Goal: Task Accomplishment & Management: Use online tool/utility

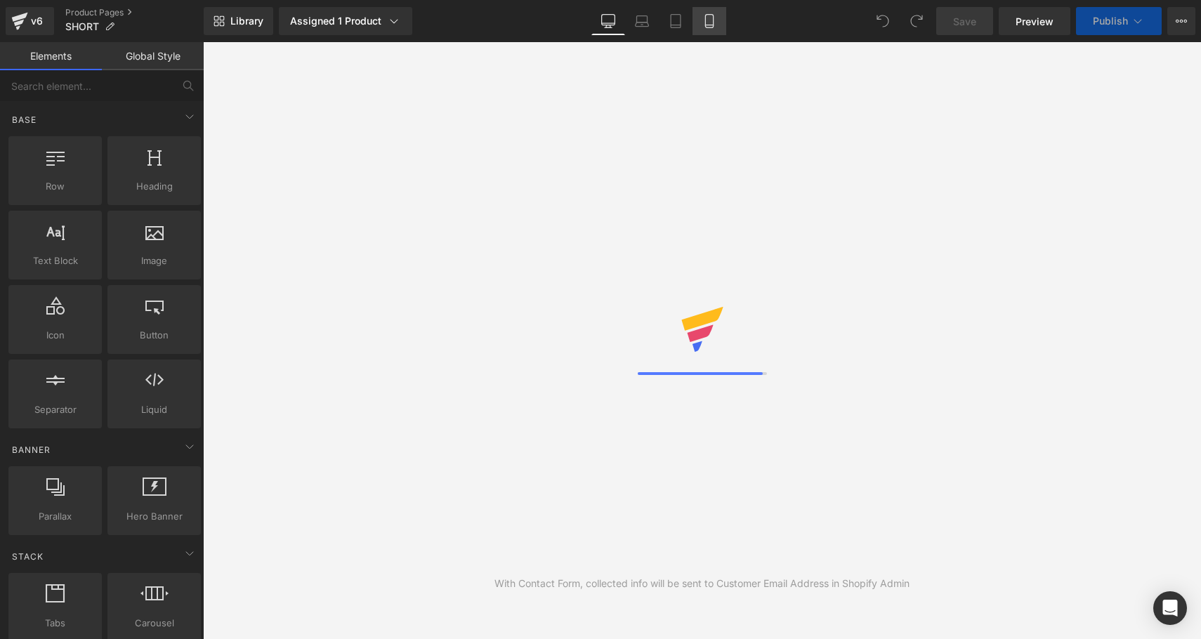
click at [708, 25] on icon at bounding box center [710, 21] width 14 height 14
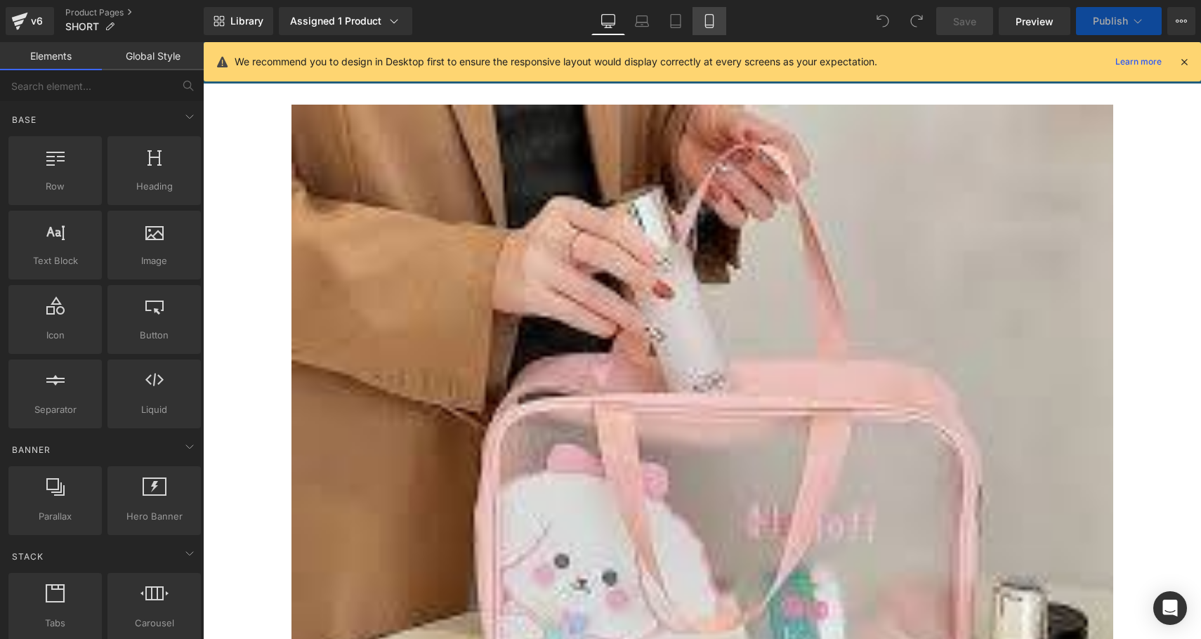
click at [708, 25] on icon at bounding box center [710, 21] width 14 height 14
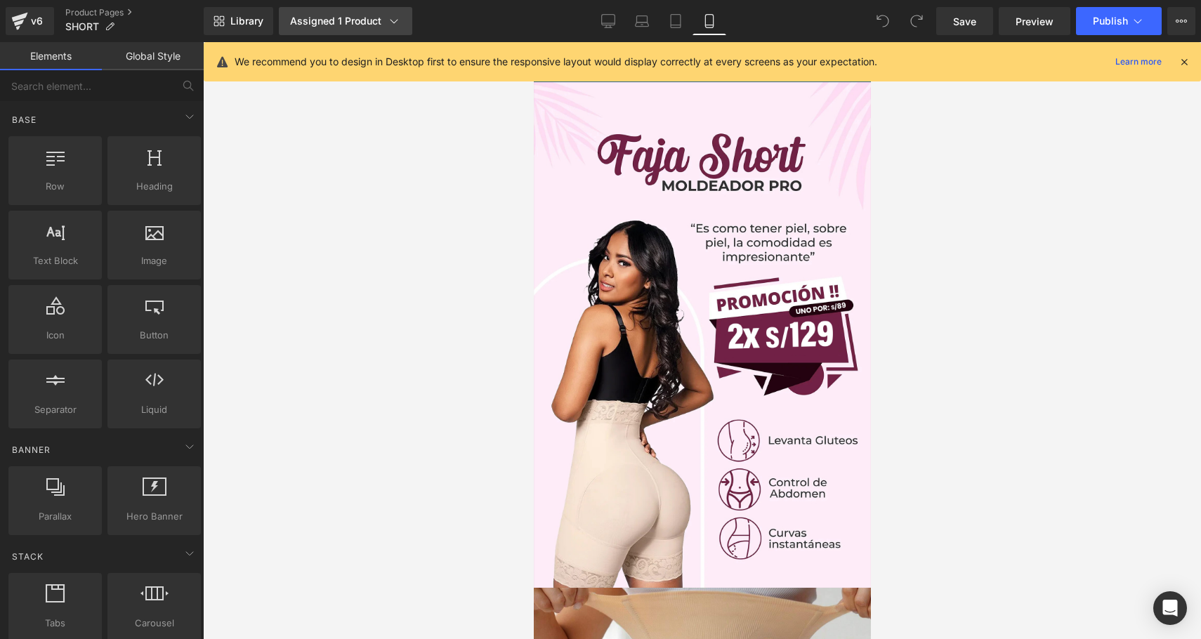
click at [353, 13] on link "Assigned 1 Product" at bounding box center [345, 21] width 133 height 28
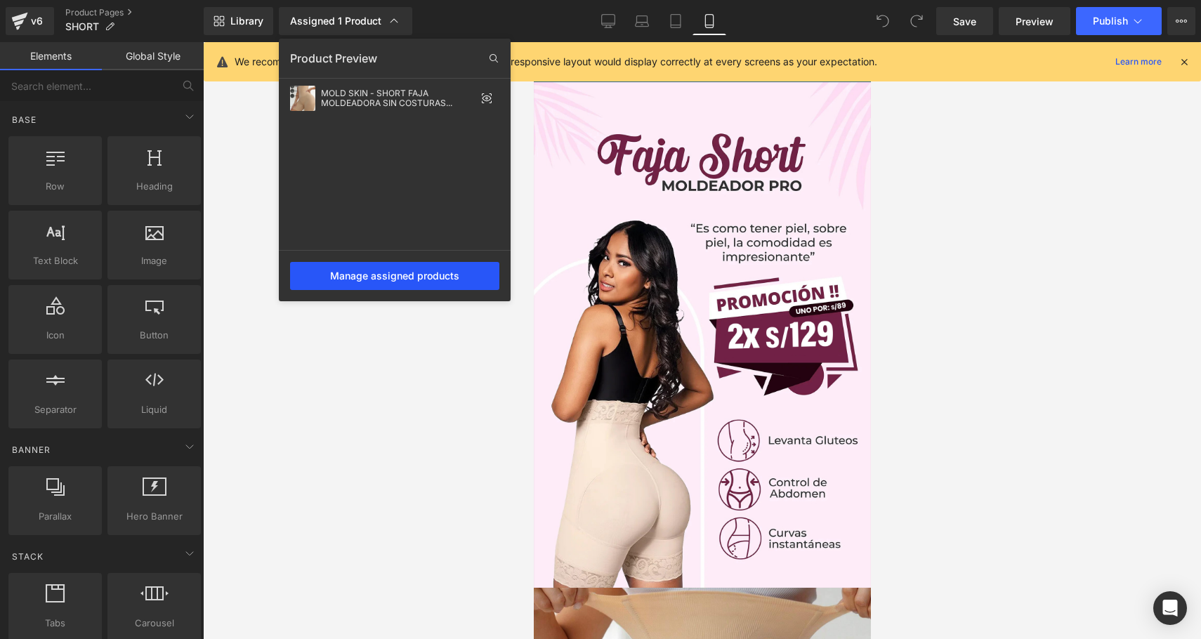
click at [424, 273] on div "Manage assigned products" at bounding box center [394, 276] width 209 height 28
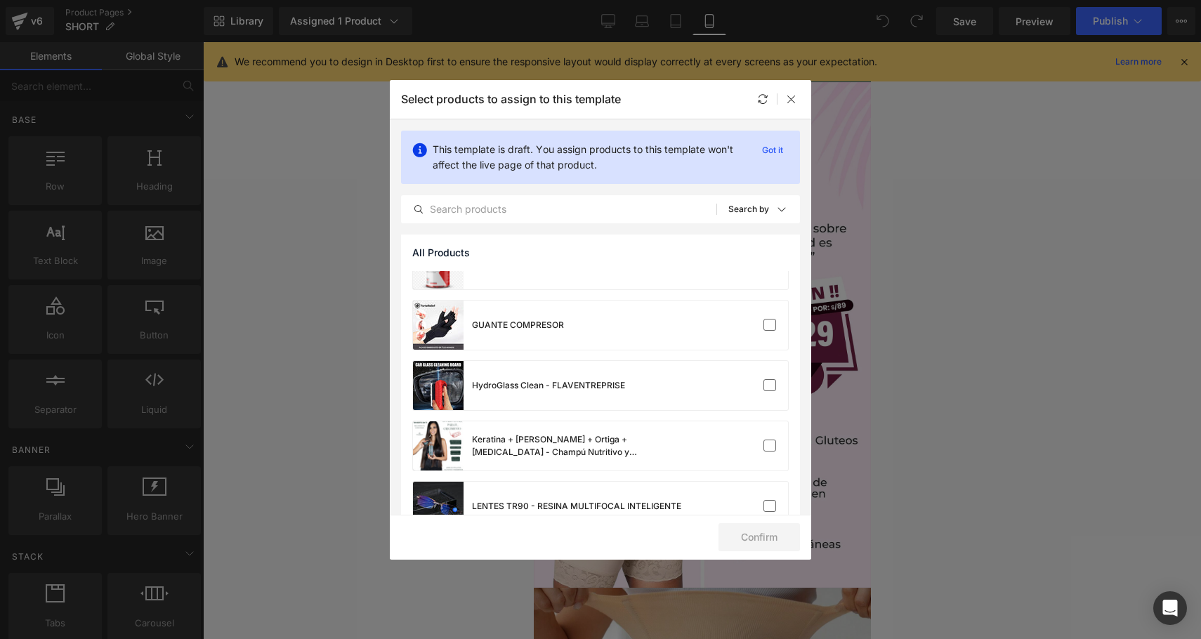
scroll to position [280, 0]
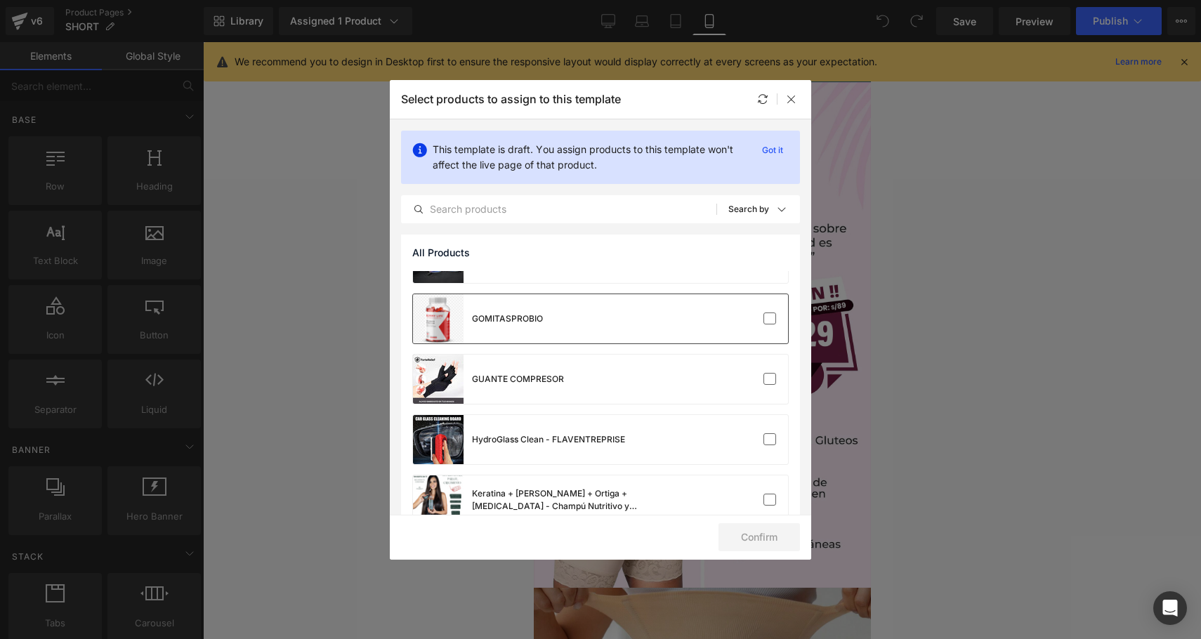
click at [598, 335] on div "GOMITASPROBIO" at bounding box center [600, 318] width 375 height 49
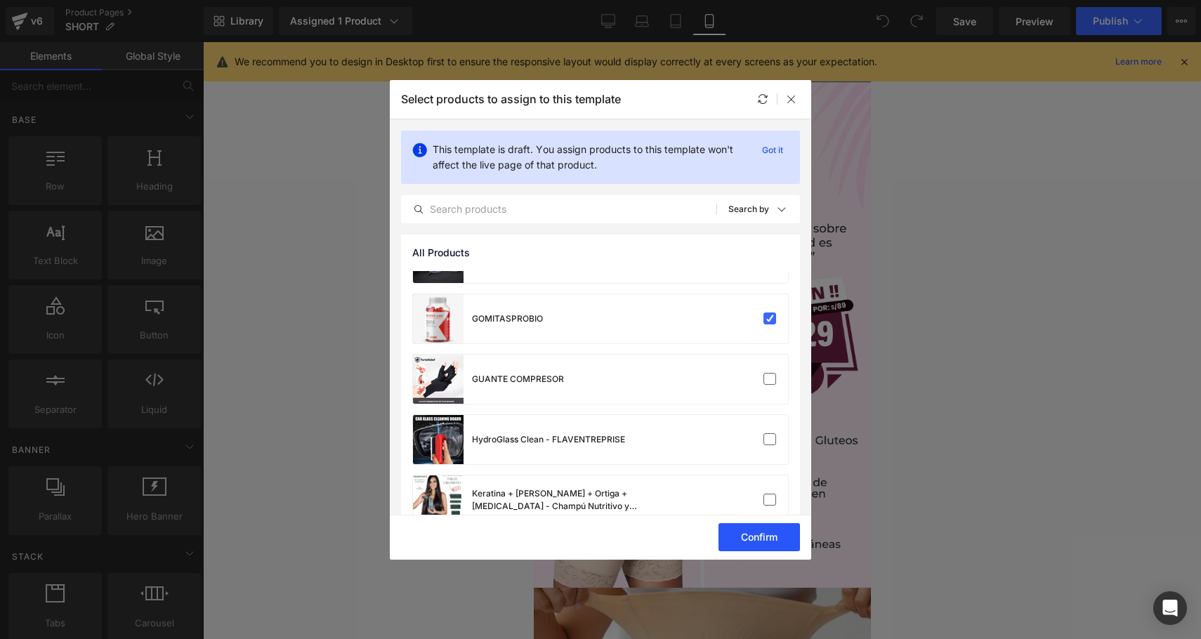
click at [755, 542] on button "Confirm" at bounding box center [759, 537] width 81 height 28
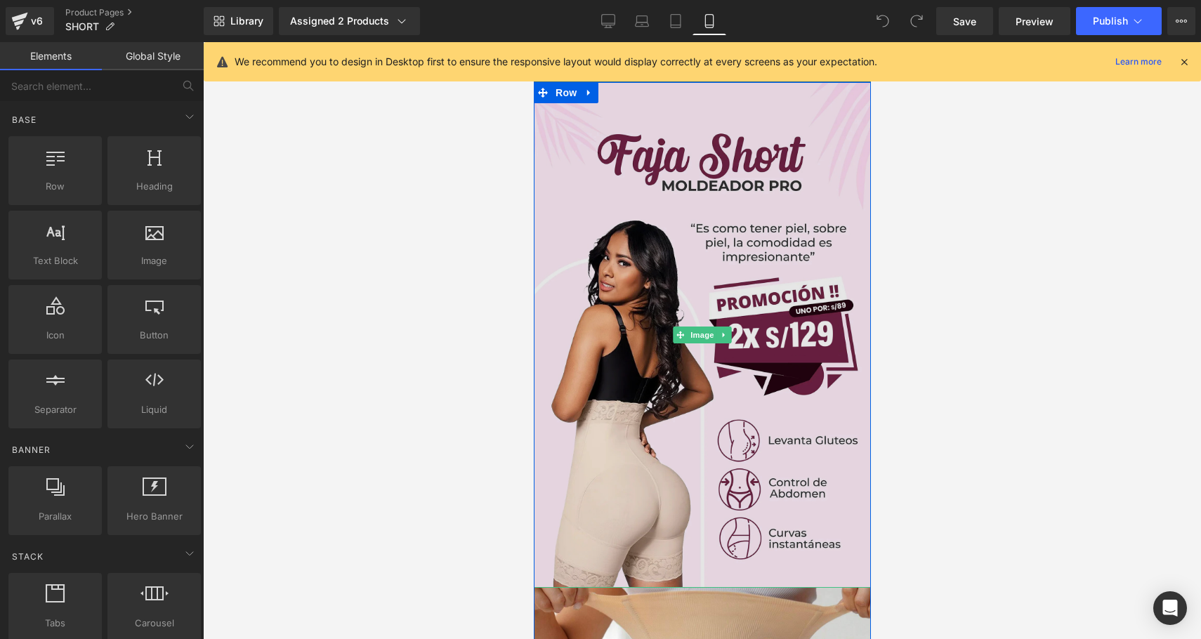
click at [726, 445] on img at bounding box center [701, 335] width 337 height 506
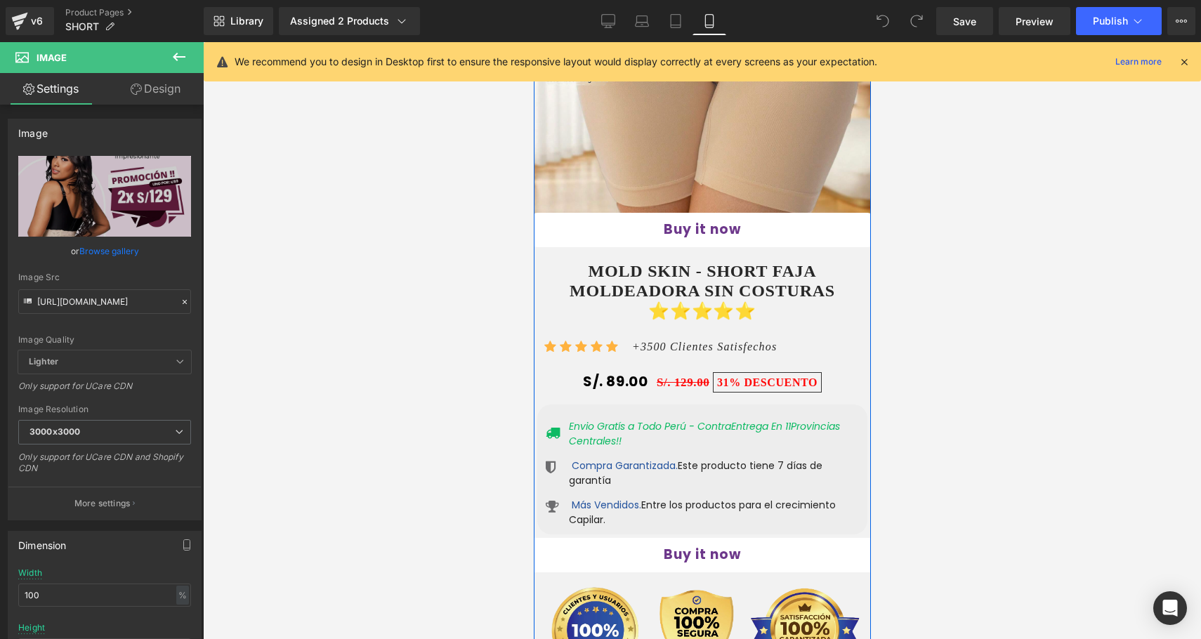
scroll to position [825, 0]
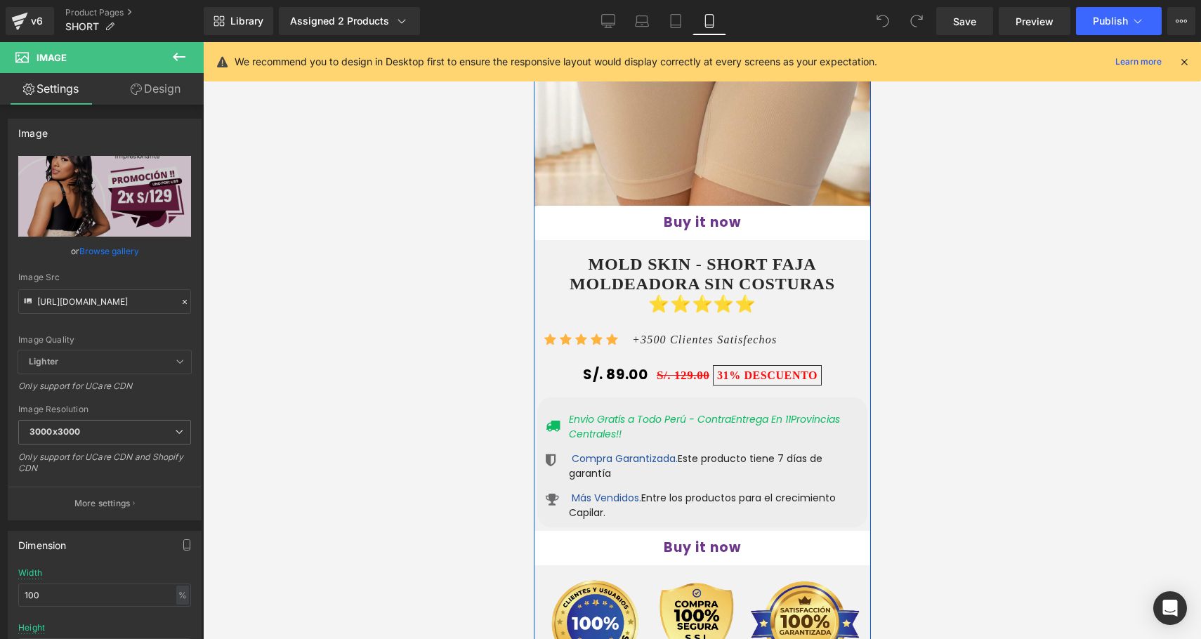
click at [703, 211] on div "Buy it now (P) Dynamic Checkout Button Product" at bounding box center [701, 223] width 355 height 35
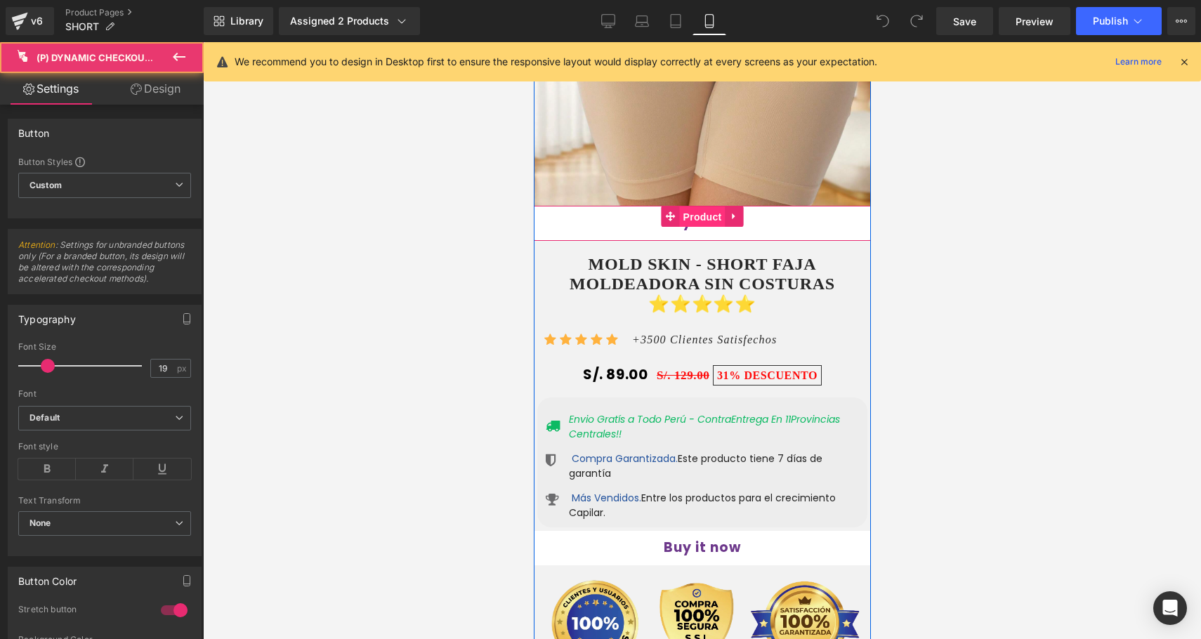
click at [703, 211] on span "Product" at bounding box center [702, 217] width 46 height 21
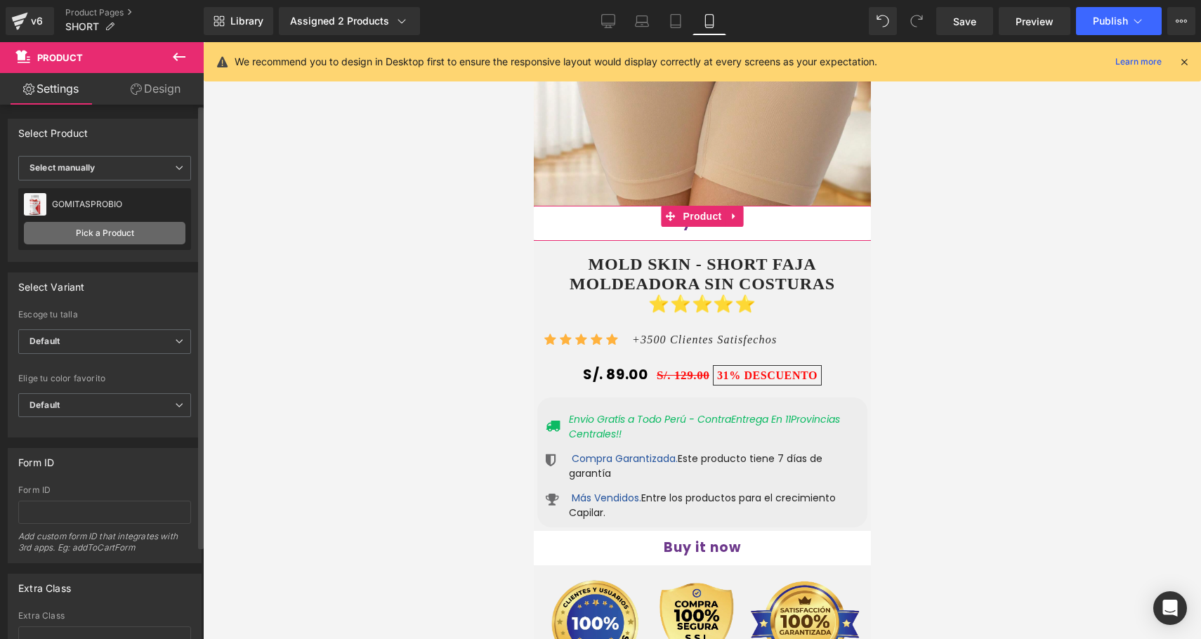
click at [125, 242] on link "Pick a Product" at bounding box center [105, 233] width 162 height 22
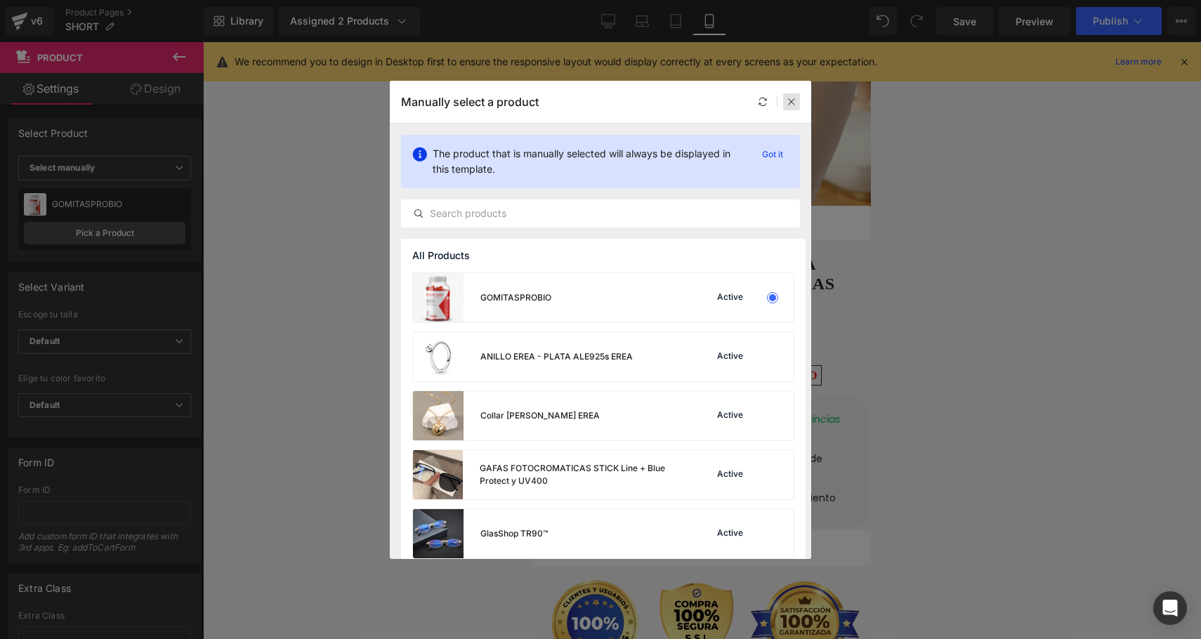
click at [793, 99] on icon at bounding box center [792, 102] width 10 height 10
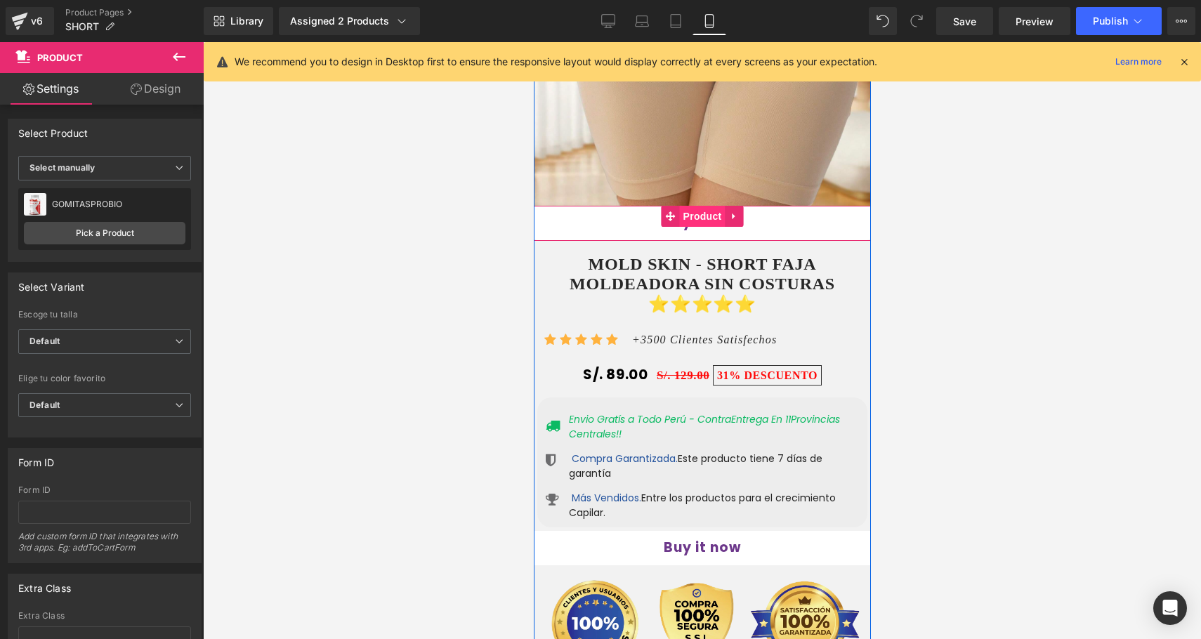
click at [707, 213] on span "Product" at bounding box center [702, 216] width 46 height 21
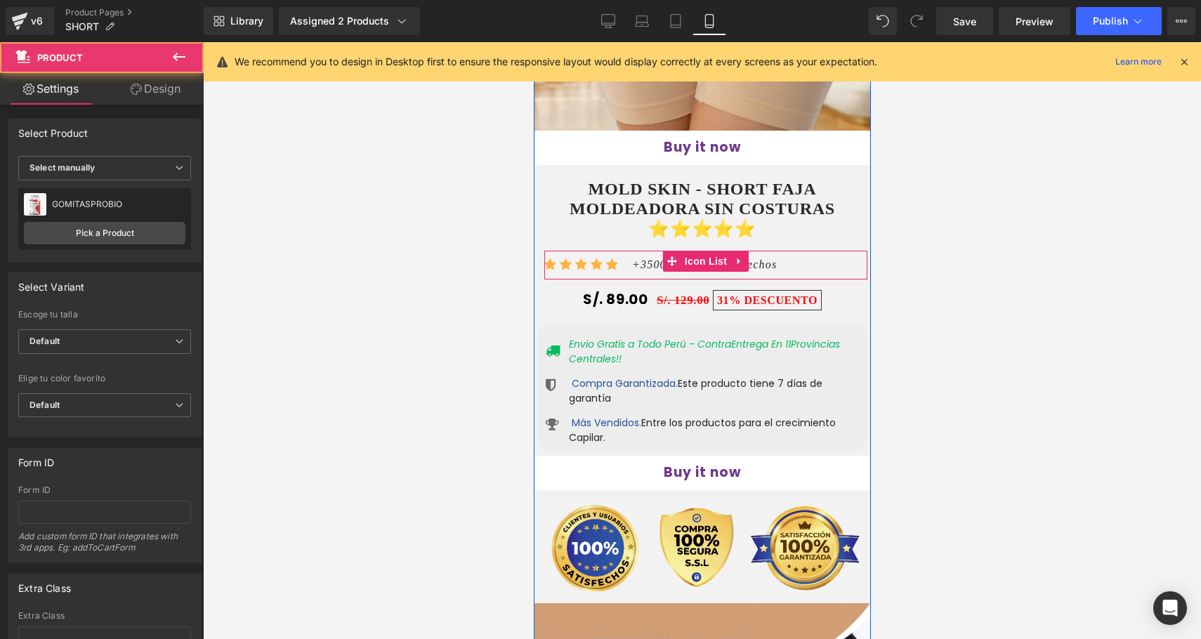
scroll to position [917, 0]
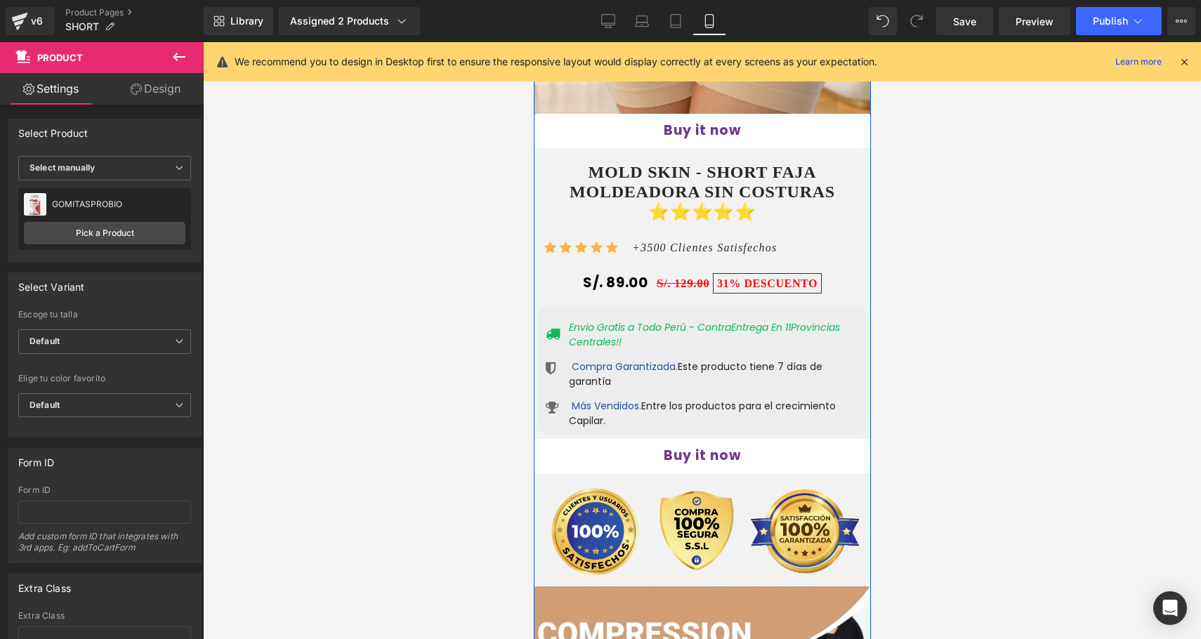
click at [703, 439] on div "Buy it now (P) Dynamic Checkout Button" at bounding box center [701, 456] width 351 height 34
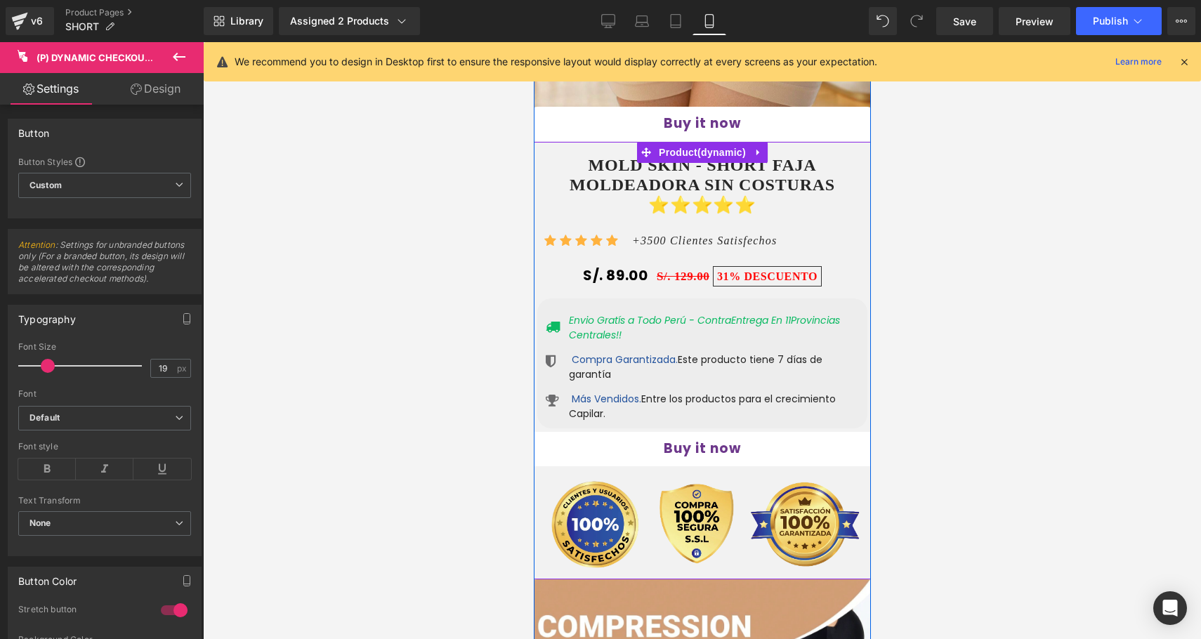
scroll to position [923, 0]
click at [712, 143] on span "Product" at bounding box center [702, 153] width 94 height 21
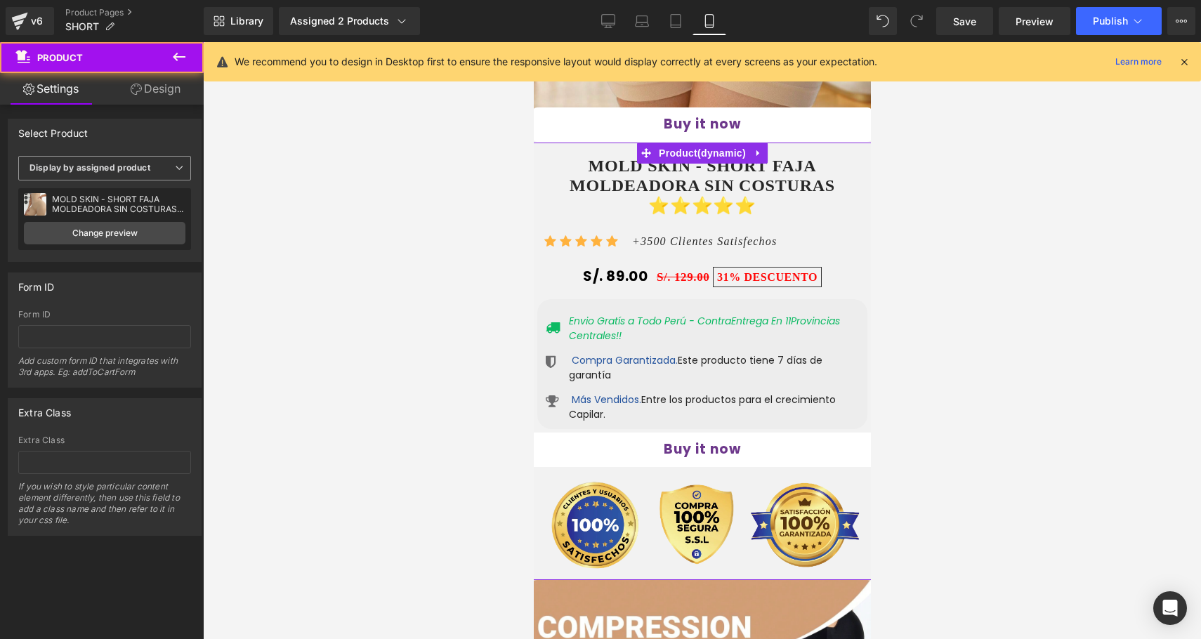
click at [129, 176] on span "Display by assigned product" at bounding box center [104, 168] width 173 height 25
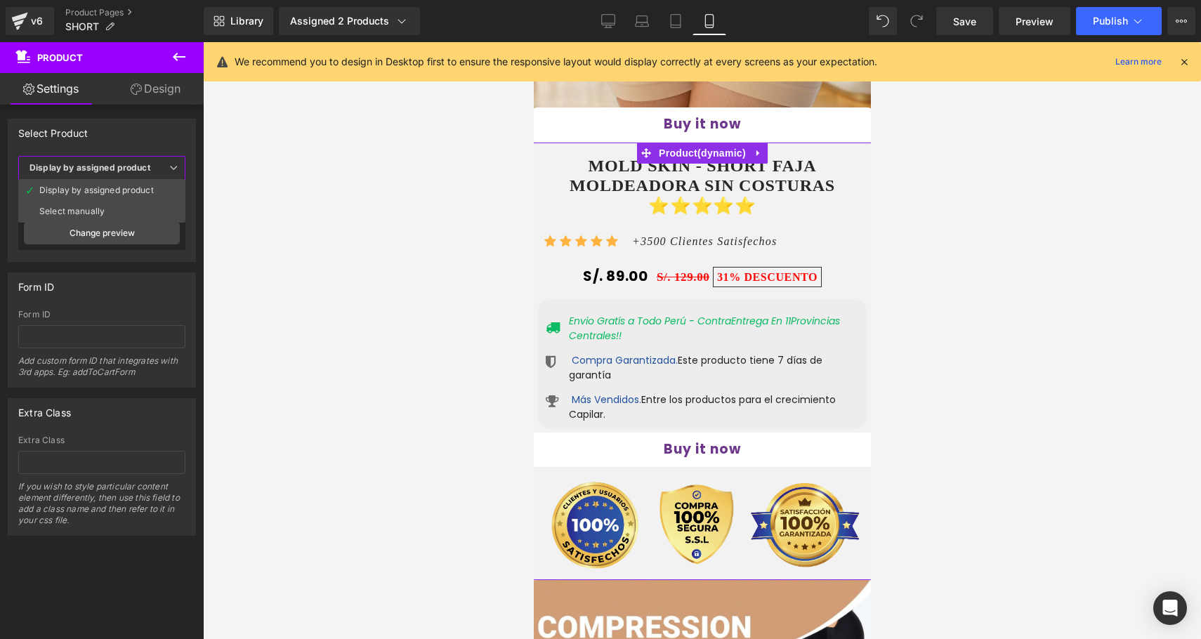
click at [192, 245] on div "Display by assigned product Select manually Display by assigned product Display…" at bounding box center [101, 208] width 187 height 105
click at [161, 245] on div "MOLD SKIN - SHORT FAJA MOLDEADORA SIN COSTURAS ⭐️⭐️⭐️⭐️⭐️ MOLD SKIN - SHORT FAJ…" at bounding box center [104, 219] width 173 height 62
click at [150, 233] on link "Change preview" at bounding box center [105, 233] width 162 height 22
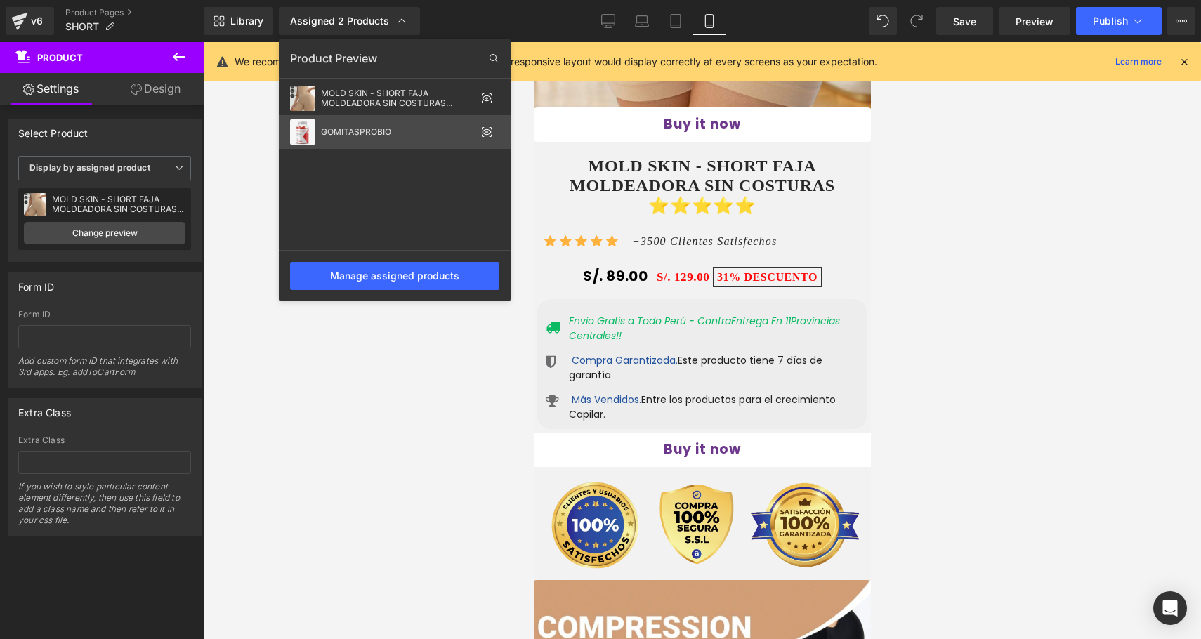
click at [399, 131] on div "GOMITASPROBIO" at bounding box center [398, 132] width 155 height 10
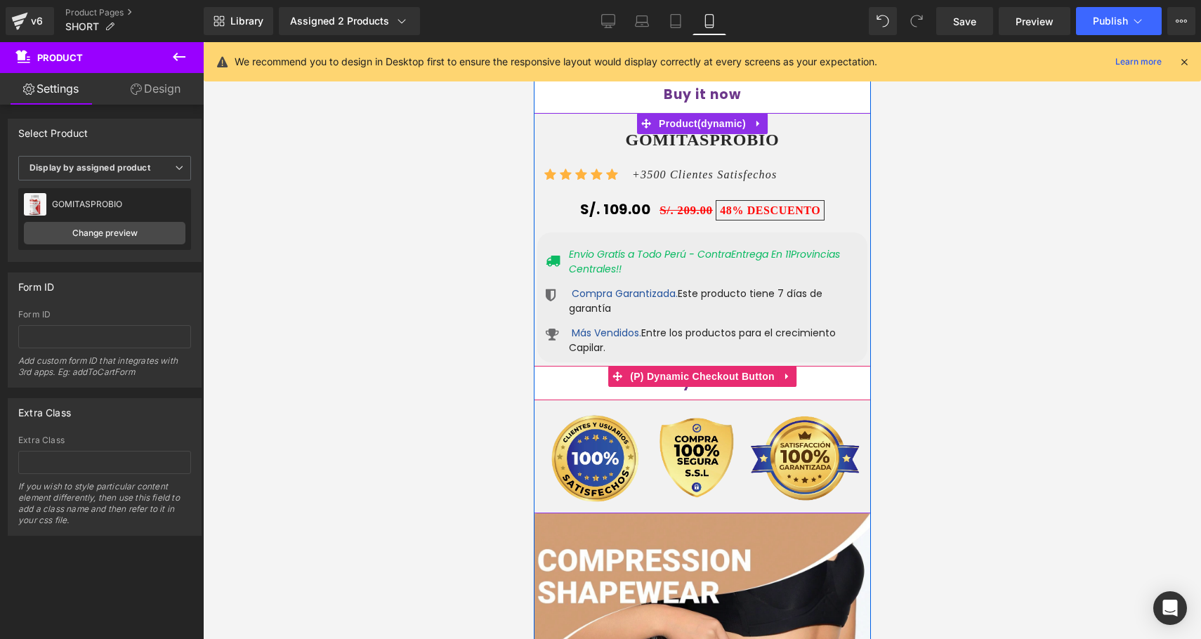
scroll to position [968, 0]
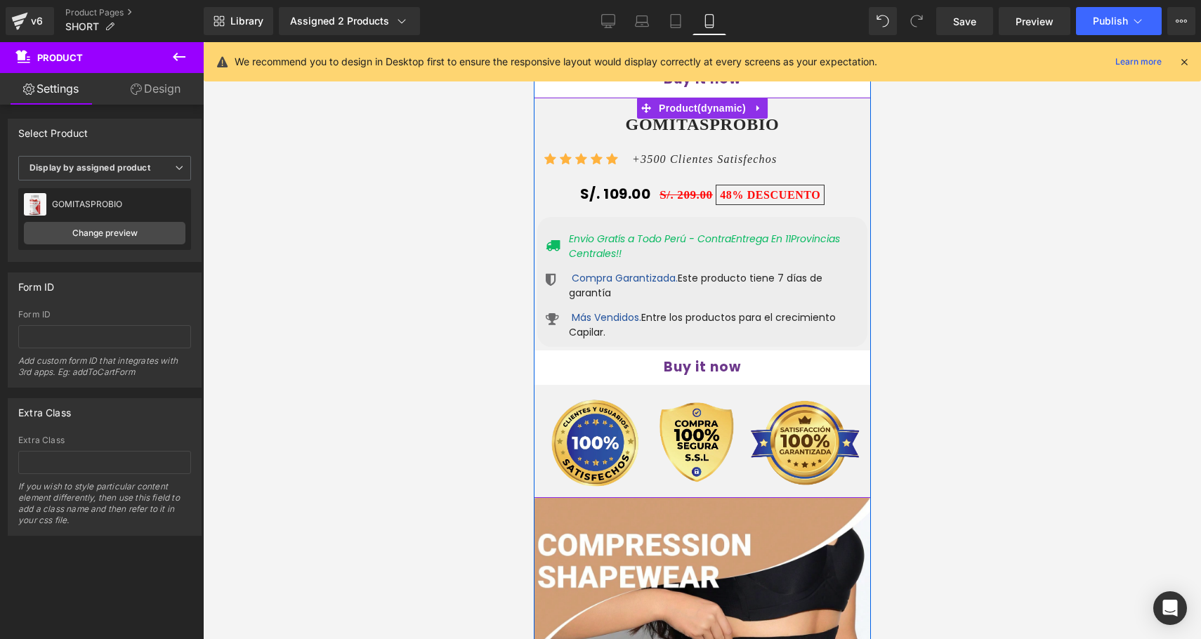
click at [645, 153] on icon "+3500 Clientes Satisfechos" at bounding box center [704, 159] width 145 height 12
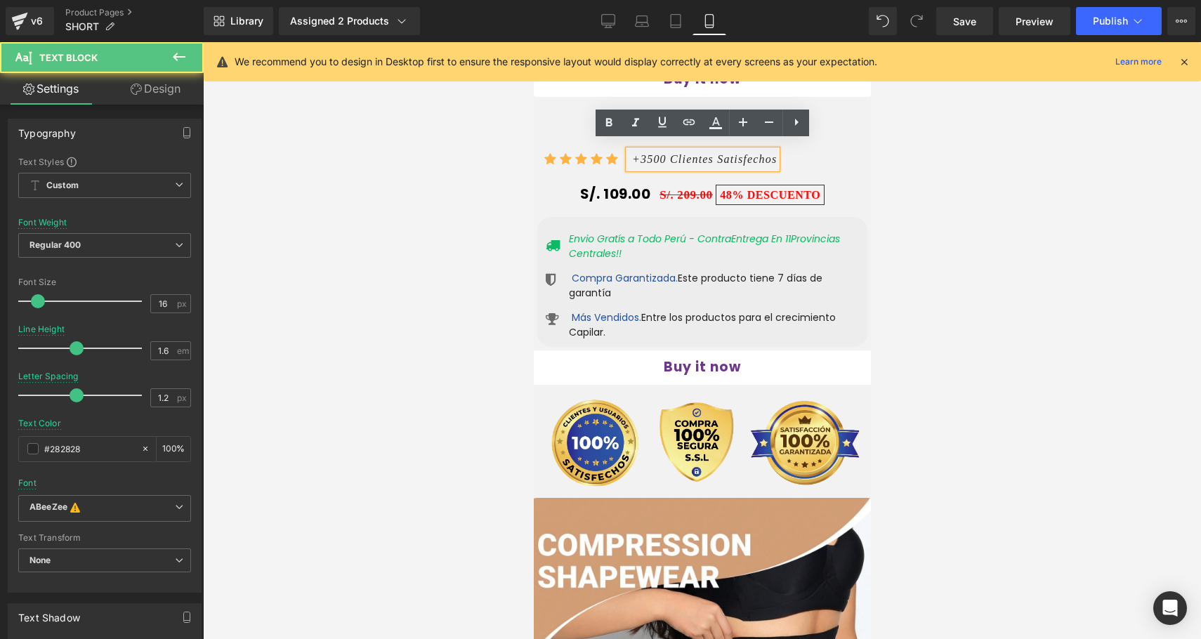
click at [644, 153] on icon "+3500 Clientes Satisfechos" at bounding box center [704, 159] width 145 height 12
click at [643, 153] on icon "+3500 Clientes Satisfechos" at bounding box center [704, 159] width 145 height 12
click at [645, 153] on icon "+3500 Clientes Satisfechos" at bounding box center [704, 159] width 145 height 12
click at [683, 153] on icon "+3500 Clientes Satisfechos" at bounding box center [704, 159] width 145 height 12
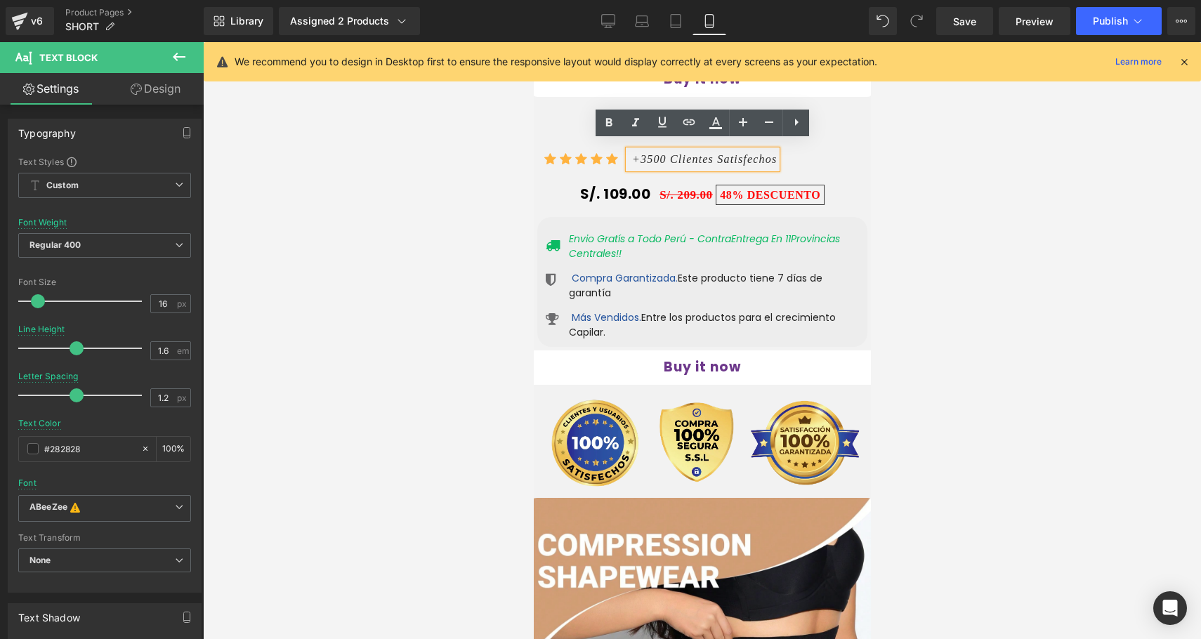
click at [826, 169] on div "GOMITASPROBIO (P) Title Icon Icon Icon Icon Icon Icon List Hoz" at bounding box center [702, 299] width 330 height 398
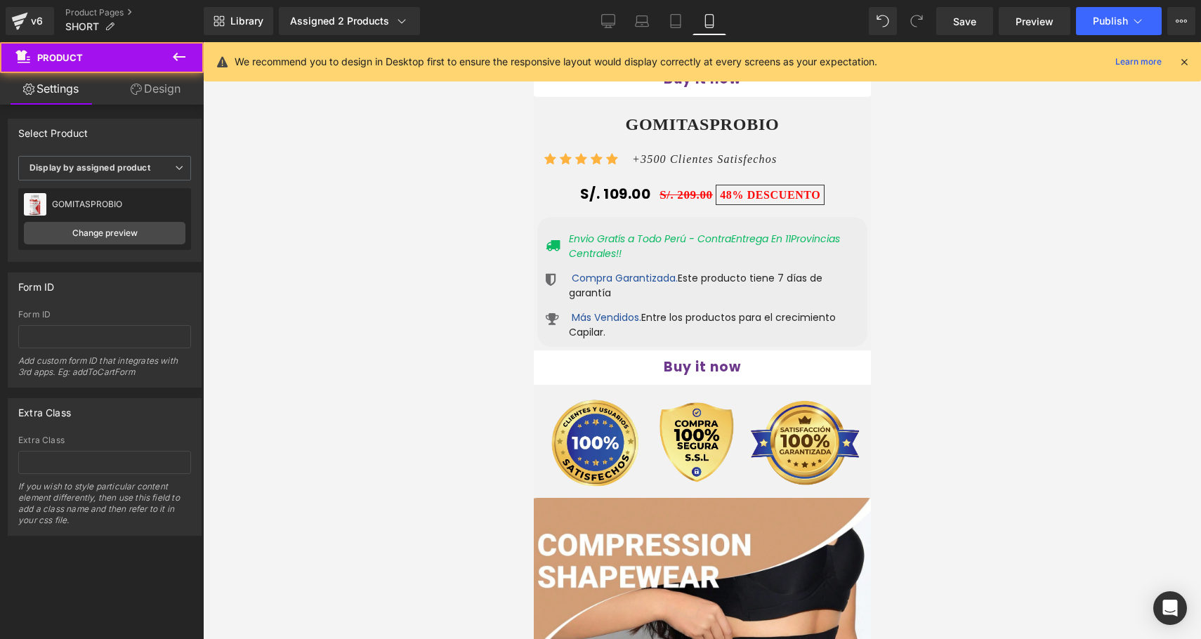
click at [736, 157] on div "Icon Icon Icon Icon Icon Icon List Hoz +3500 Clientes Satisfechos Text Block Ic…" at bounding box center [705, 159] width 323 height 29
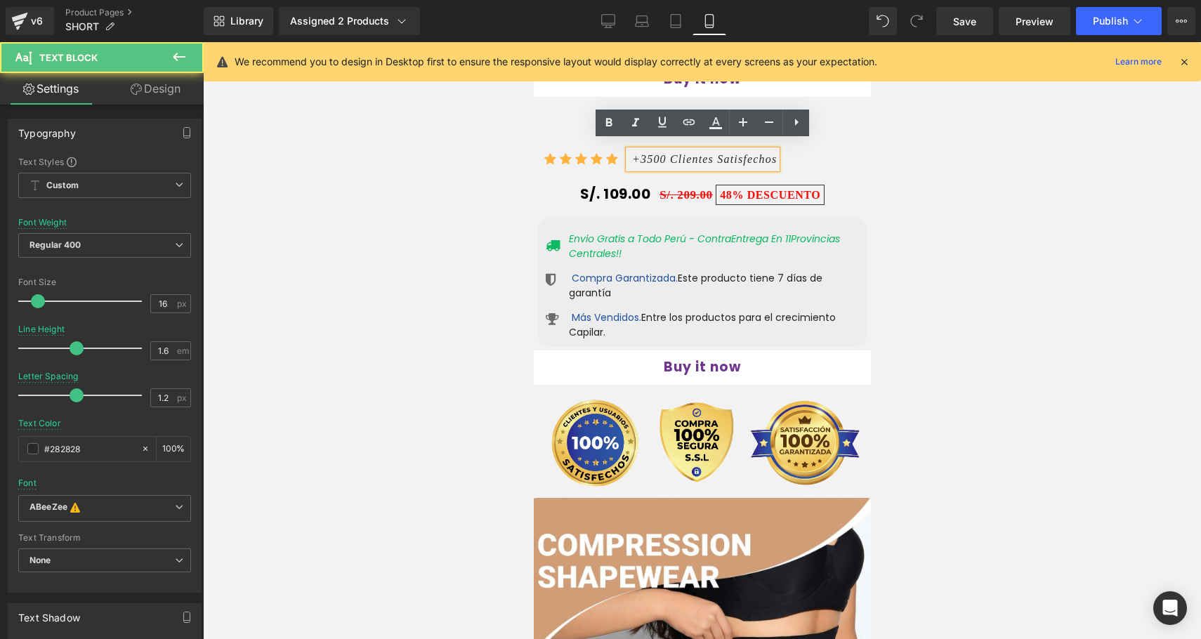
click at [736, 157] on icon "+3500 Clientes Satisfechos" at bounding box center [704, 159] width 145 height 12
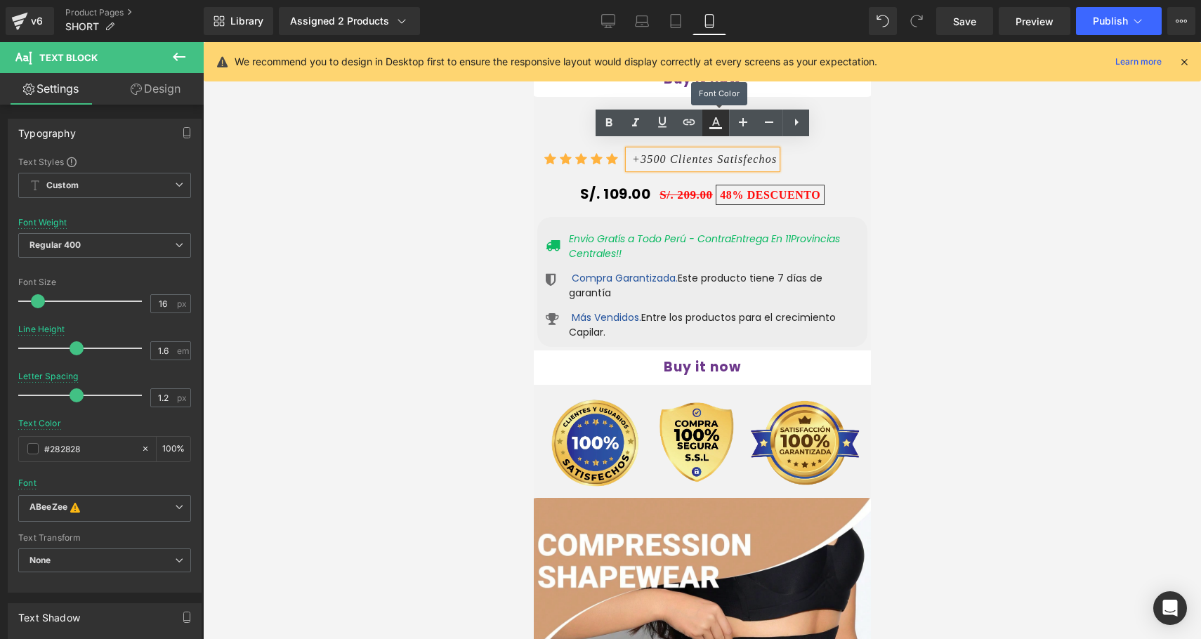
click at [715, 129] on icon at bounding box center [715, 123] width 17 height 17
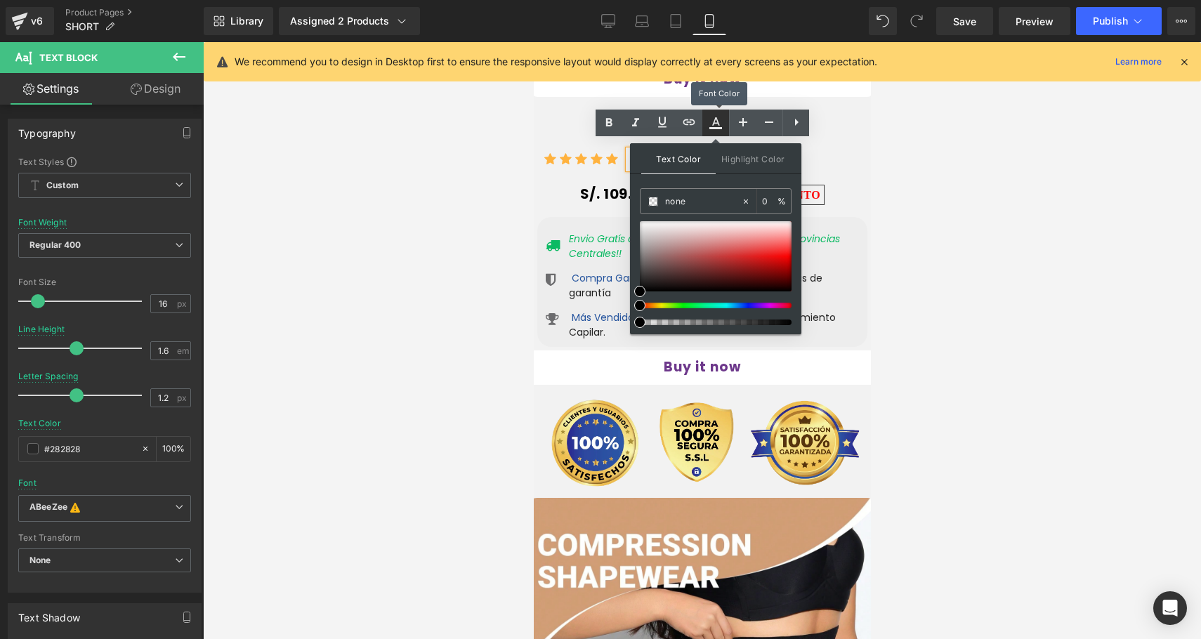
click at [715, 129] on icon at bounding box center [715, 123] width 17 height 17
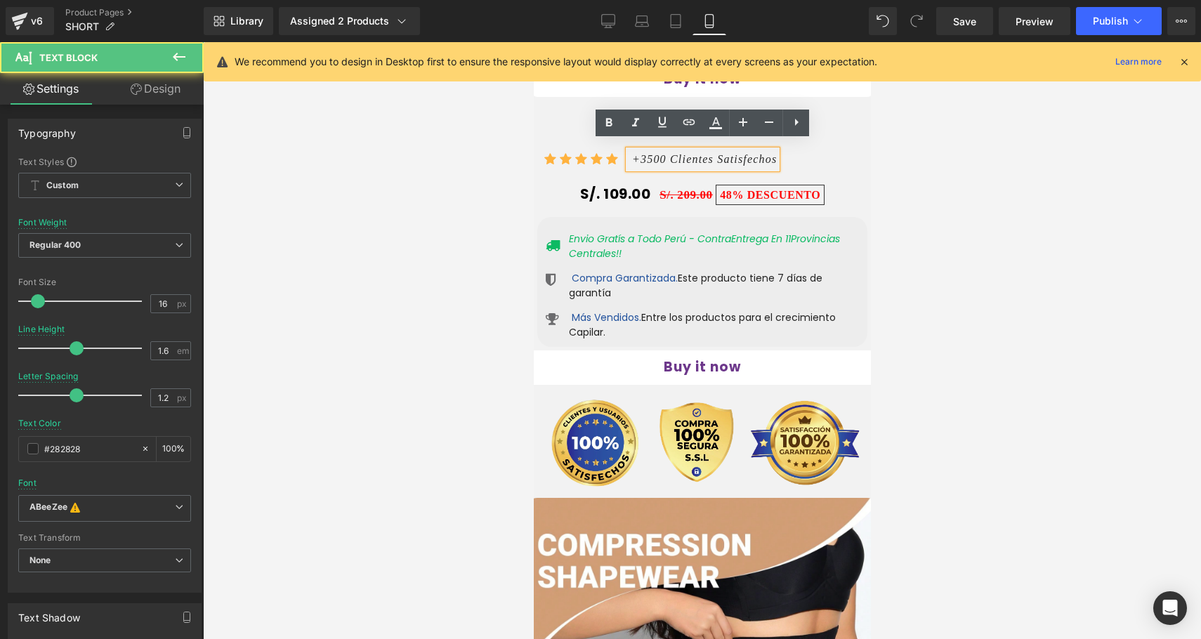
click at [666, 153] on icon "+3500 Clientes Satisfechos" at bounding box center [704, 159] width 145 height 12
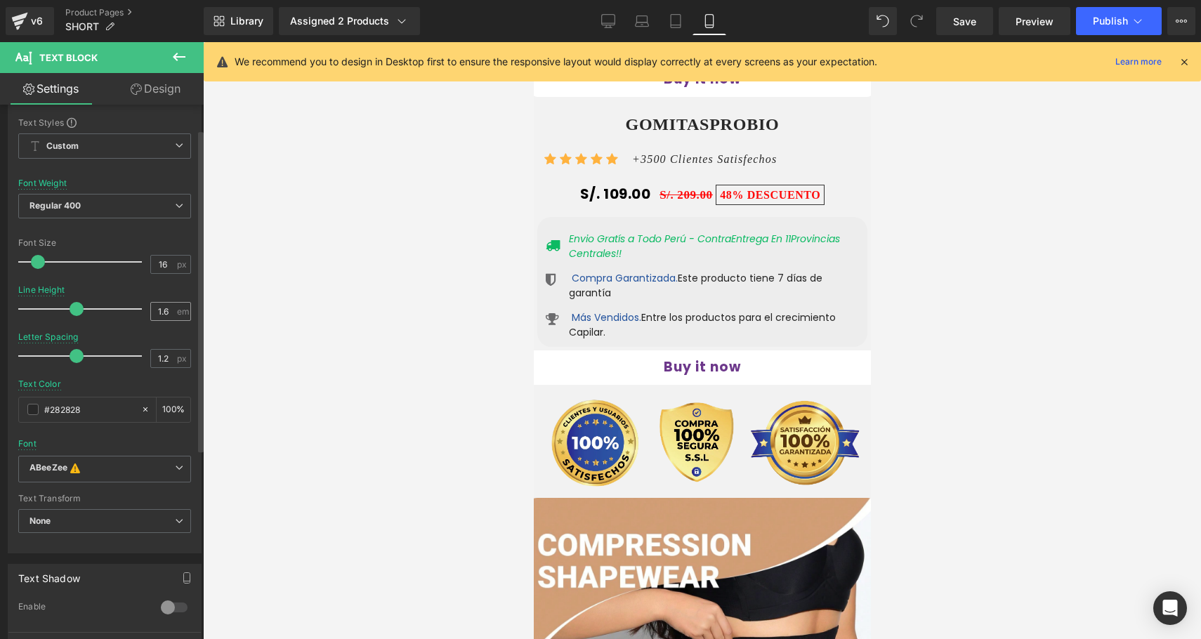
scroll to position [0, 0]
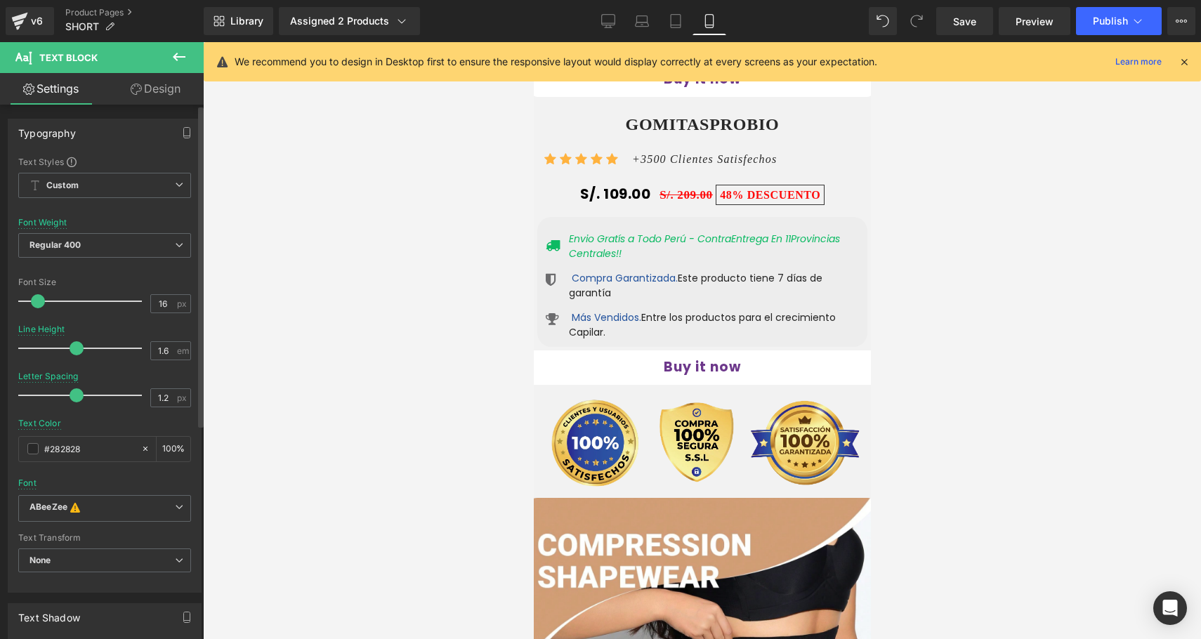
click at [150, 105] on div "Typography Text Styles Custom Custom Setup Global Style Custom Setup Global Sty…" at bounding box center [105, 531] width 210 height 852
click at [155, 91] on link "Design" at bounding box center [156, 89] width 102 height 32
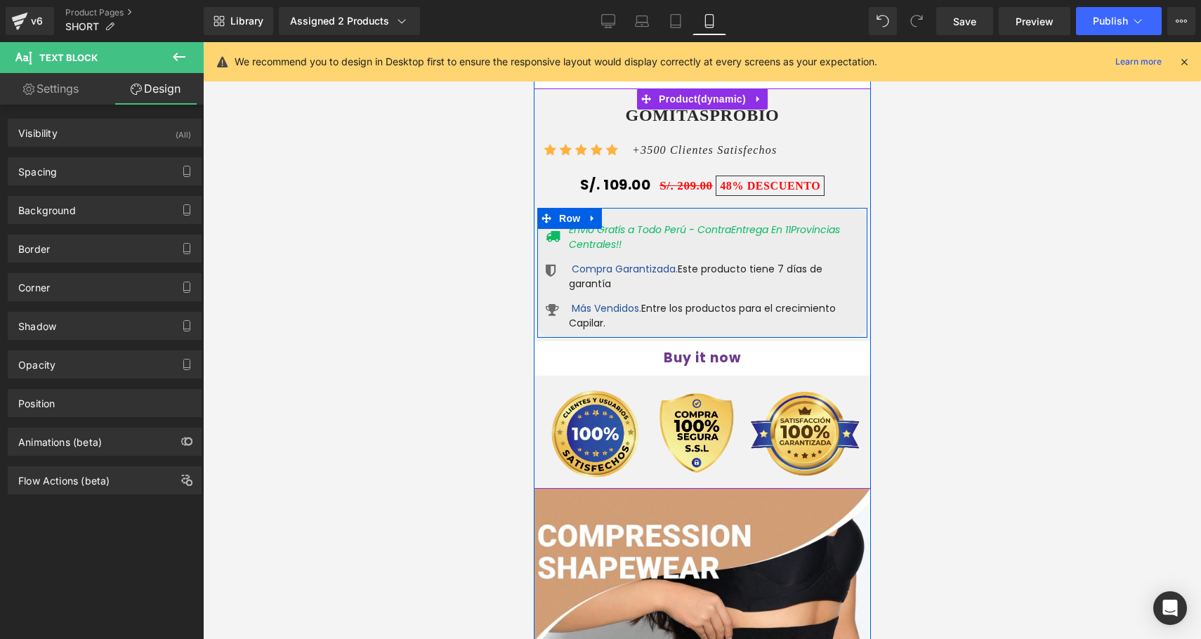
scroll to position [979, 0]
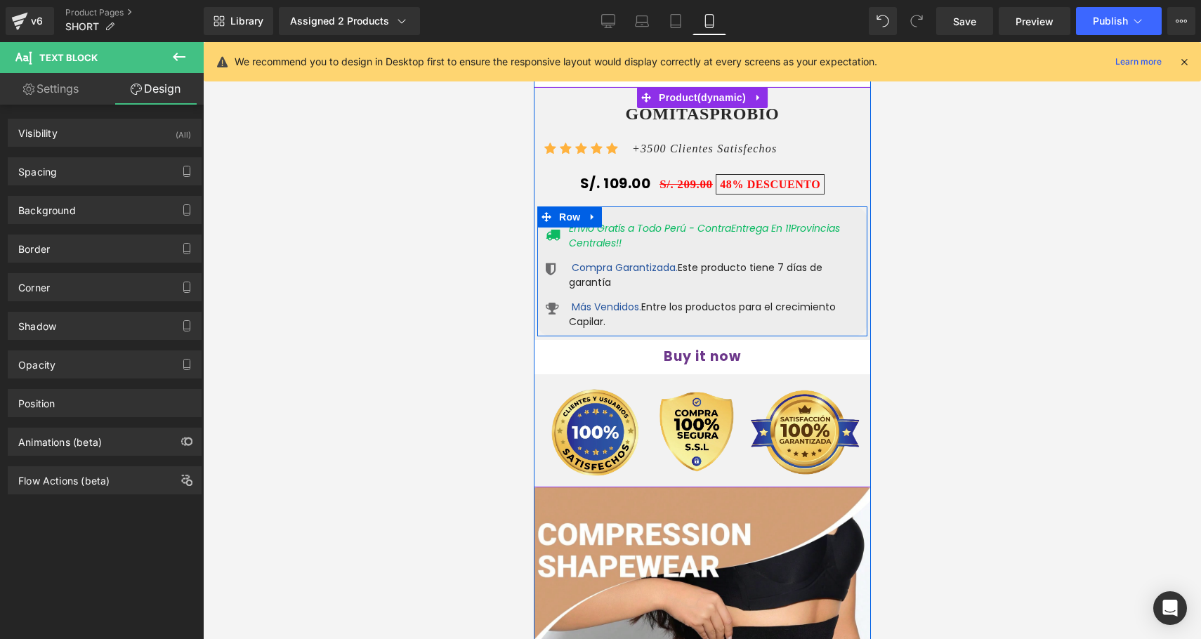
click at [683, 273] on div "Icon Envio Gratís a Todo Perú - ContraEntrega En 11Provincias Centrales!! Text …" at bounding box center [702, 269] width 330 height 119
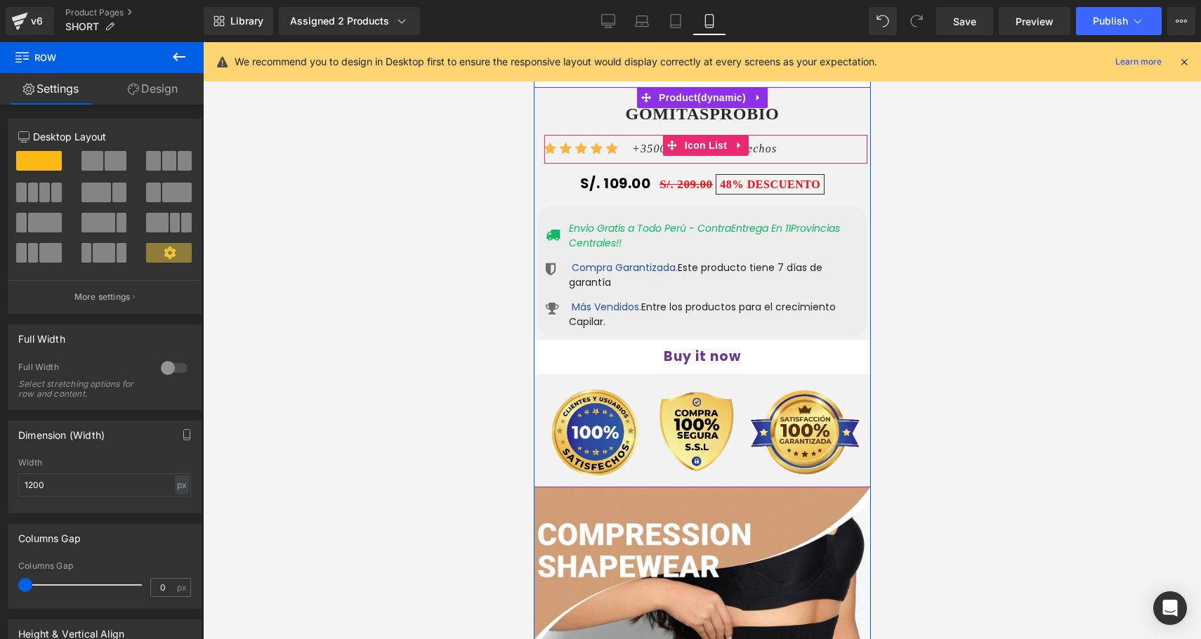
click at [639, 145] on icon "+3500 Clientes Satisfechos" at bounding box center [704, 149] width 145 height 12
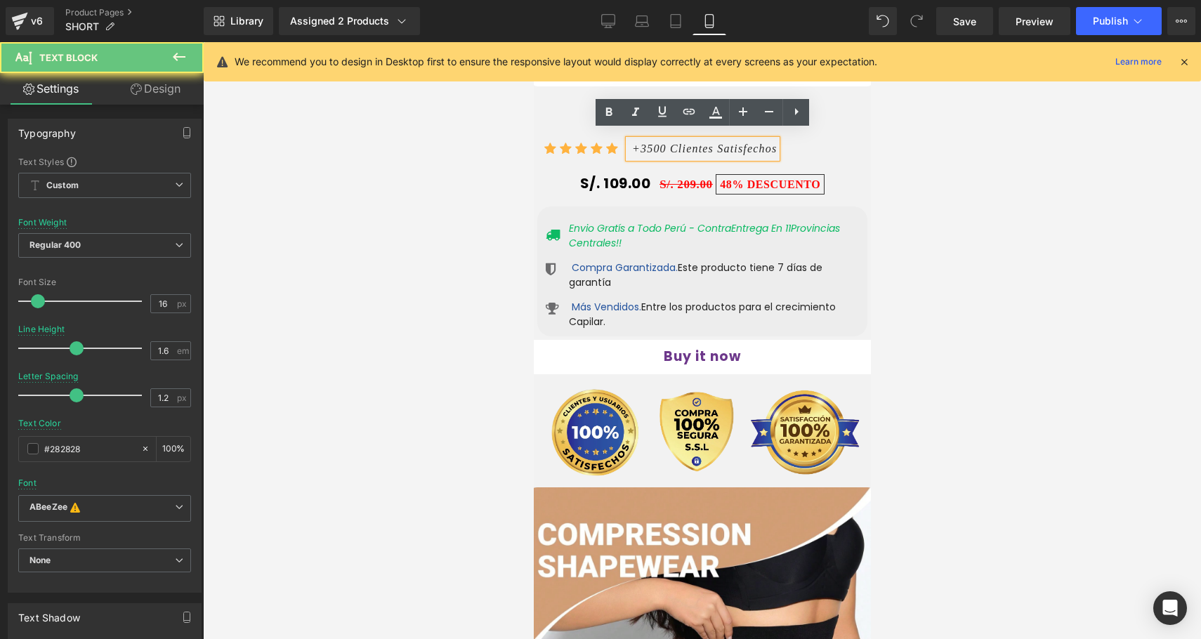
click at [646, 145] on icon "+3500 Clientes Satisfechos" at bounding box center [704, 149] width 145 height 12
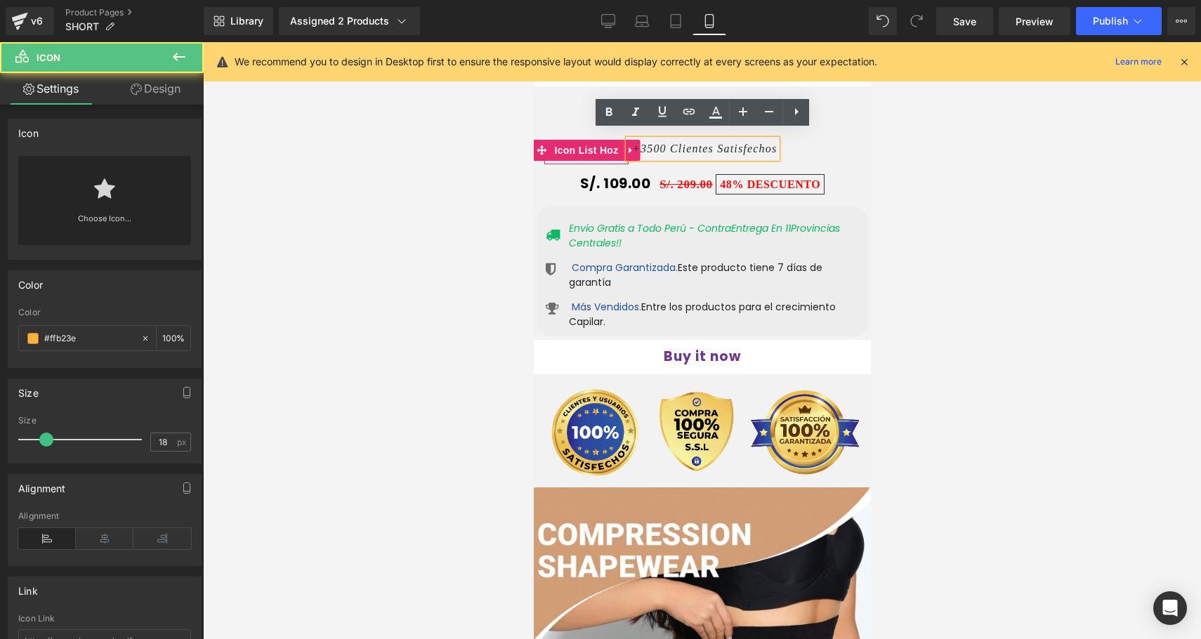
click at [601, 140] on div "Icon Icon Icon Icon Icon Icon List Hoz" at bounding box center [586, 152] width 84 height 25
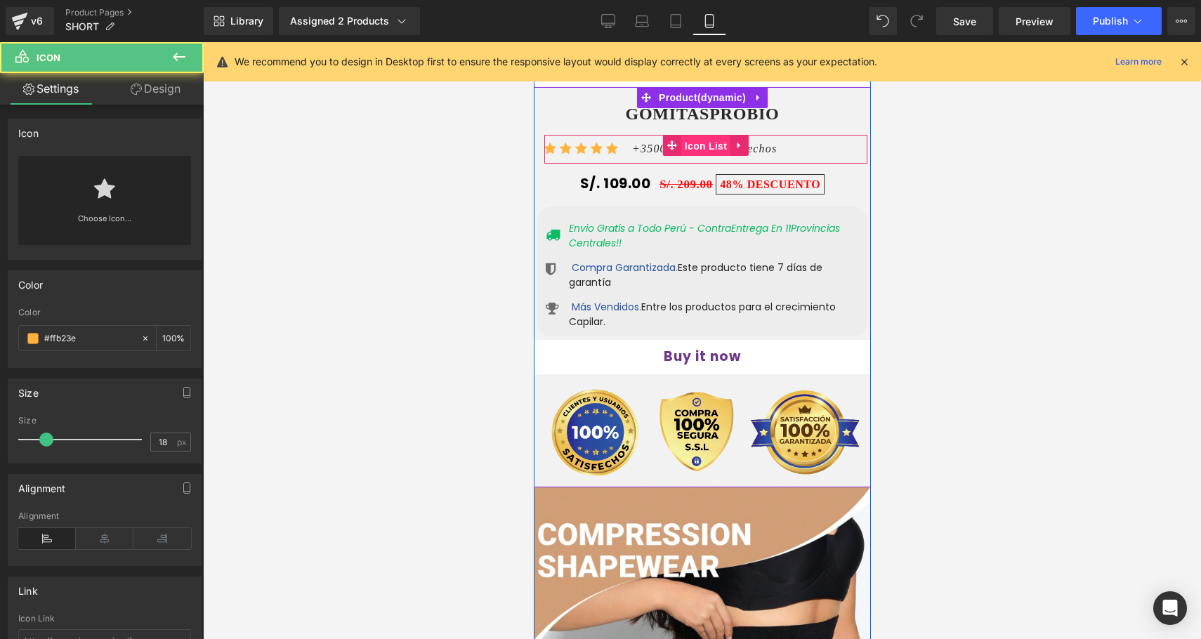
click at [689, 142] on span "Icon List" at bounding box center [705, 146] width 49 height 21
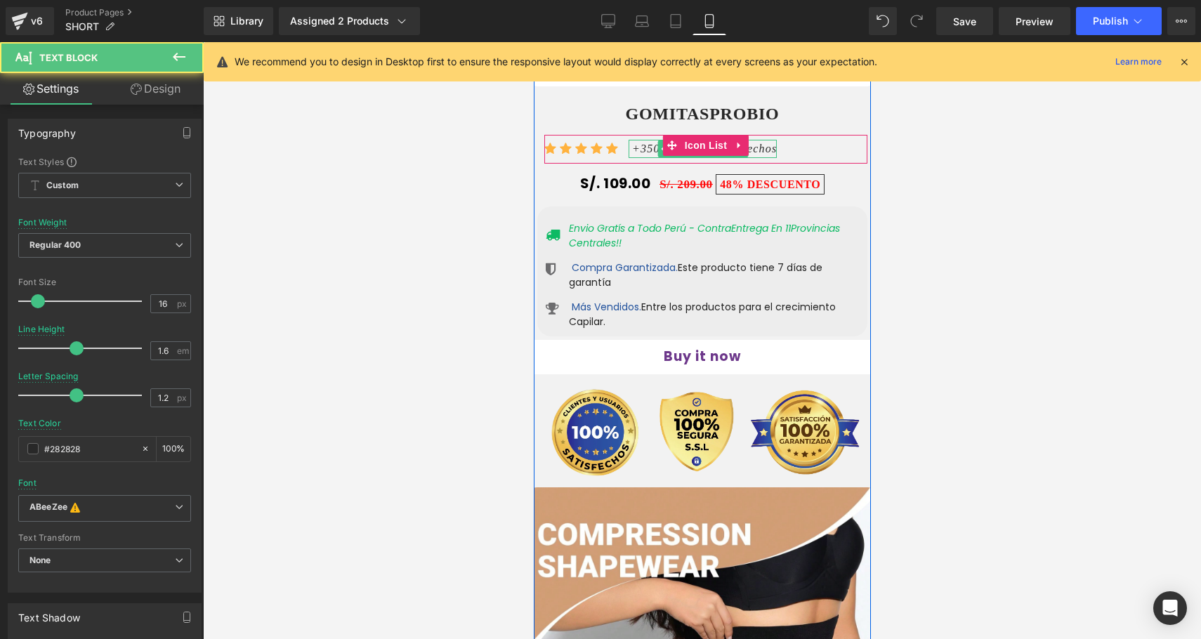
click at [762, 144] on icon "+3500 Clientes Satisfechos" at bounding box center [704, 149] width 145 height 12
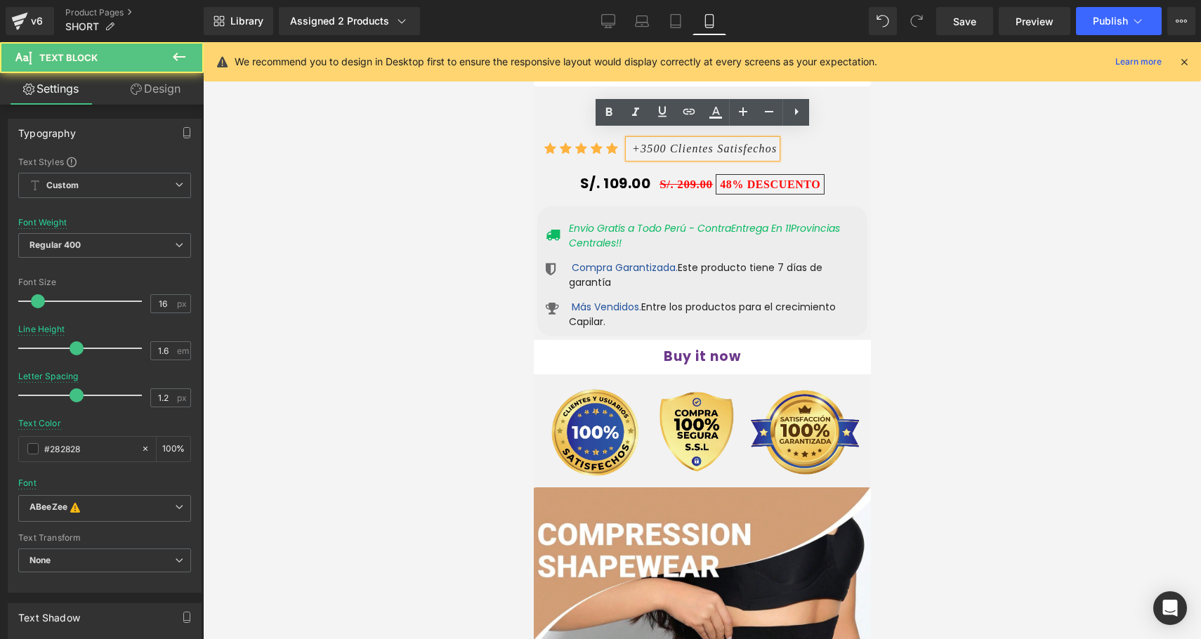
click at [762, 144] on icon "+3500 Clientes Satisfechos" at bounding box center [704, 149] width 145 height 12
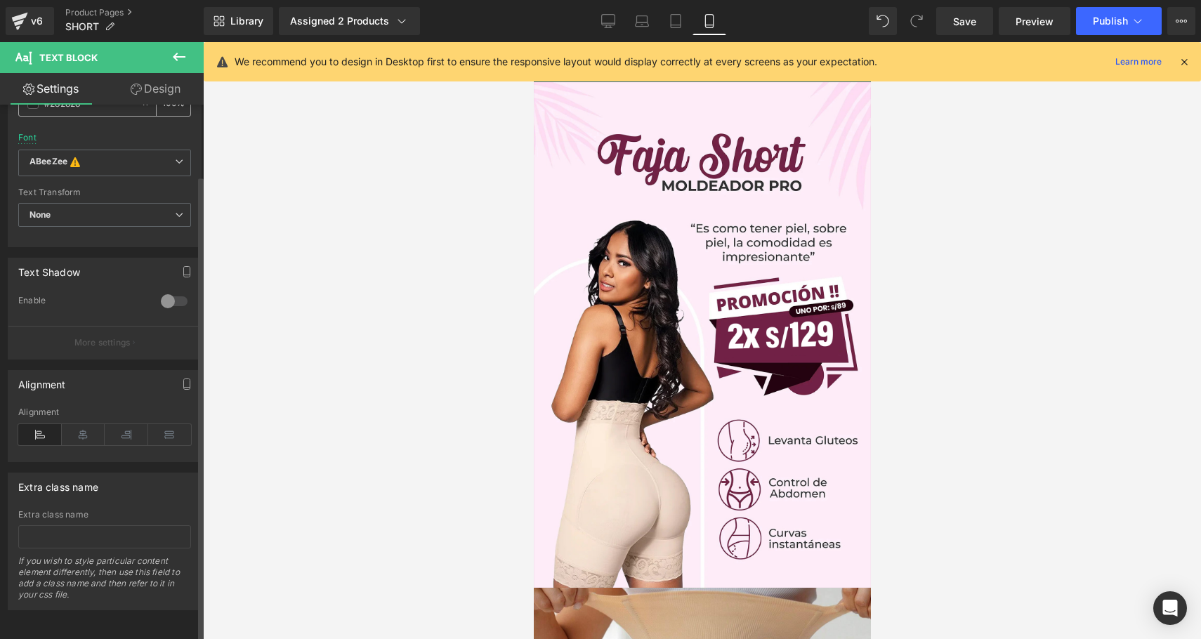
scroll to position [0, 0]
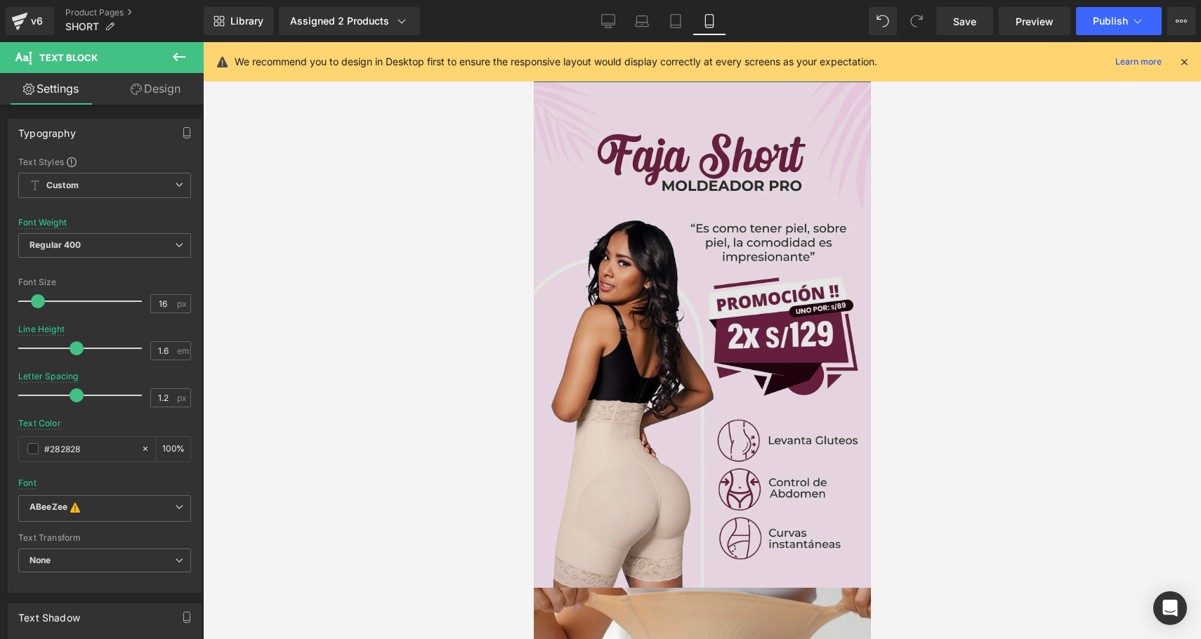
click at [658, 363] on img at bounding box center [701, 335] width 337 height 506
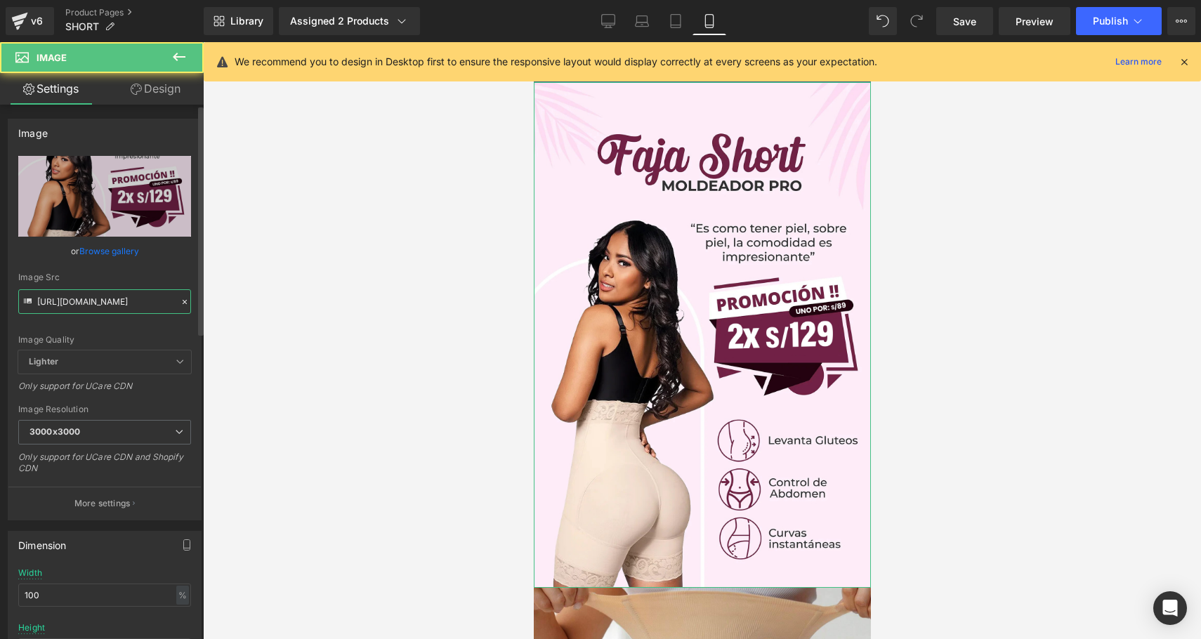
click at [59, 304] on input "[URL][DOMAIN_NAME]" at bounding box center [104, 301] width 173 height 25
type input "[URL][DOMAIN_NAME]"
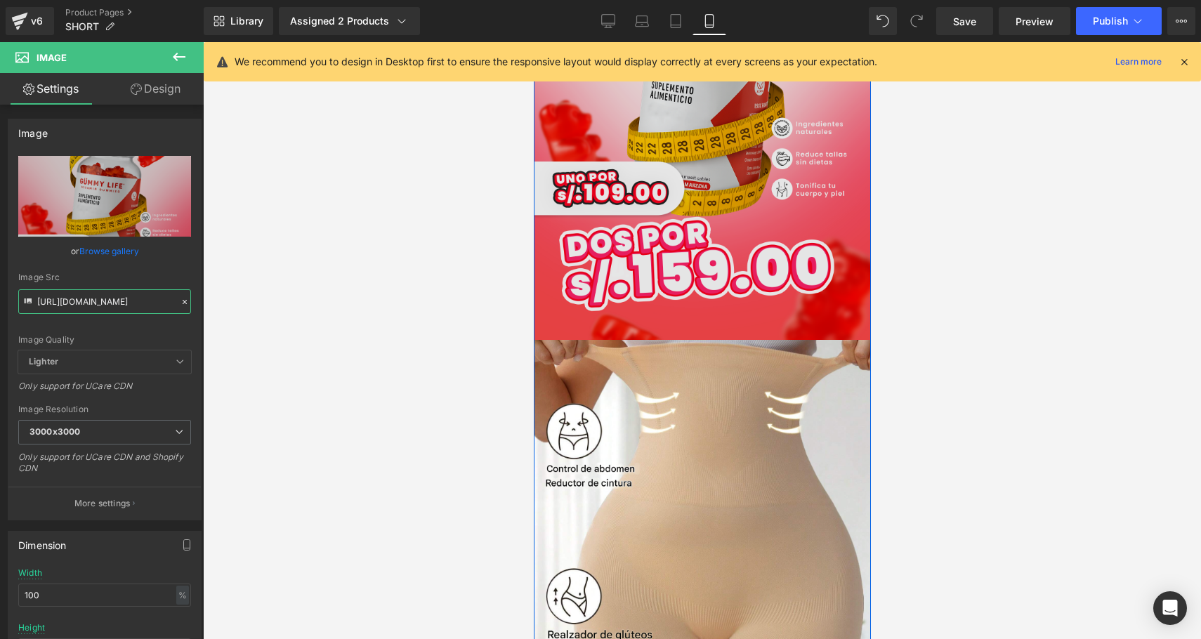
scroll to position [255, 0]
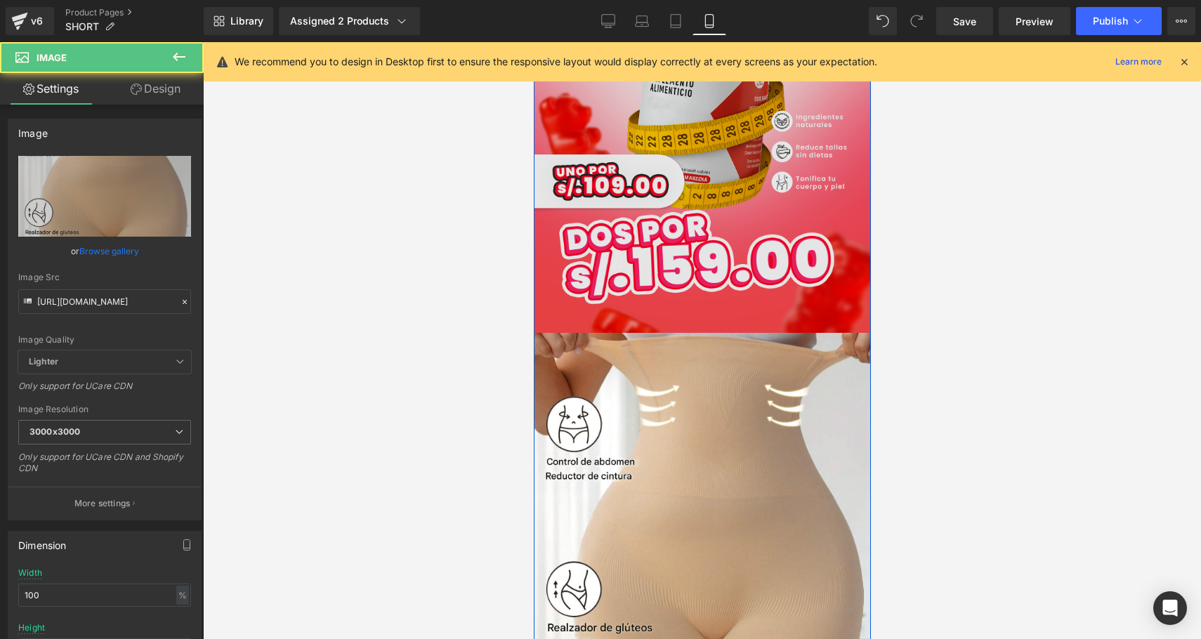
click at [629, 476] on img at bounding box center [701, 558] width 337 height 450
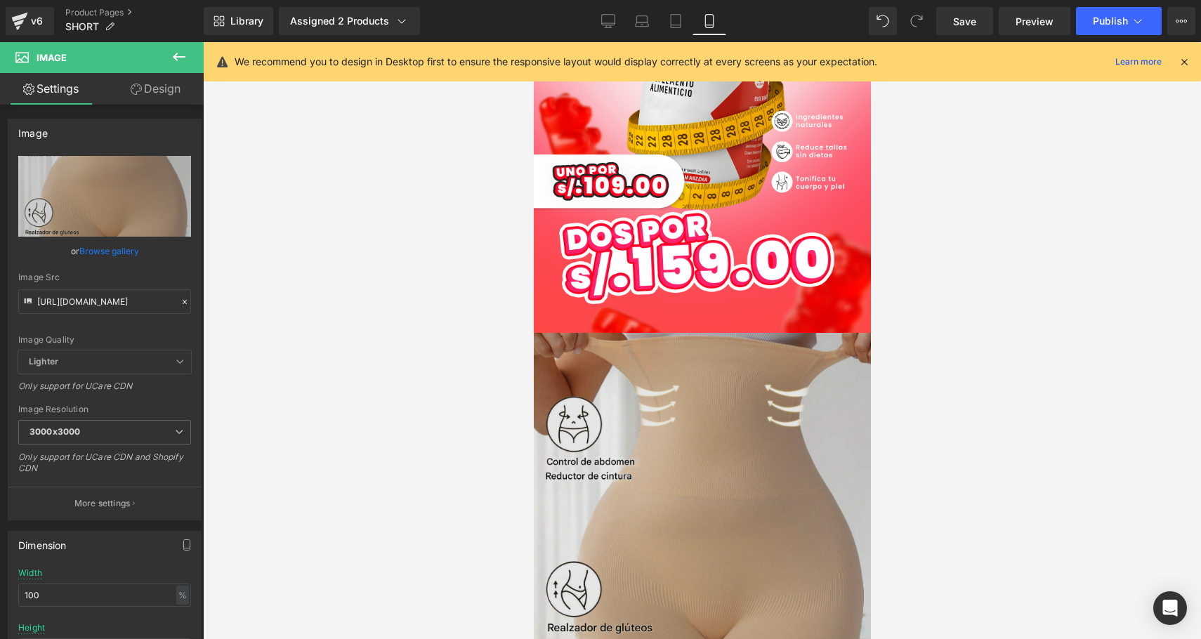
click at [757, 448] on img at bounding box center [701, 558] width 337 height 450
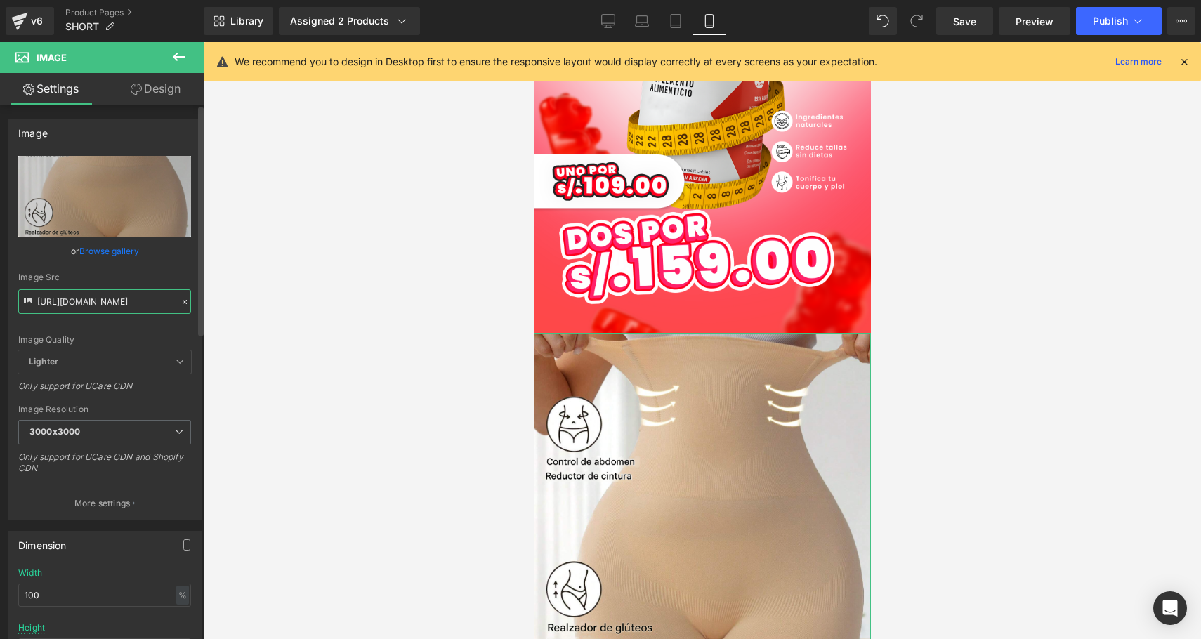
click at [85, 303] on input "[URL][DOMAIN_NAME]" at bounding box center [104, 301] width 173 height 25
paste input "k24MZGZx/gummy-2"
type input "[URL][DOMAIN_NAME]"
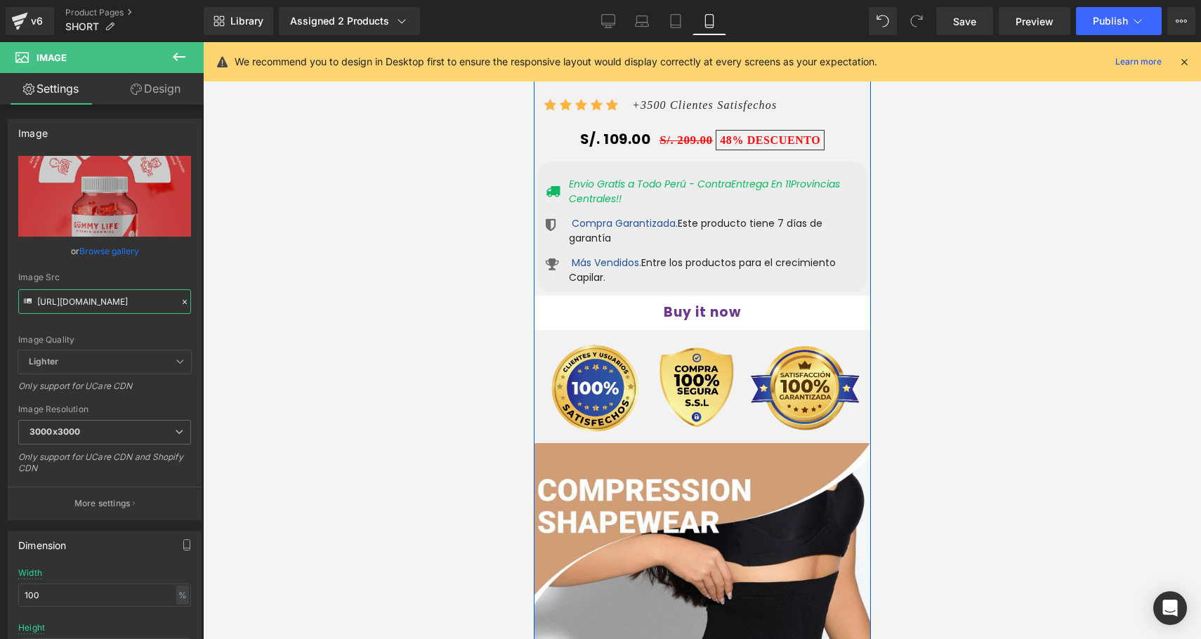
scroll to position [1084, 0]
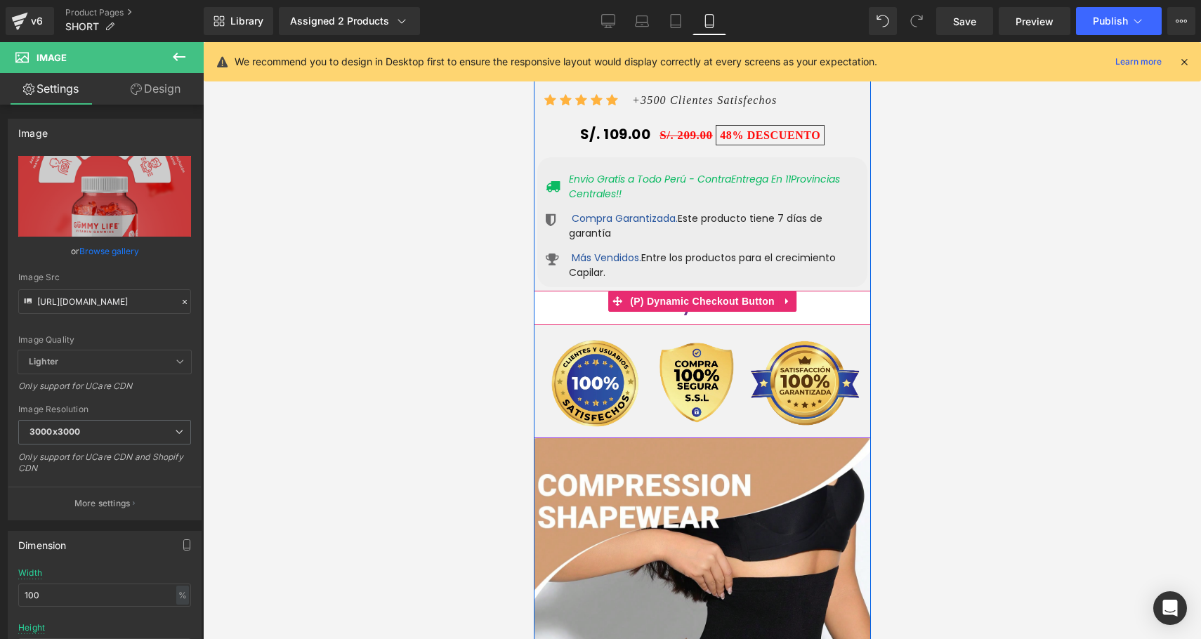
click at [696, 291] on span "(P) Dynamic Checkout Button" at bounding box center [702, 301] width 152 height 21
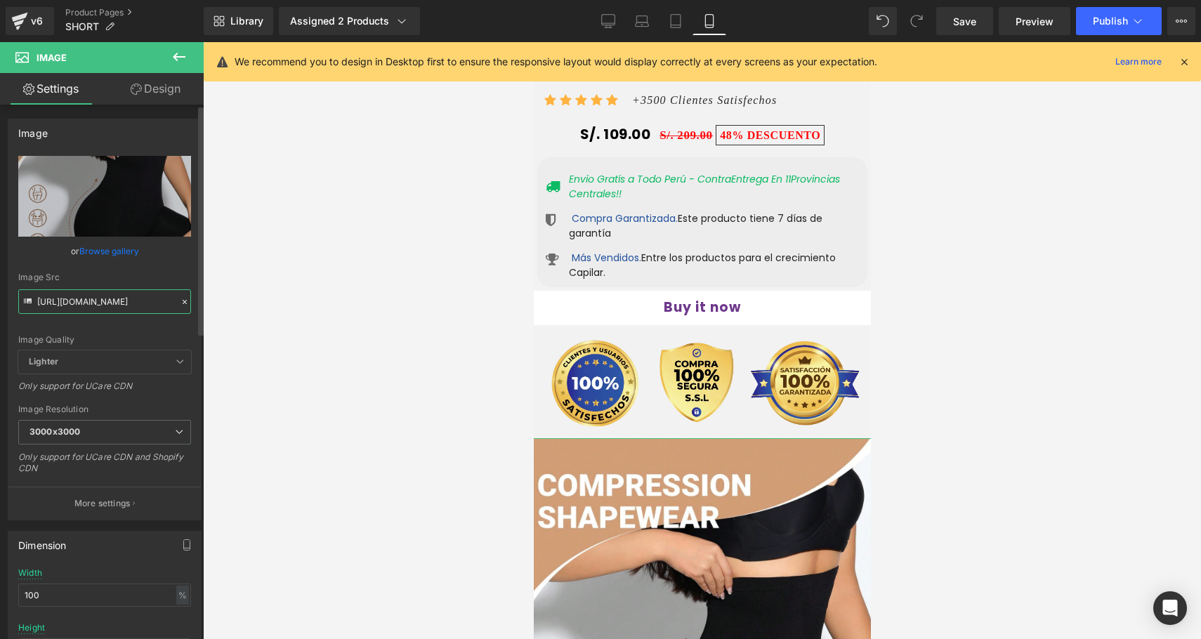
click at [120, 306] on input "[URL][DOMAIN_NAME]" at bounding box center [104, 301] width 173 height 25
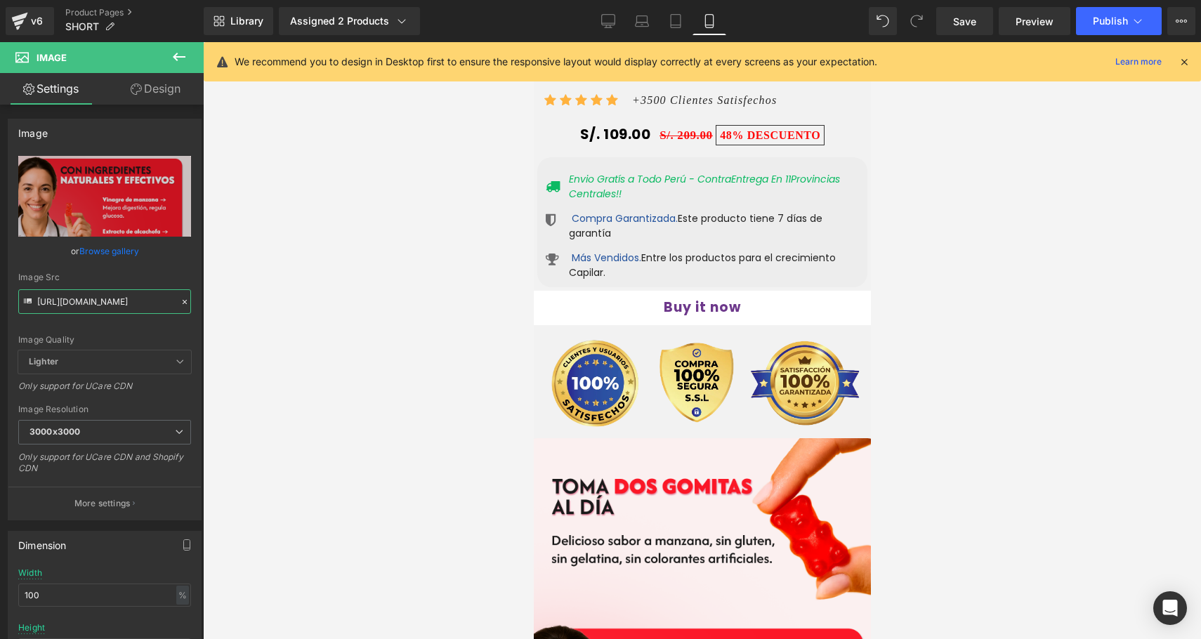
type input "[URL][DOMAIN_NAME]"
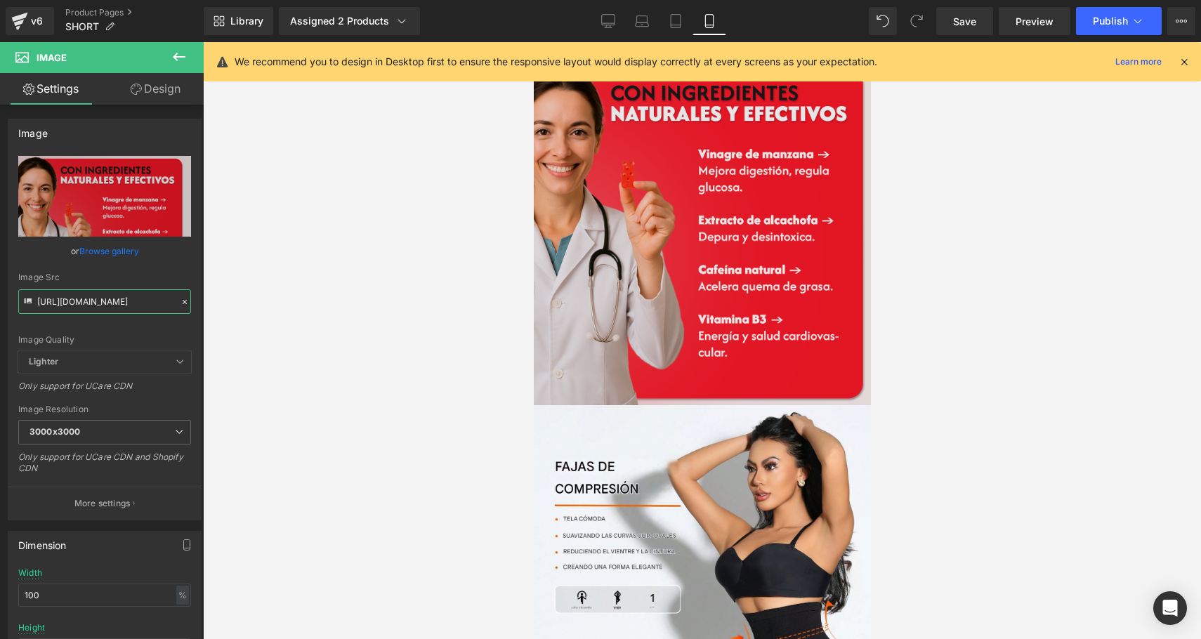
scroll to position [1691, 0]
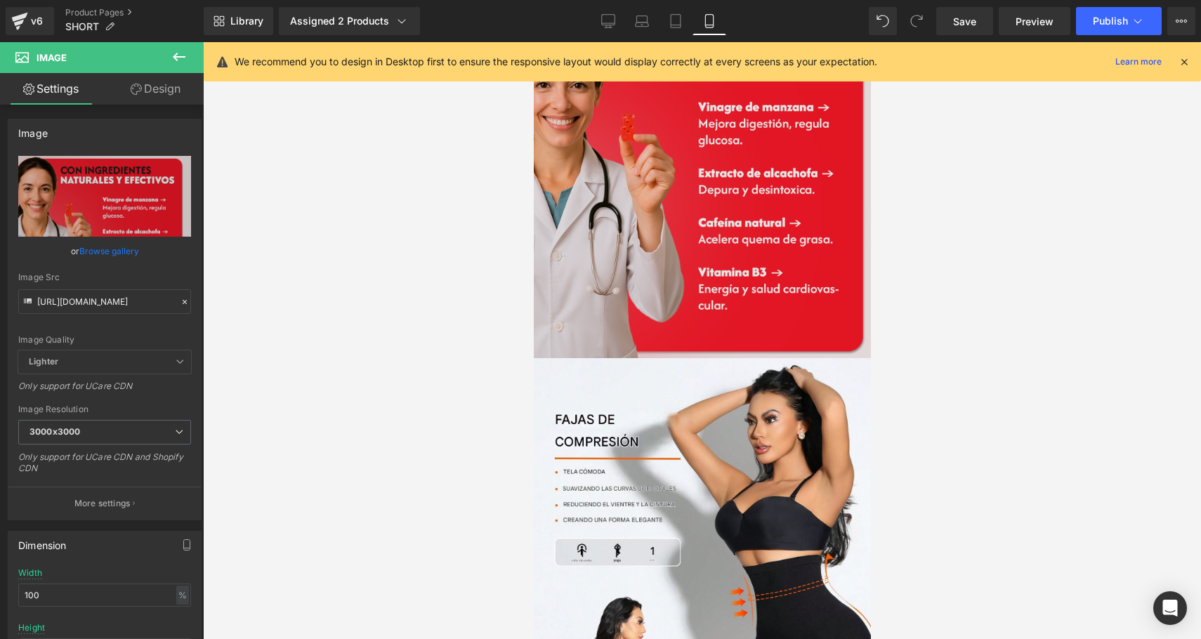
click at [703, 535] on img at bounding box center [701, 586] width 337 height 456
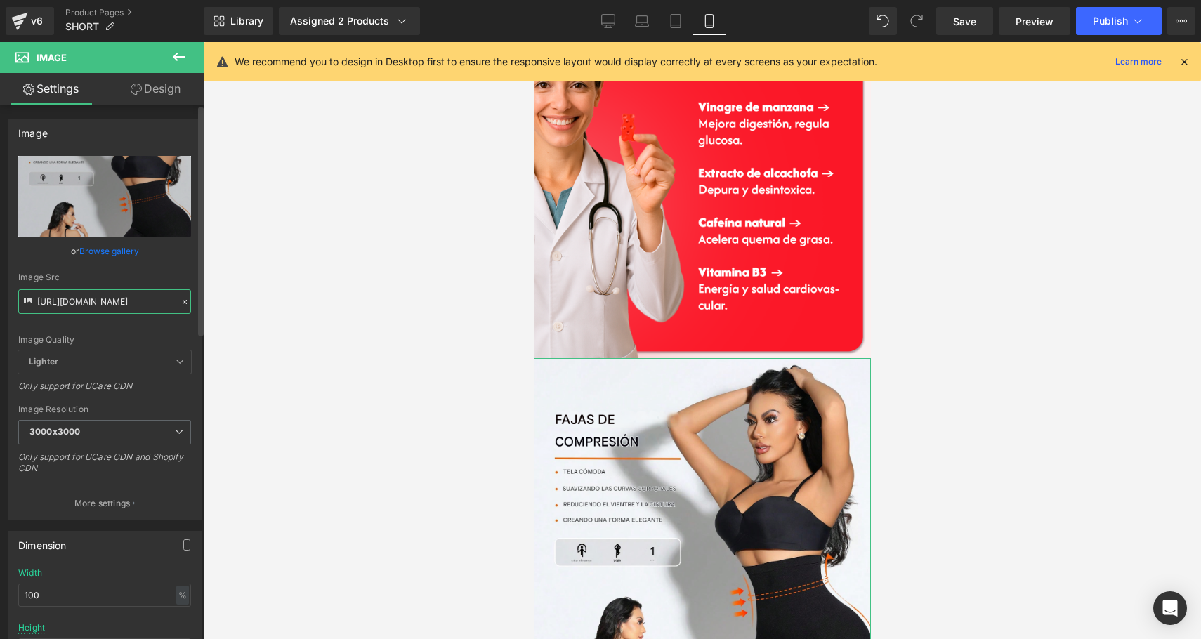
click at [122, 309] on input "[URL][DOMAIN_NAME]" at bounding box center [104, 301] width 173 height 25
paste input "qKpzc5S/gummy-4"
type input "[URL][DOMAIN_NAME]"
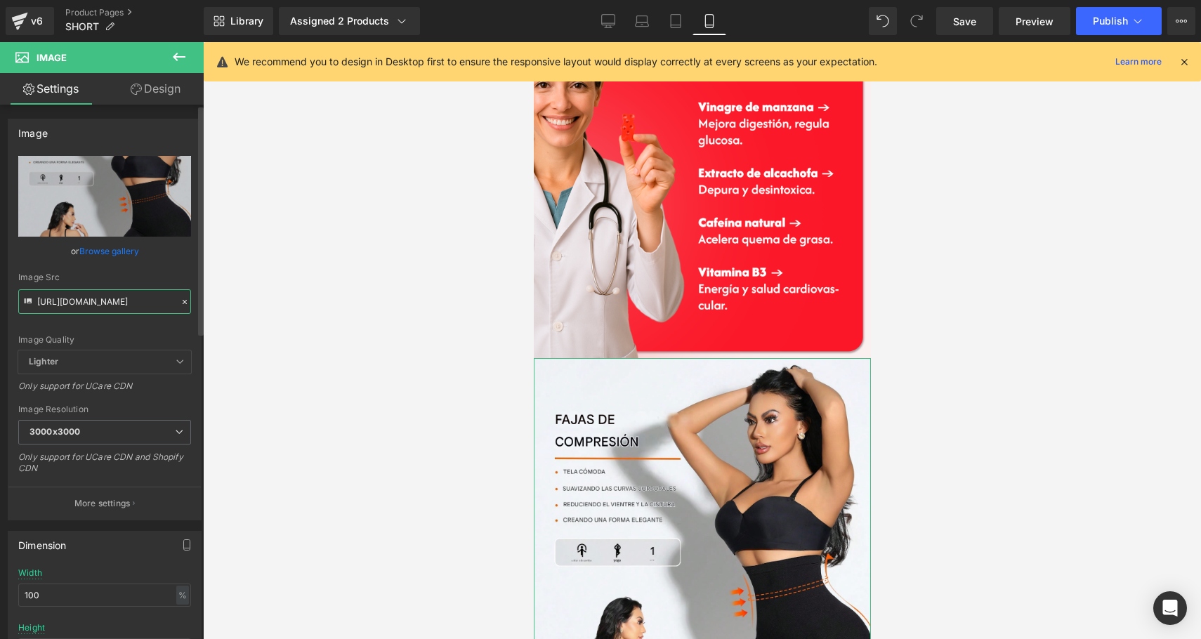
scroll to position [0, 27]
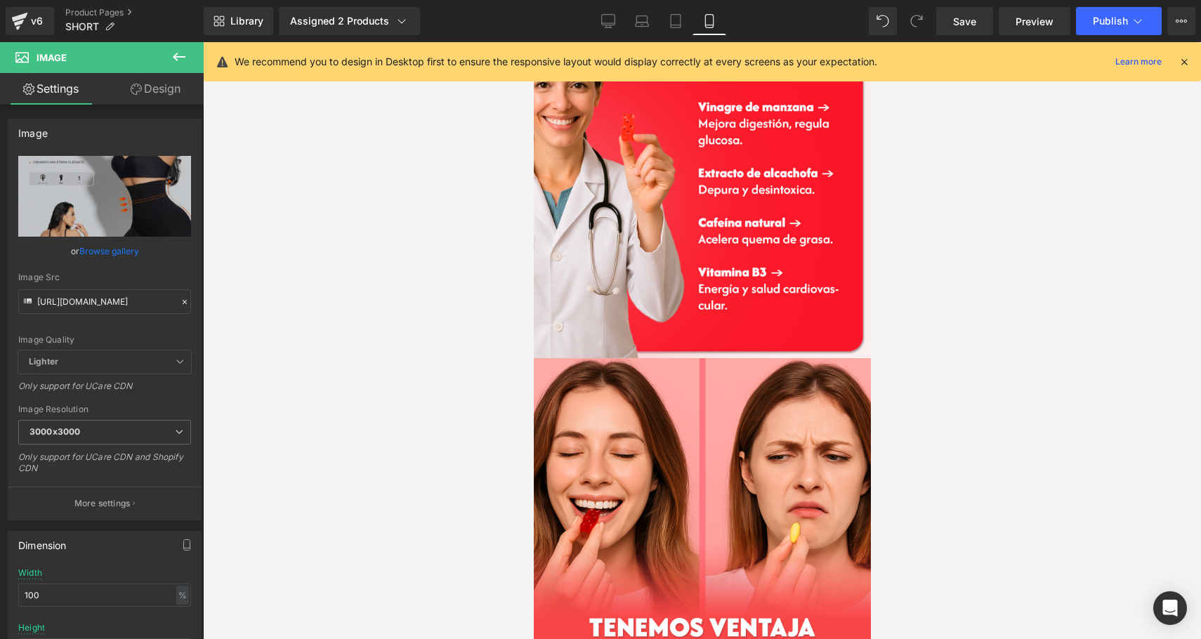
click at [327, 381] on div at bounding box center [702, 340] width 998 height 597
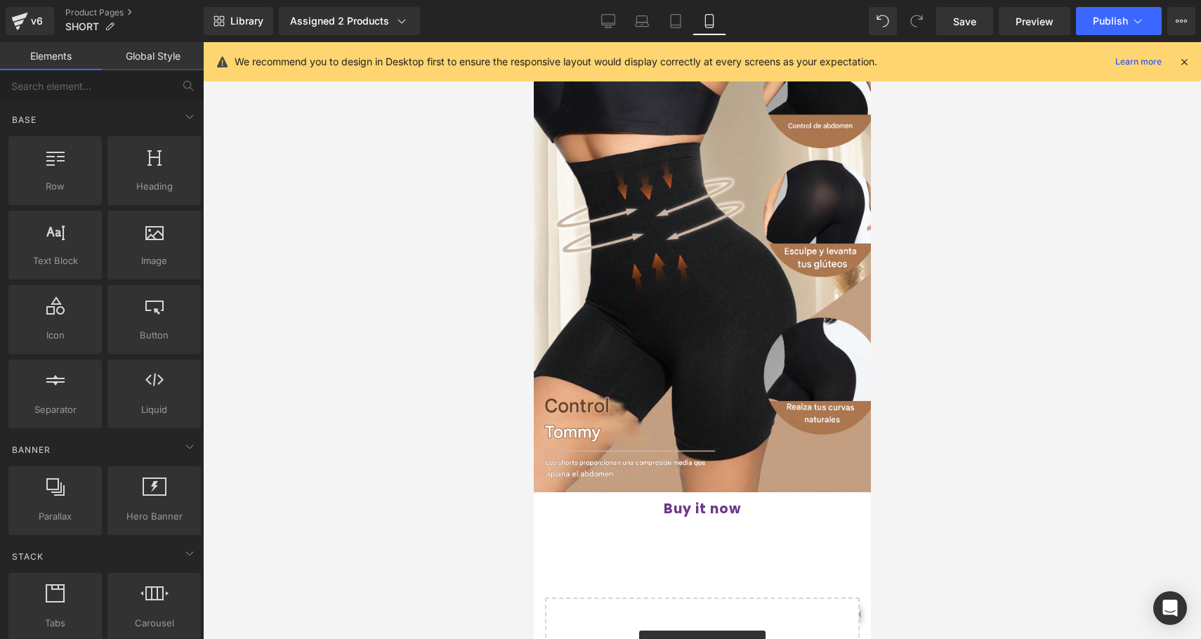
scroll to position [2923, 0]
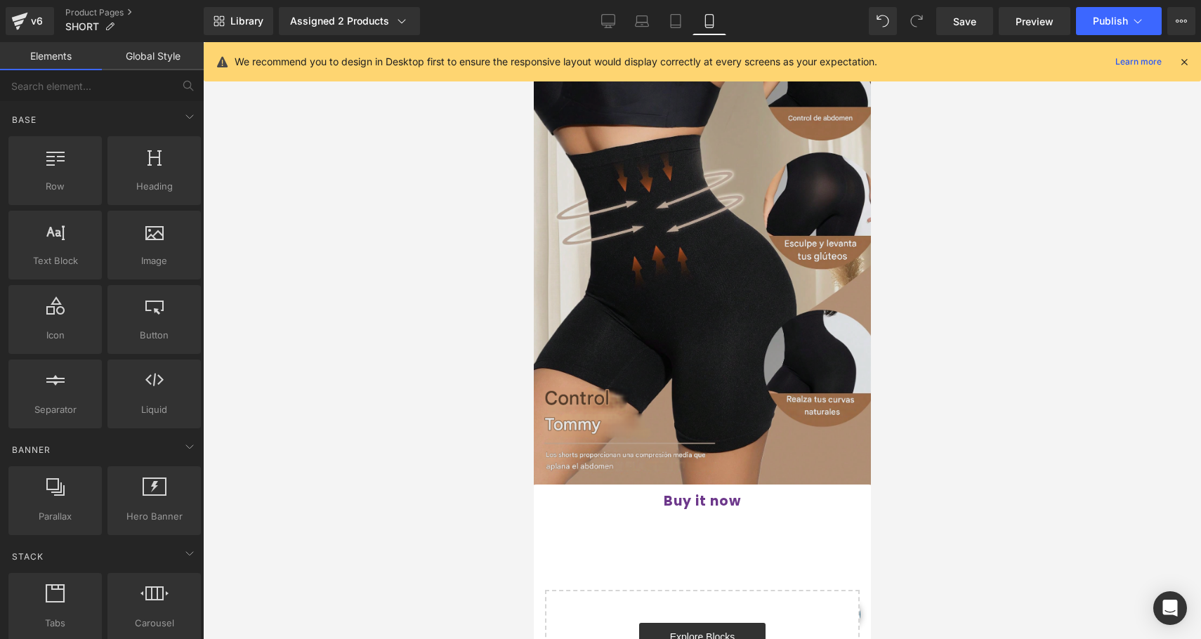
click at [707, 287] on img at bounding box center [702, 252] width 358 height 478
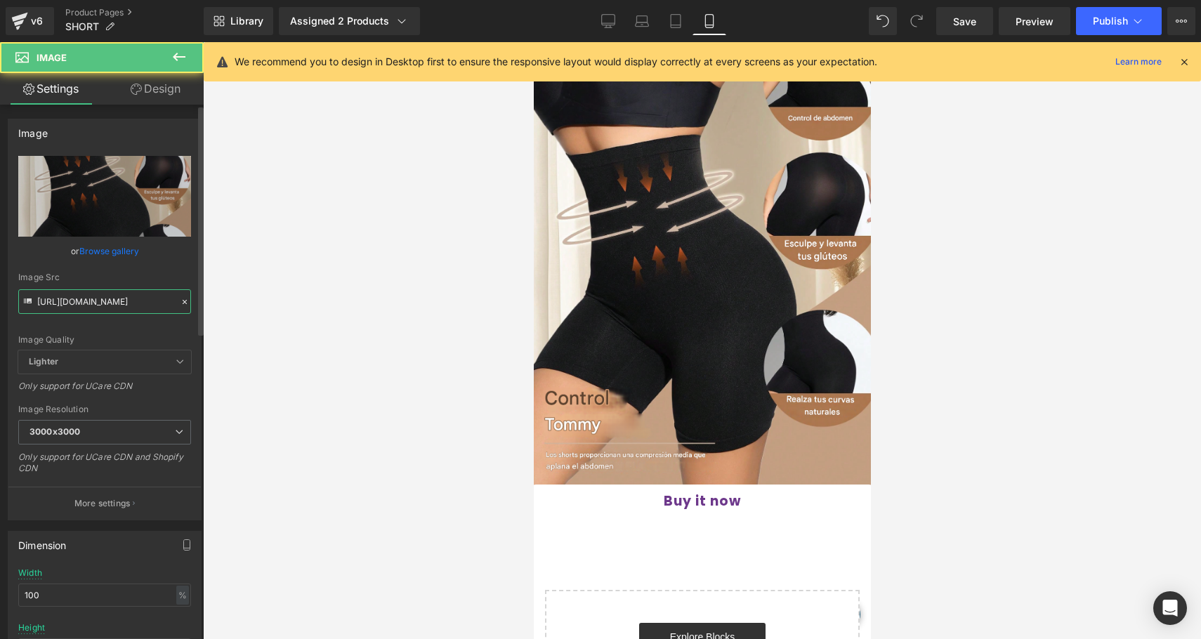
click at [75, 310] on input "[URL][DOMAIN_NAME]" at bounding box center [104, 301] width 173 height 25
type input "[URL][DOMAIN_NAME]"
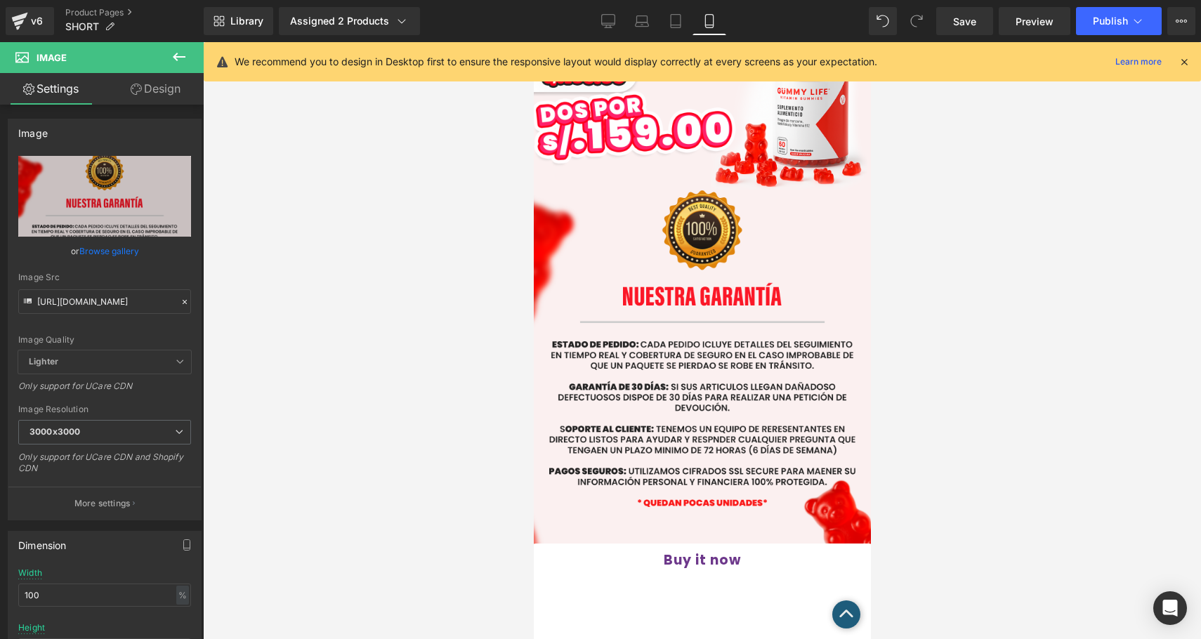
scroll to position [0, 0]
click at [398, 347] on div at bounding box center [702, 340] width 998 height 597
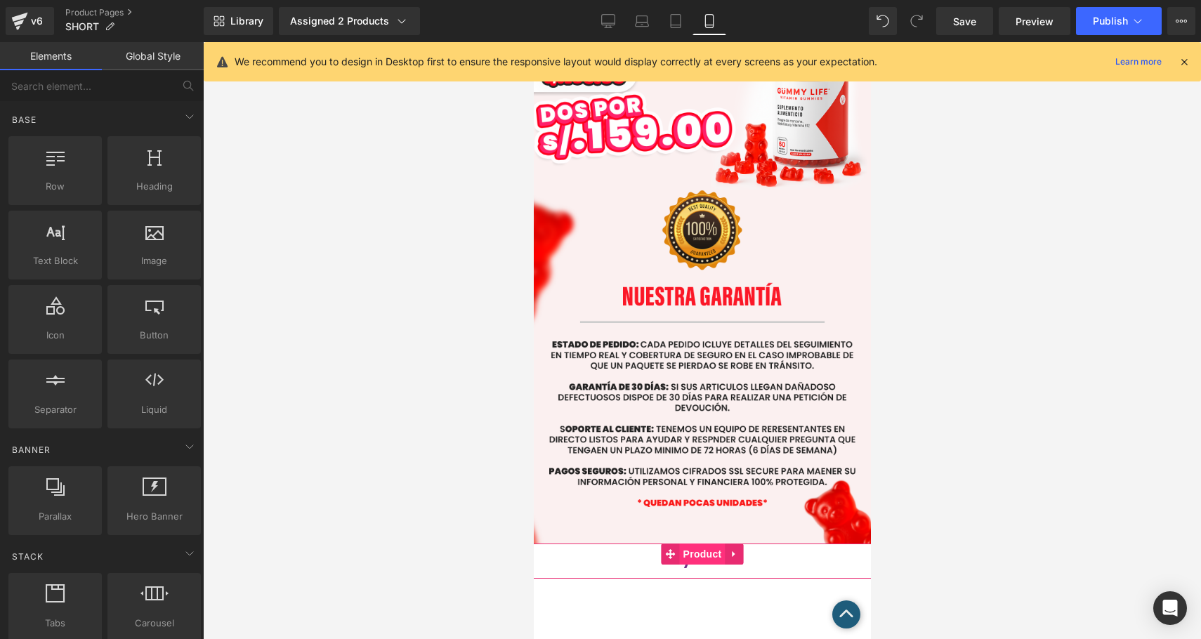
click at [709, 544] on span "Product" at bounding box center [702, 554] width 46 height 21
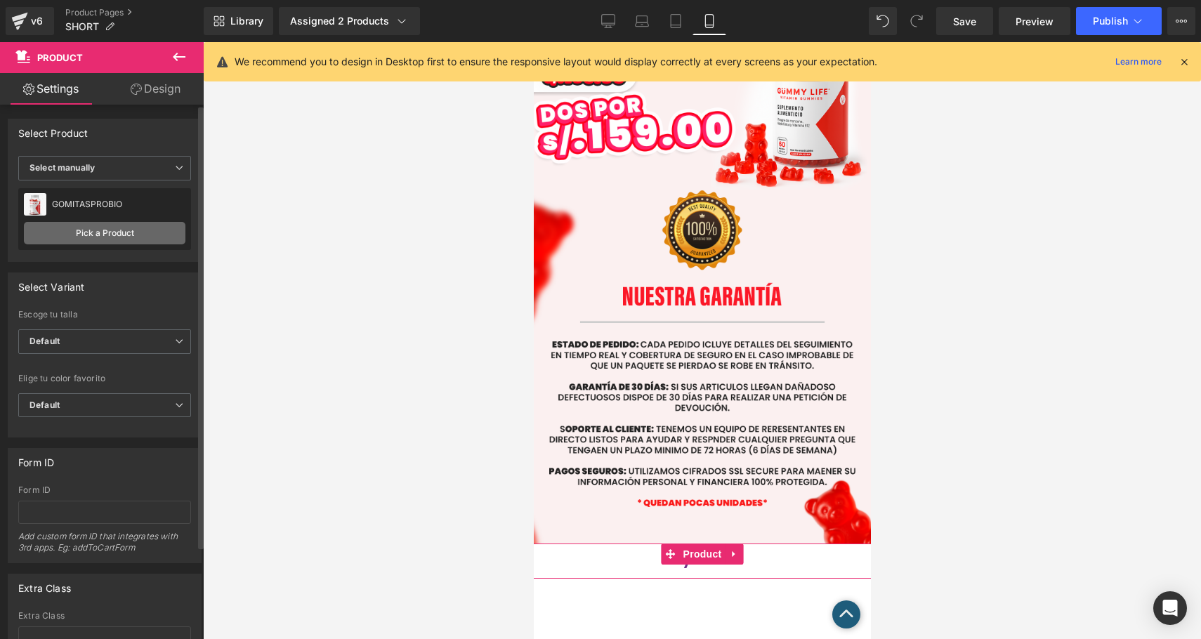
click at [123, 239] on link "Pick a Product" at bounding box center [105, 233] width 162 height 22
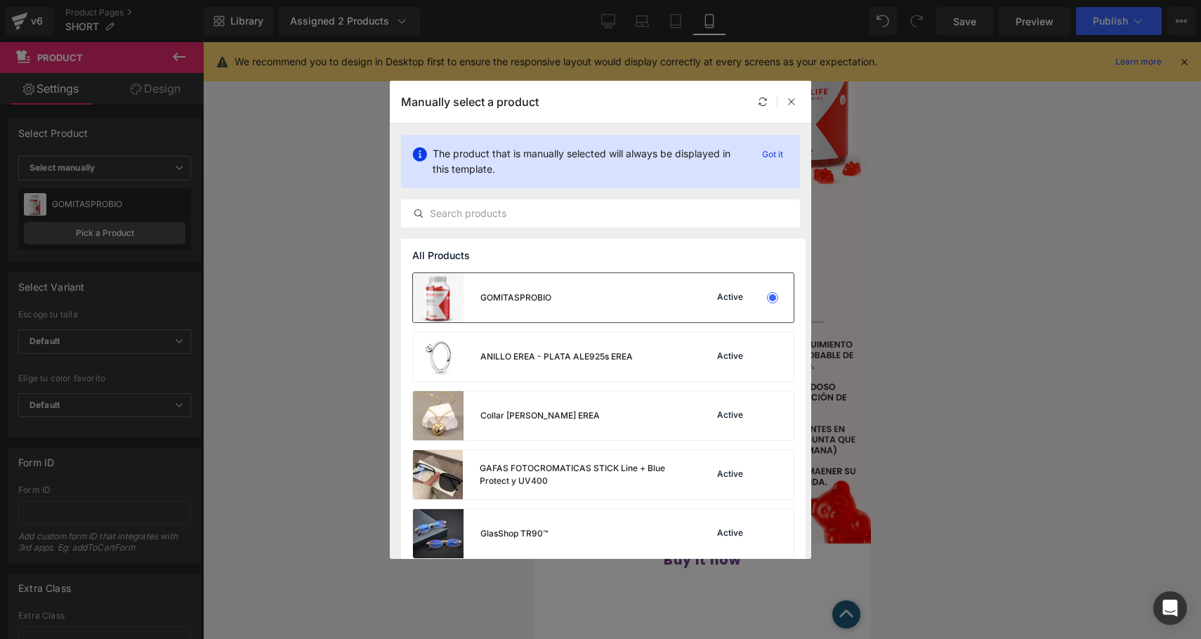
click at [560, 294] on div "GOMITASPROBIO Active" at bounding box center [603, 297] width 381 height 49
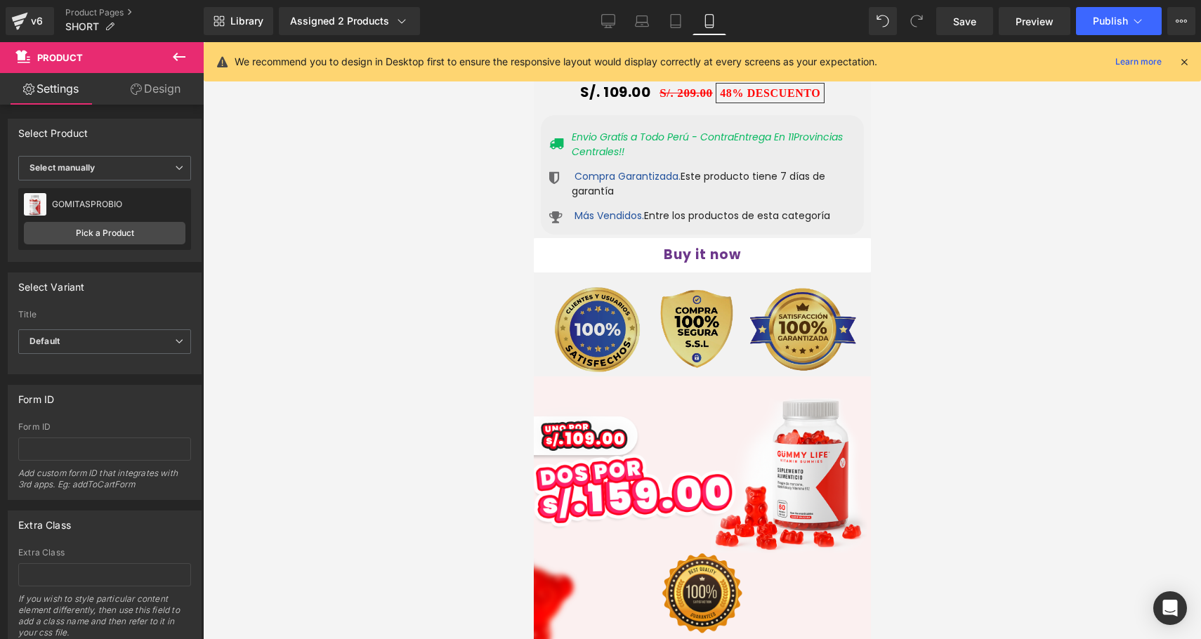
scroll to position [2540, 0]
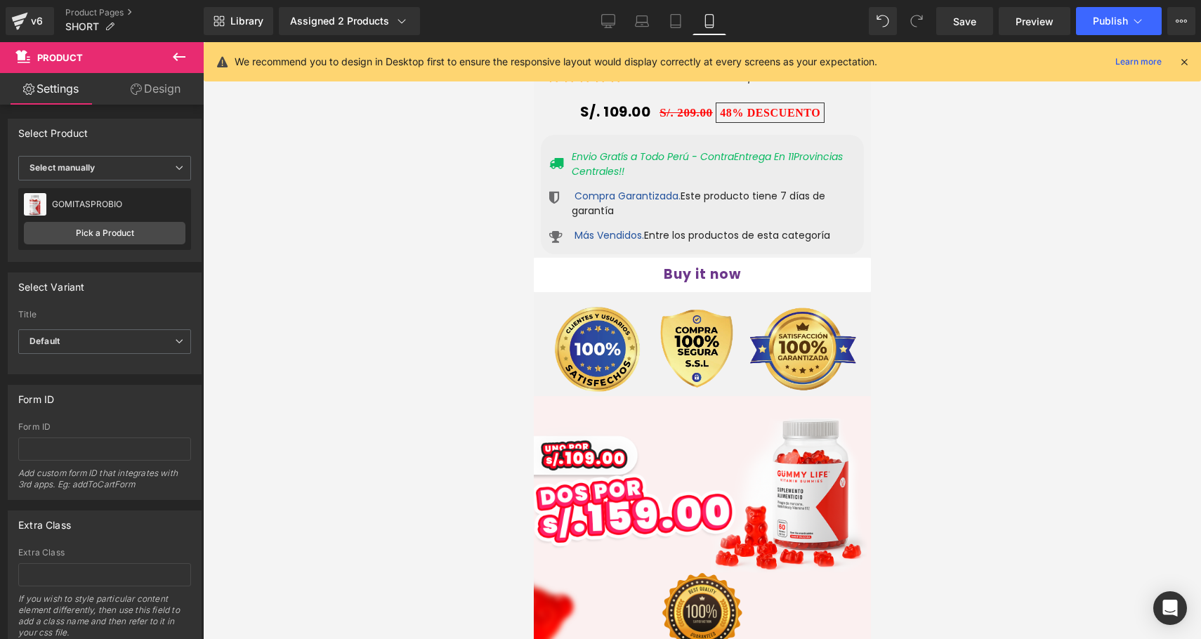
click at [695, 258] on div "Buy it now (P) Dynamic Checkout Button" at bounding box center [702, 275] width 344 height 34
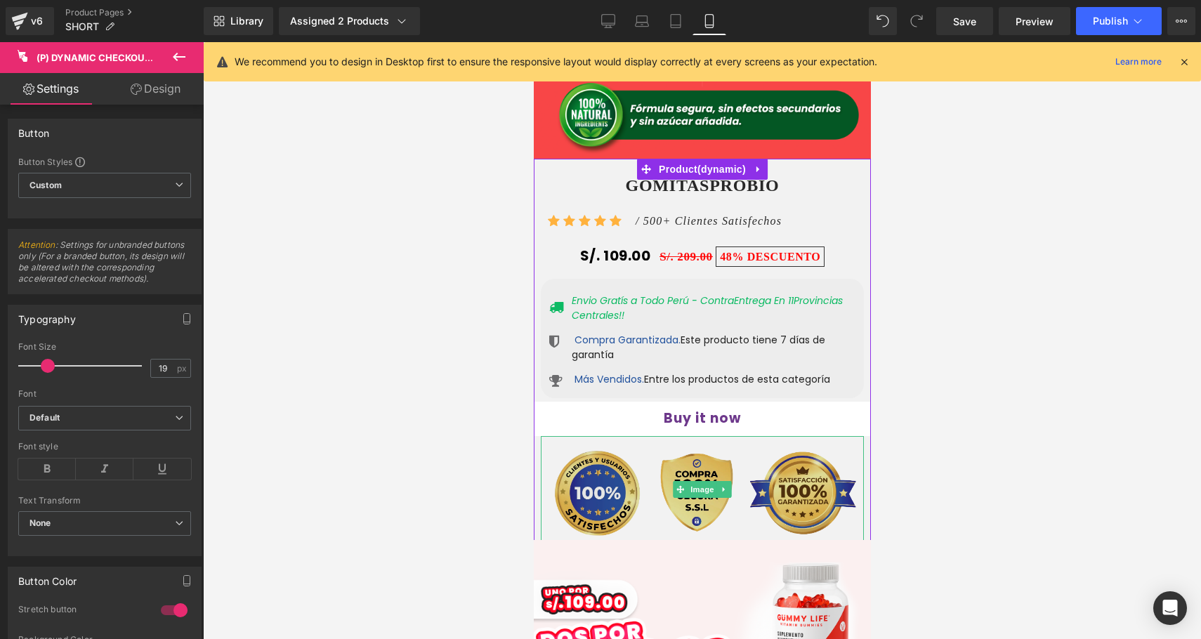
scroll to position [2371, 0]
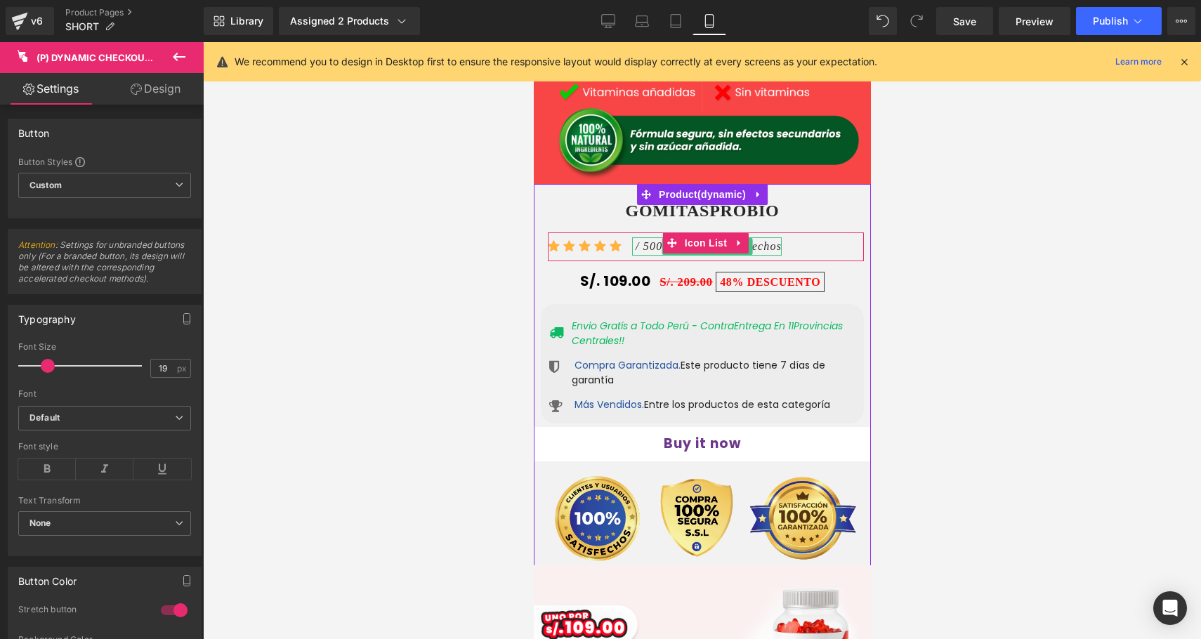
click at [655, 240] on icon "/ 500+ Clientes Satisfechos" at bounding box center [708, 246] width 146 height 12
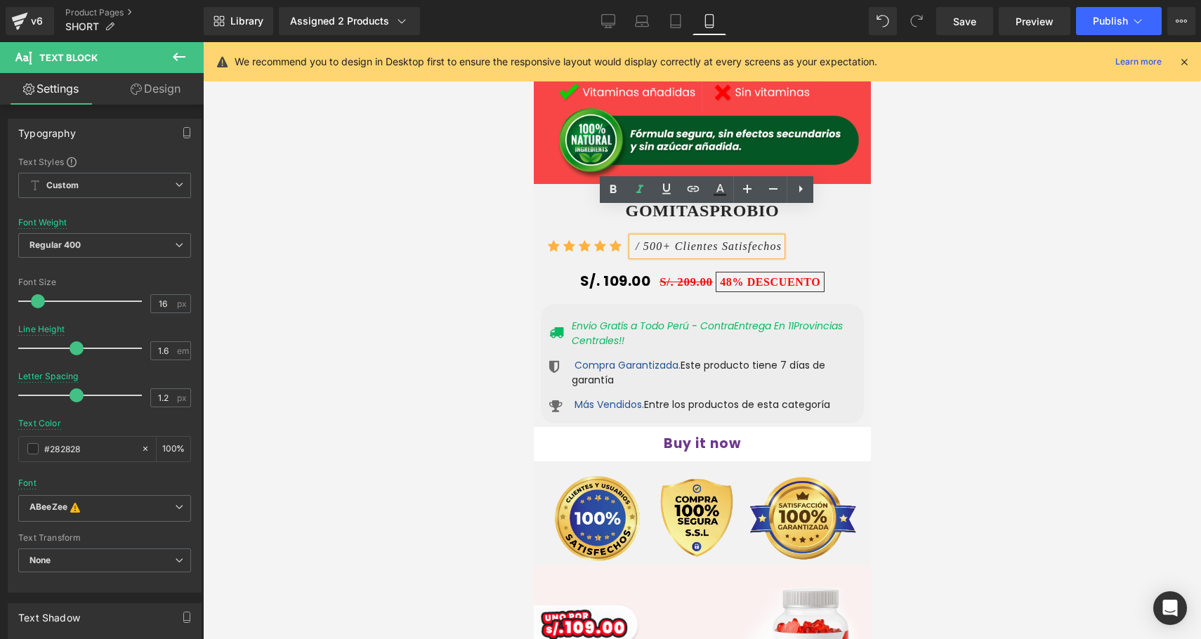
click at [646, 240] on icon "/ 500+ Clientes Satisfechos" at bounding box center [708, 246] width 146 height 12
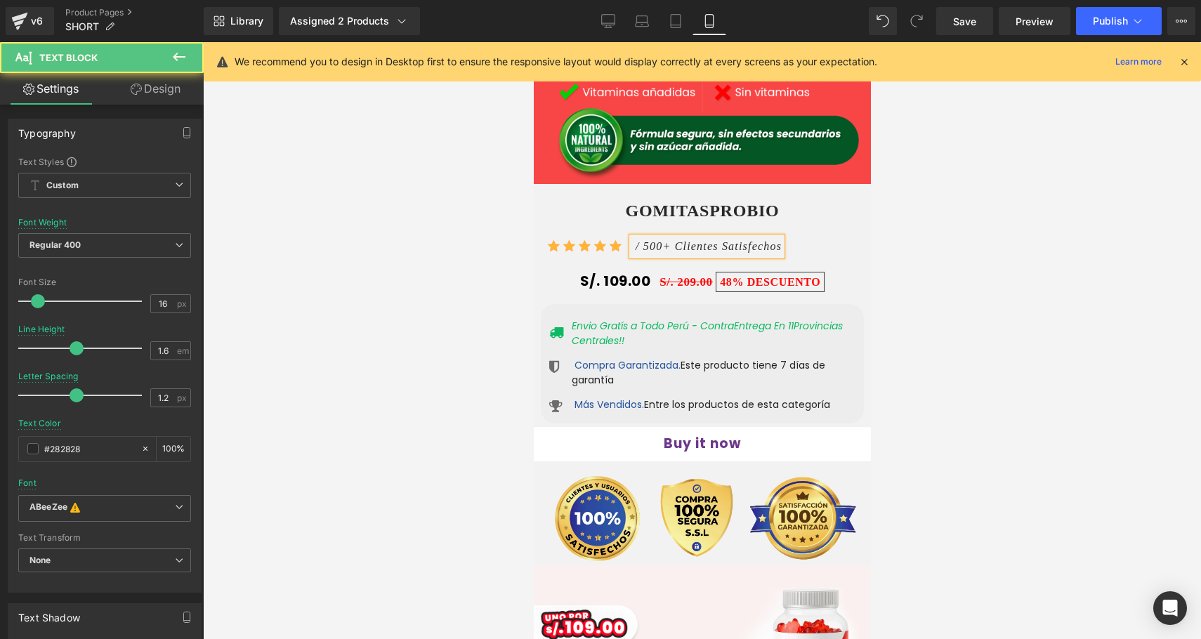
click at [666, 240] on icon "/ 500+ Clientes Satisfechos" at bounding box center [708, 246] width 146 height 12
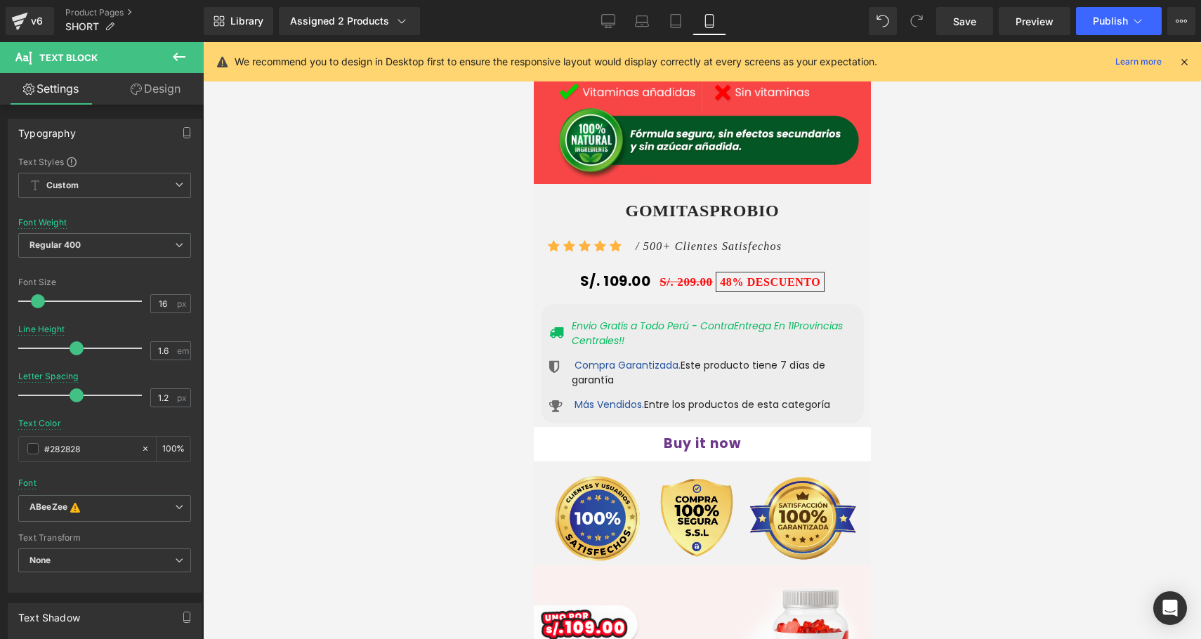
click at [67, 89] on link "Settings" at bounding box center [51, 89] width 102 height 32
click at [89, 52] on span "Text Block" at bounding box center [68, 57] width 58 height 11
click at [181, 54] on icon at bounding box center [179, 56] width 17 height 17
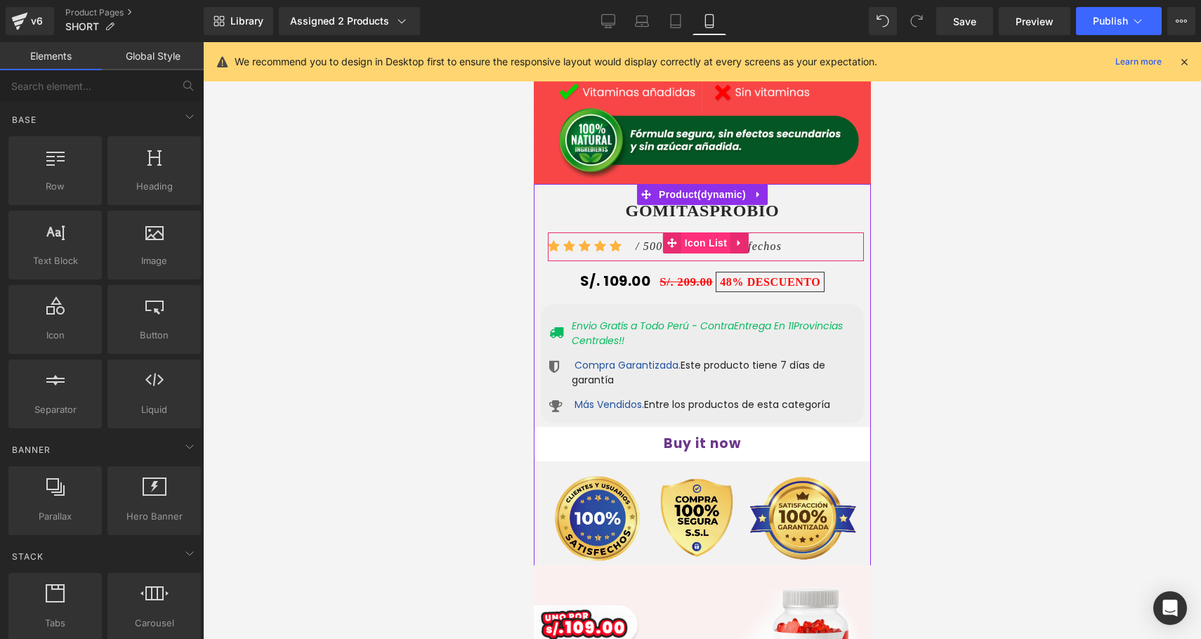
click at [696, 233] on span "Icon List" at bounding box center [705, 243] width 49 height 21
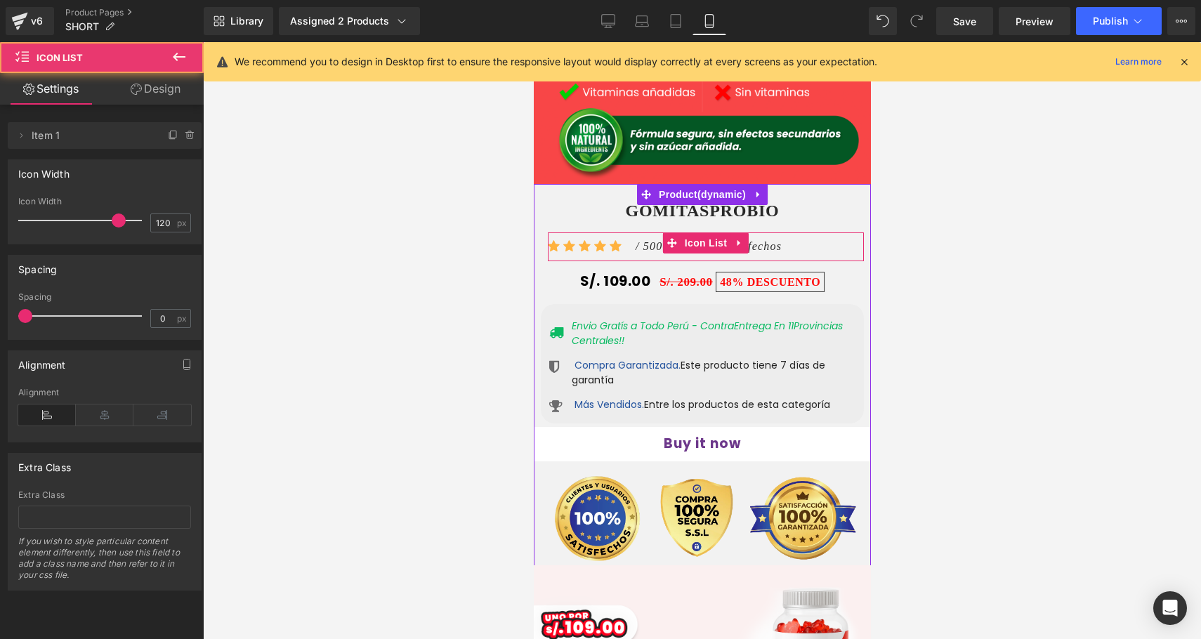
click at [844, 237] on div "Icon Icon Icon Icon Icon Icon List Hoz / 500+ Clientes Satisfechos Text Block" at bounding box center [705, 249] width 316 height 24
click at [835, 237] on div "Icon Icon Icon Icon Icon Icon List Hoz / 500+ Clientes Satisfechos Text Block" at bounding box center [705, 249] width 316 height 24
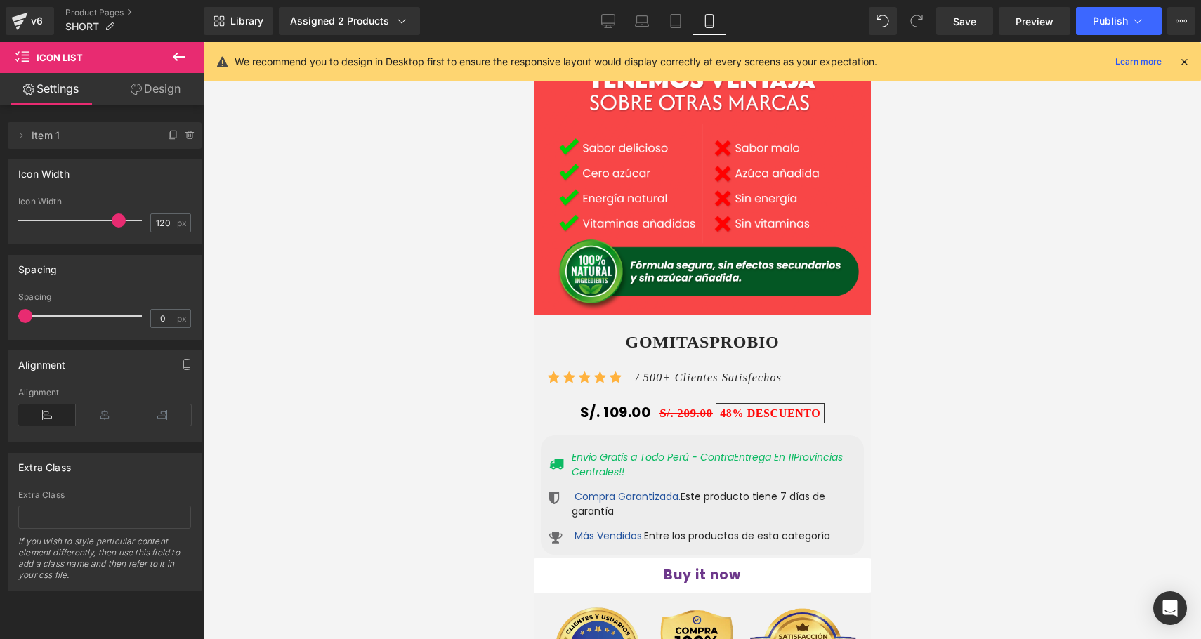
scroll to position [2238, 0]
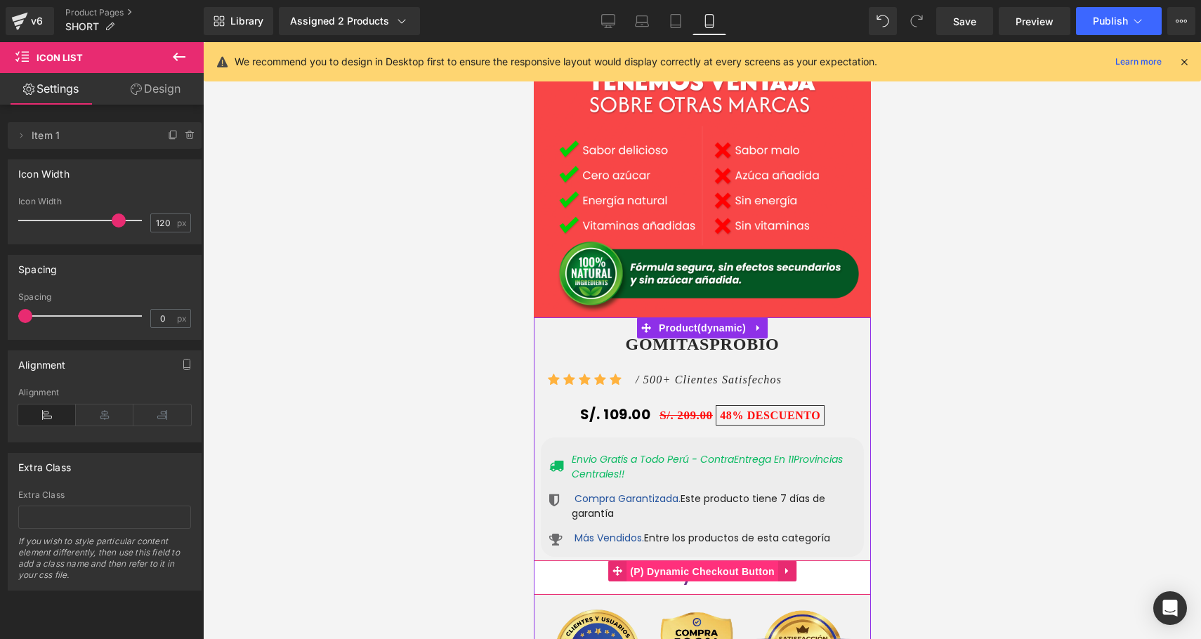
click at [693, 561] on span "(P) Dynamic Checkout Button" at bounding box center [702, 571] width 152 height 21
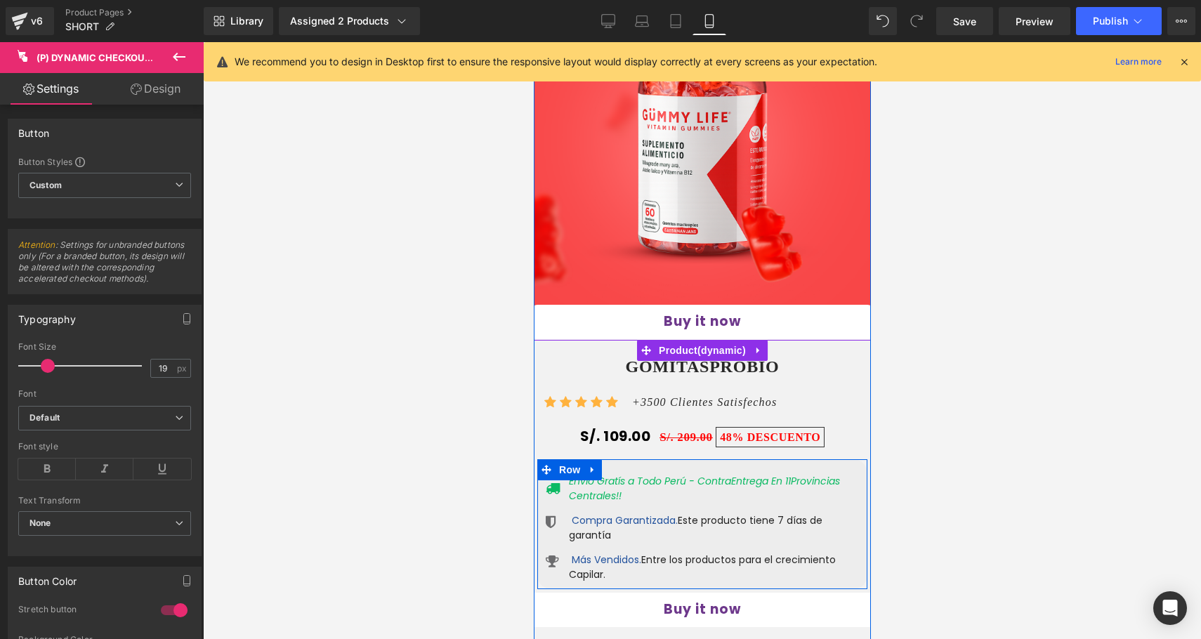
scroll to position [826, 0]
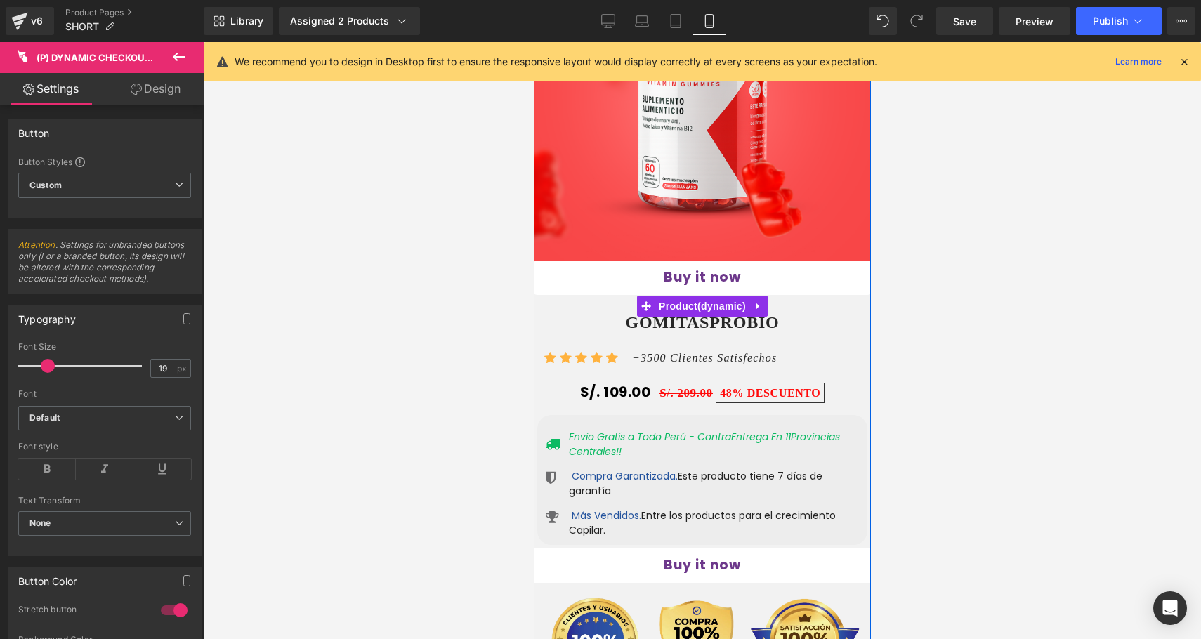
click at [695, 549] on div "Buy it now (P) Dynamic Checkout Button" at bounding box center [701, 566] width 351 height 34
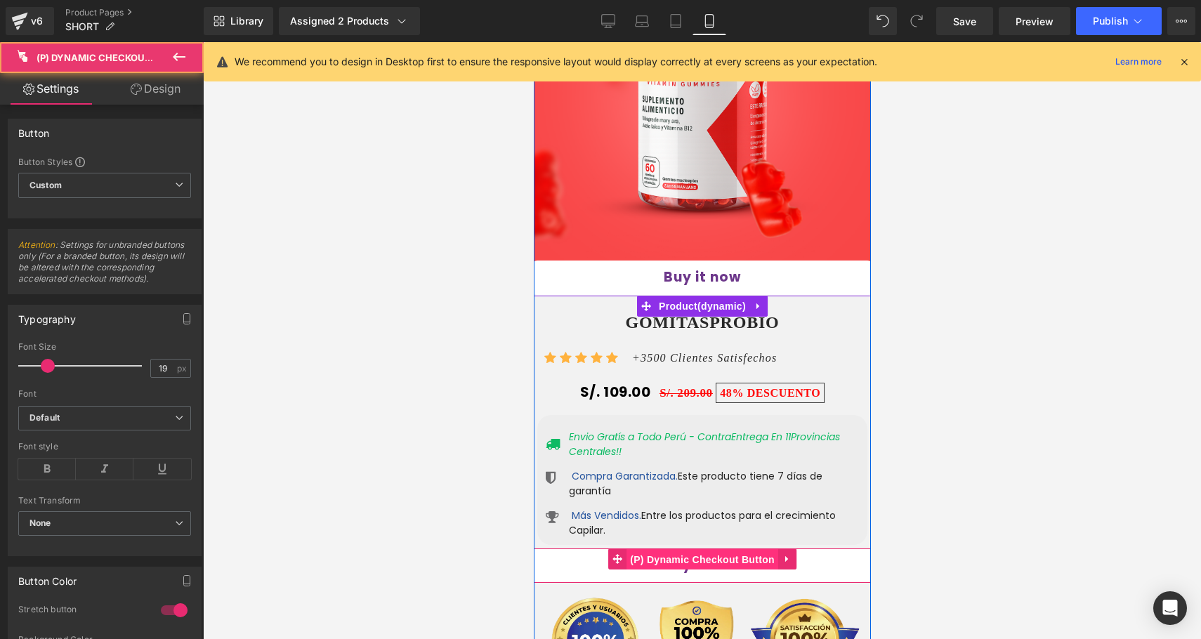
click at [695, 549] on span "(P) Dynamic Checkout Button" at bounding box center [702, 559] width 152 height 21
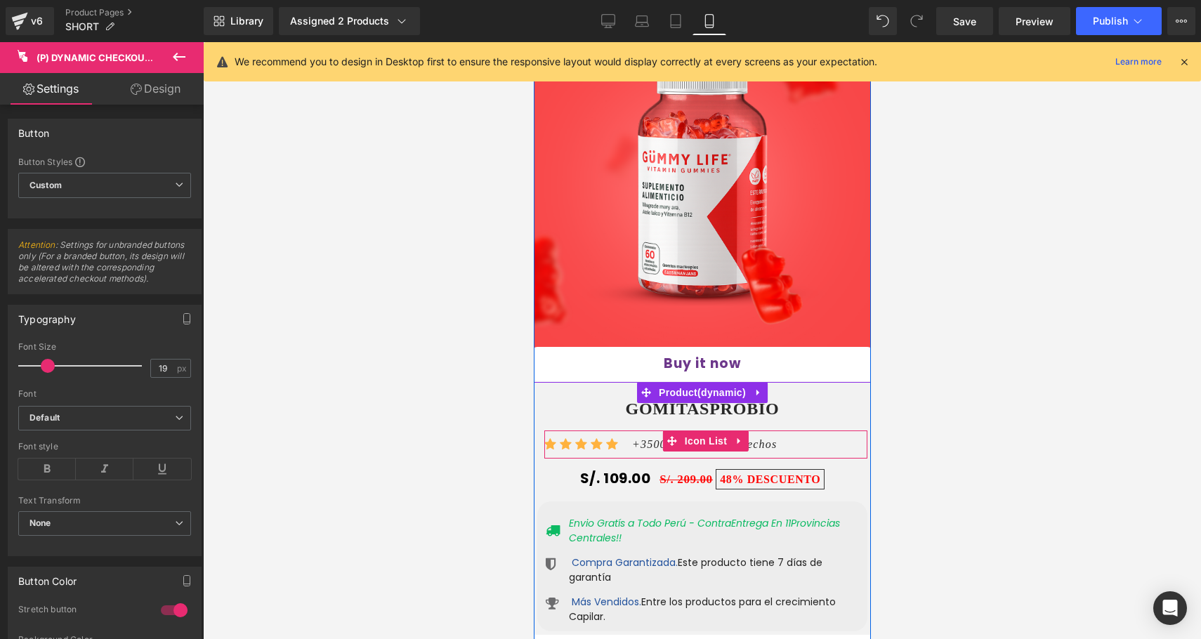
scroll to position [666, 0]
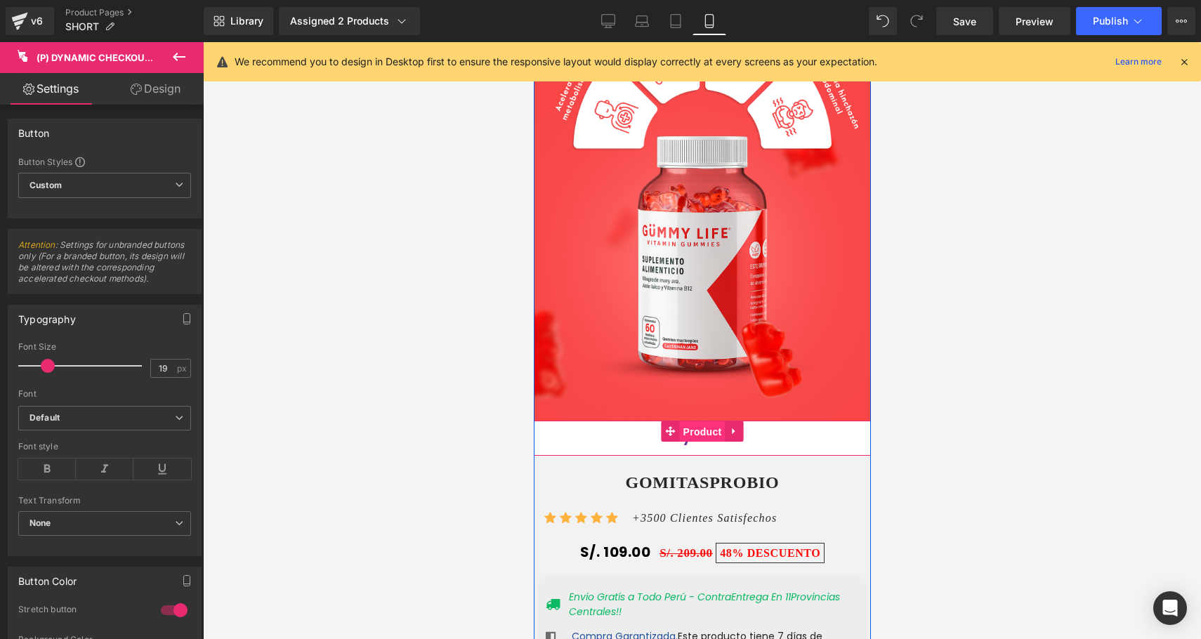
click at [695, 428] on span "Product" at bounding box center [702, 432] width 46 height 21
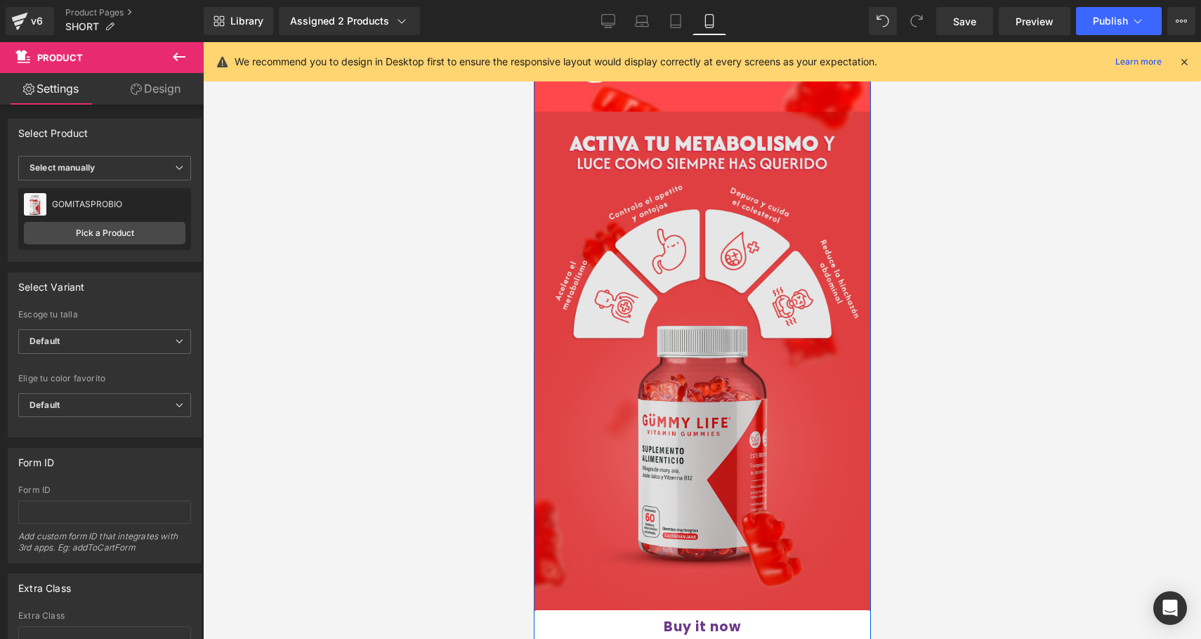
scroll to position [492, 0]
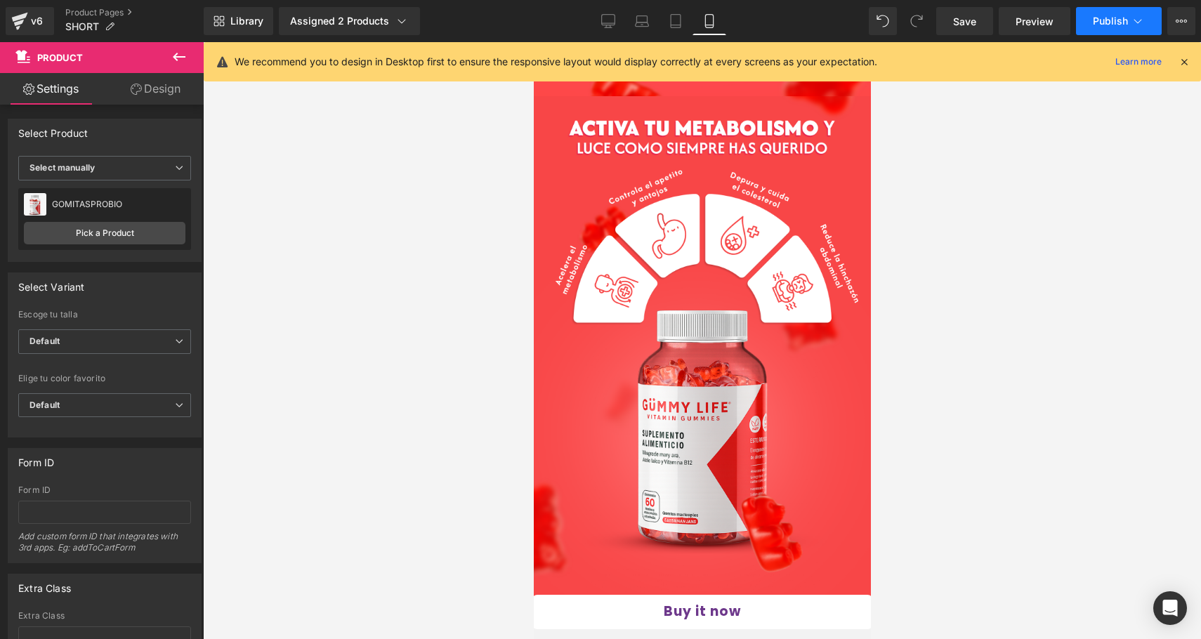
click at [1126, 15] on span "Publish" at bounding box center [1110, 20] width 35 height 11
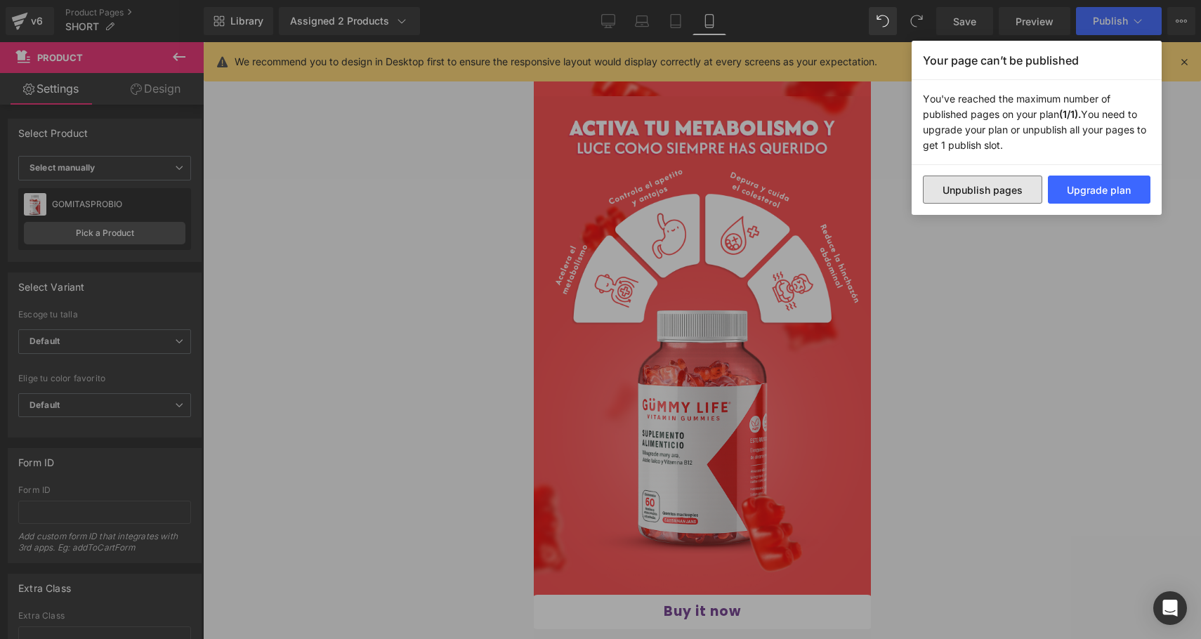
click at [995, 193] on button "Unpublish pages" at bounding box center [982, 190] width 119 height 28
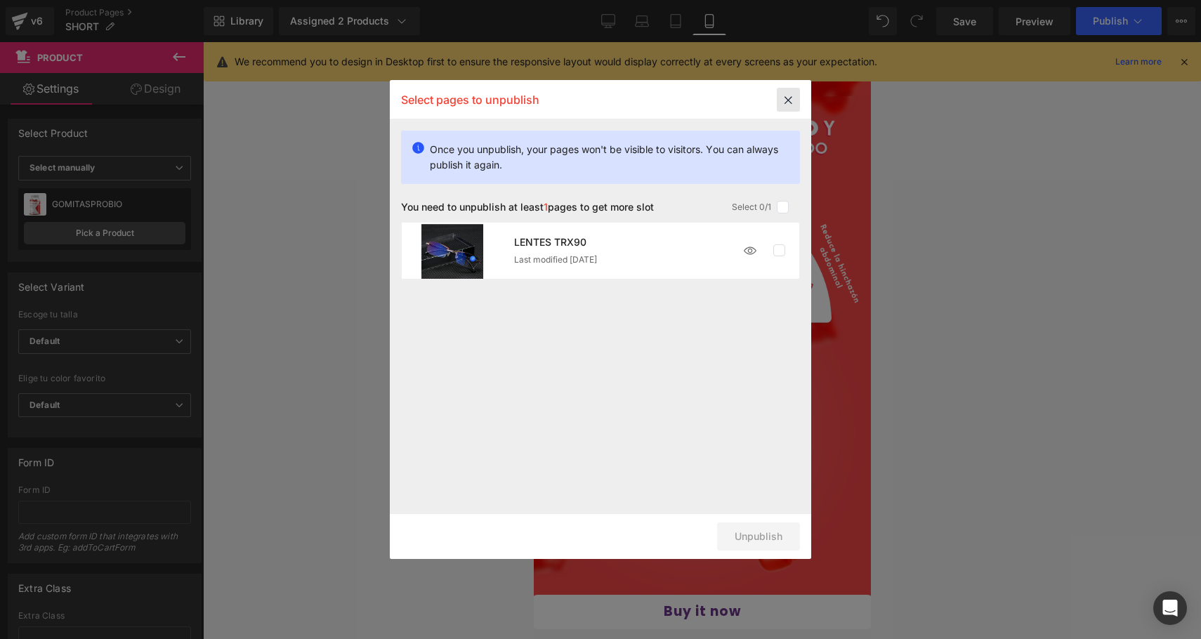
click at [794, 93] on icon at bounding box center [788, 100] width 23 height 24
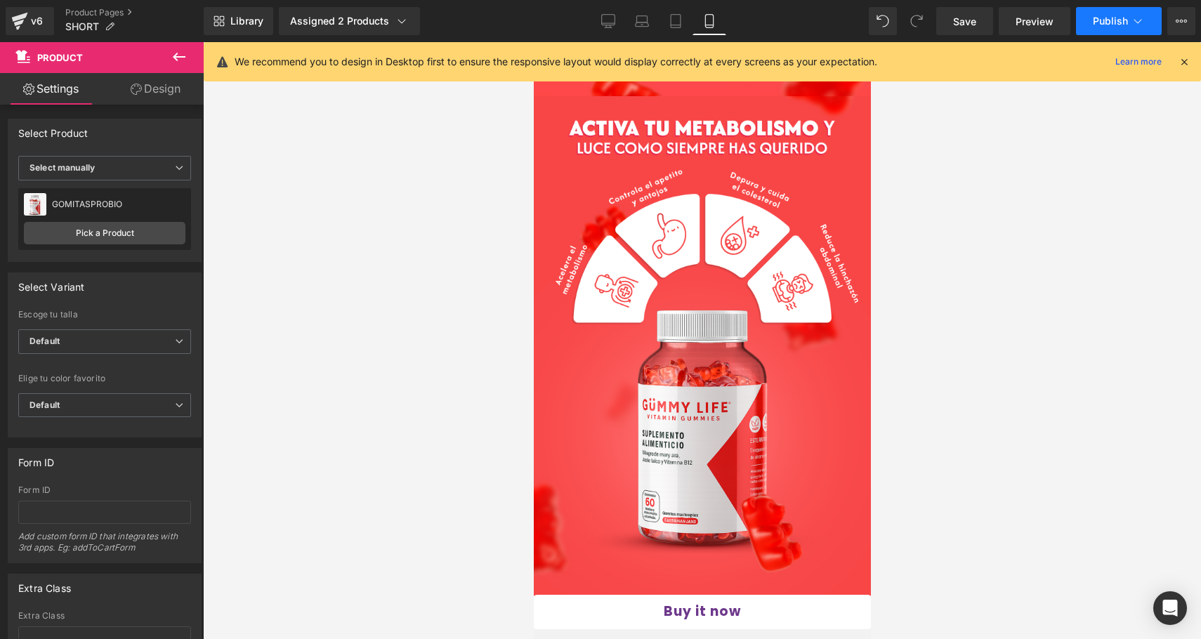
click at [1114, 20] on span "Publish" at bounding box center [1110, 20] width 35 height 11
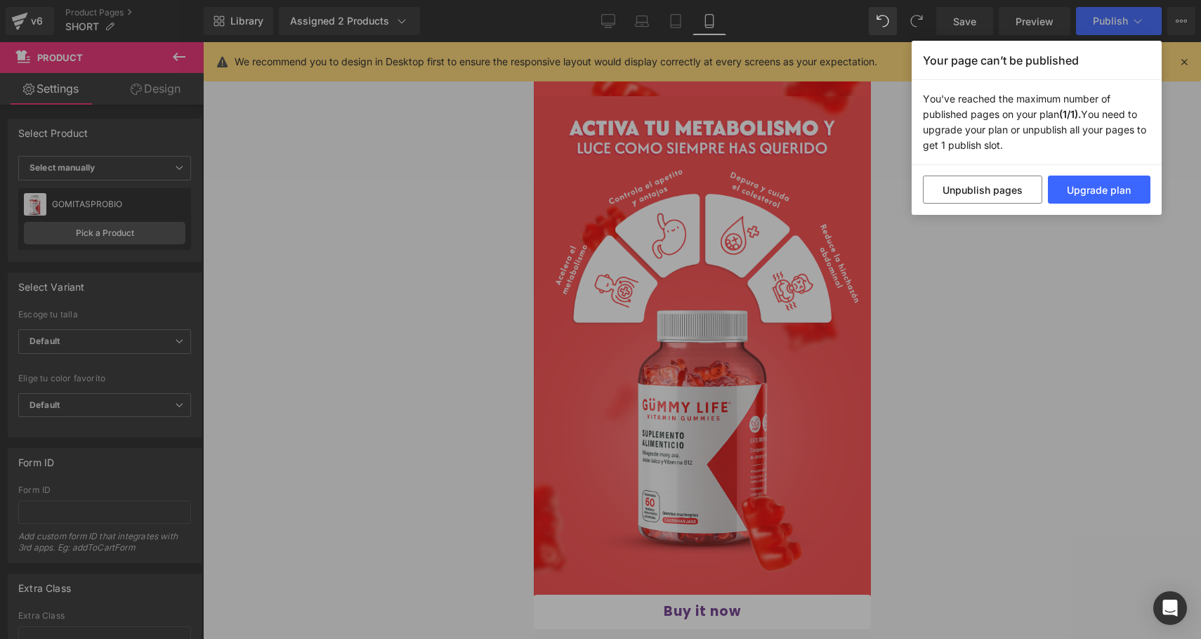
click at [1168, 88] on div "Your page can’t be published You've reached the maximum number of published pag…" at bounding box center [600, 319] width 1201 height 639
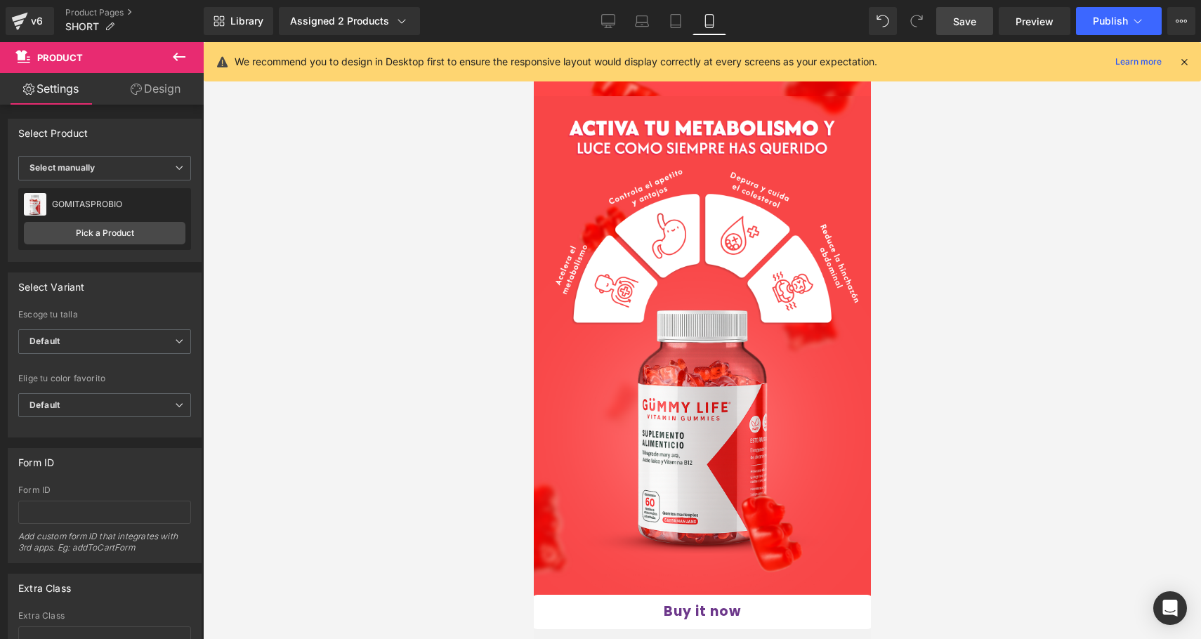
click at [955, 15] on span "Save" at bounding box center [964, 21] width 23 height 15
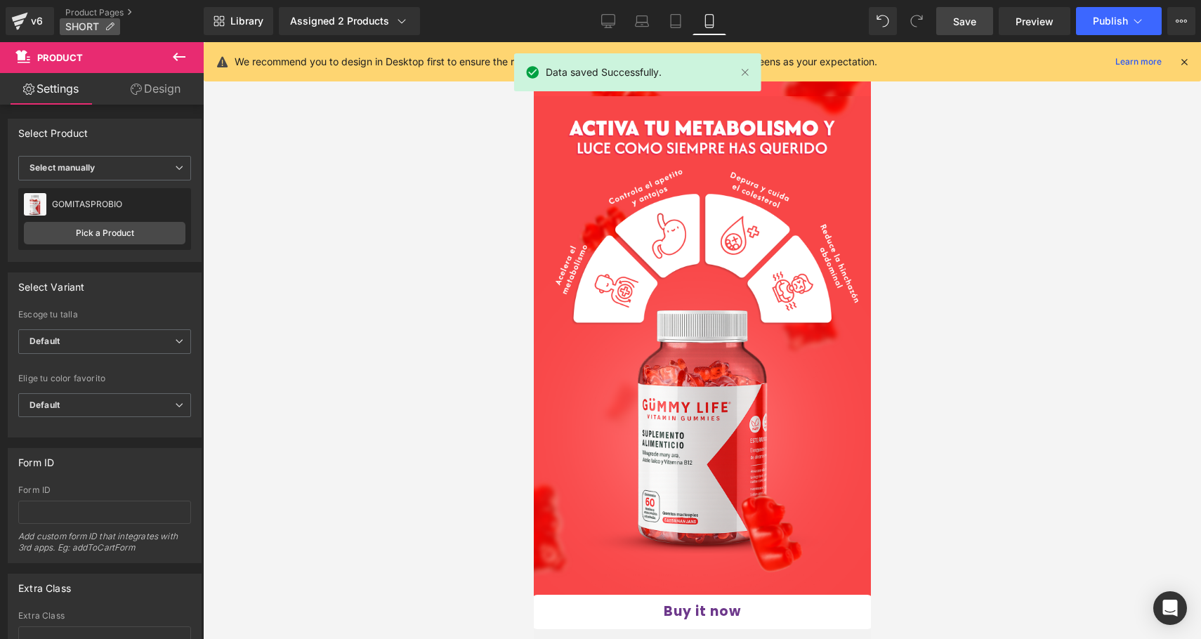
click at [108, 27] on icon at bounding box center [110, 27] width 10 height 10
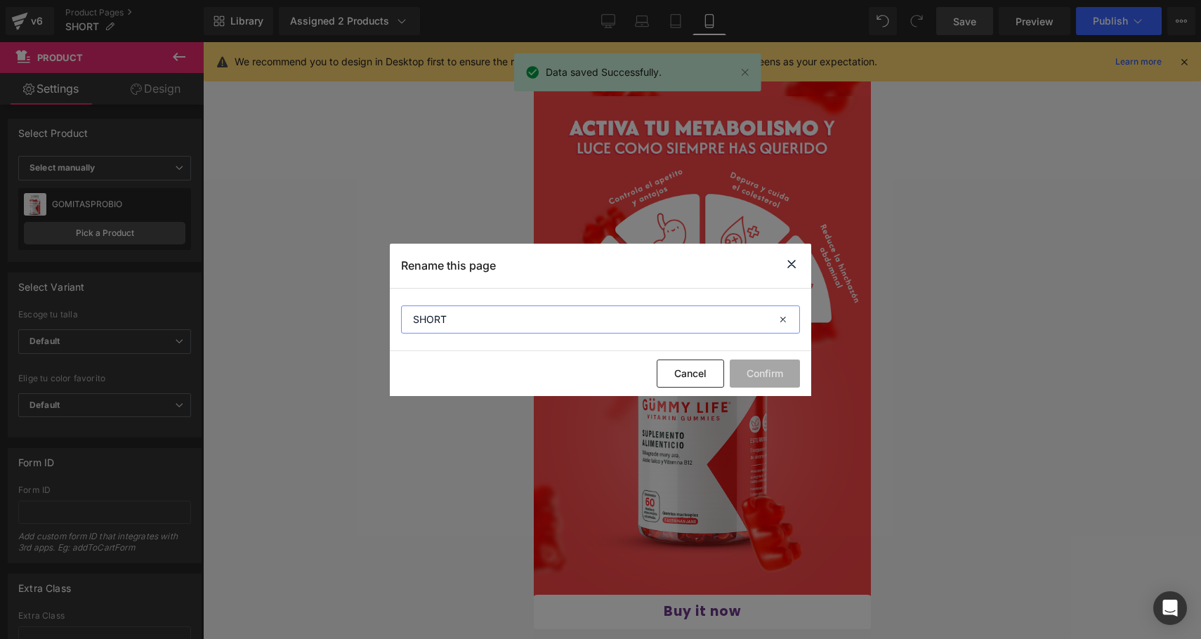
click at [467, 323] on input "SHORT" at bounding box center [600, 320] width 399 height 28
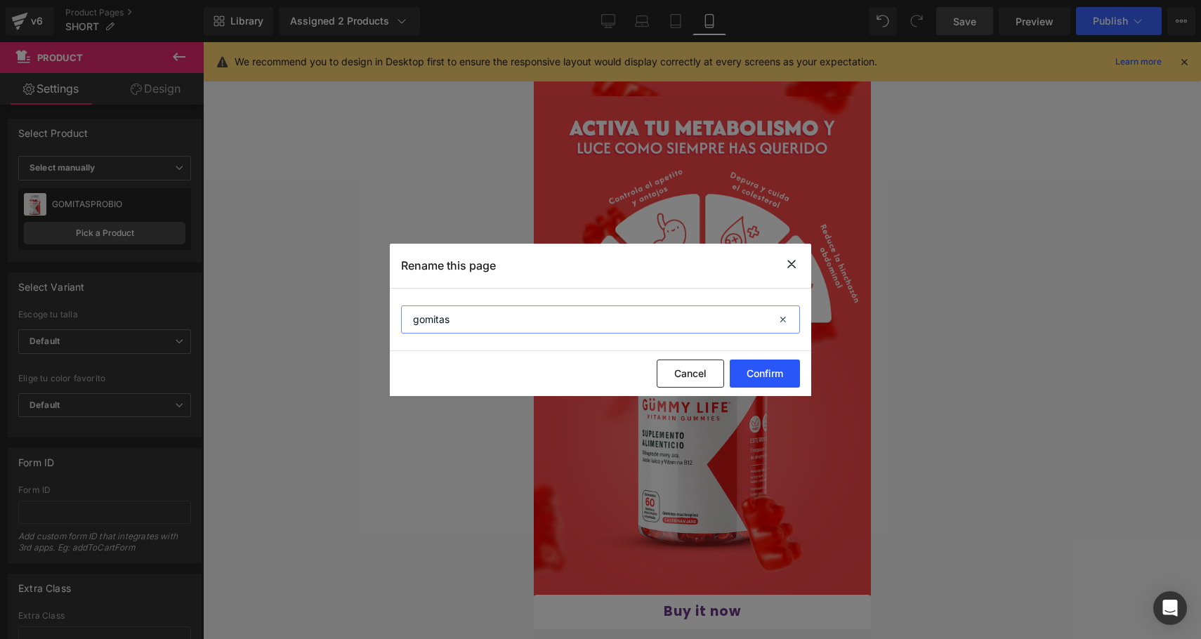
type input "gomitas"
click at [774, 378] on button "Confirm" at bounding box center [765, 374] width 70 height 28
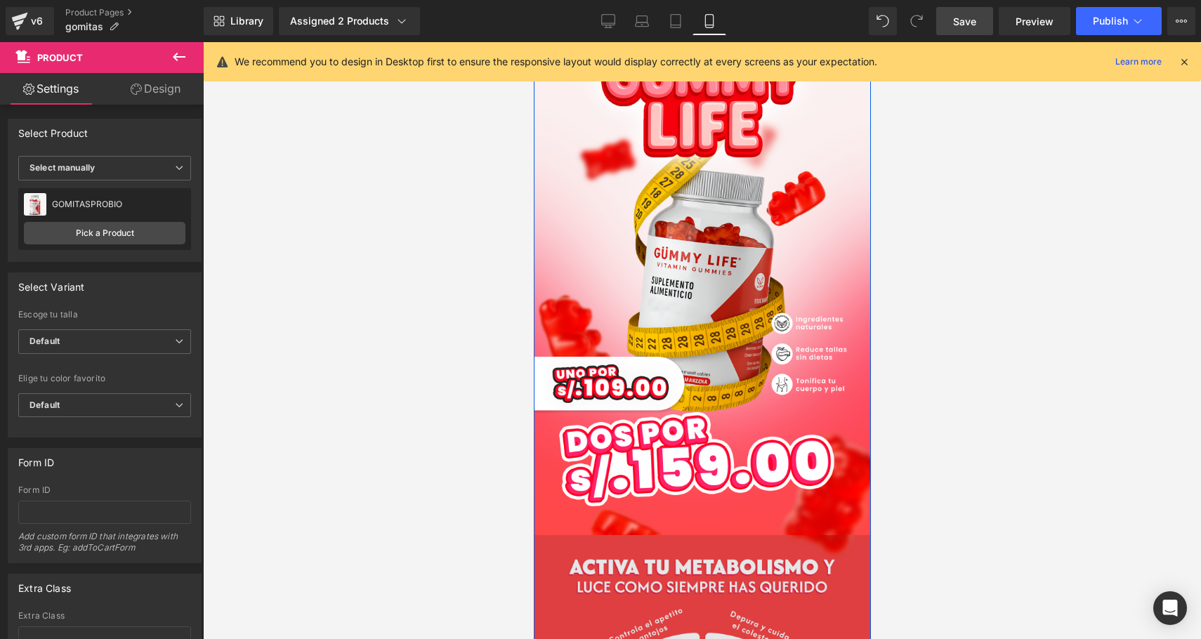
scroll to position [0, 0]
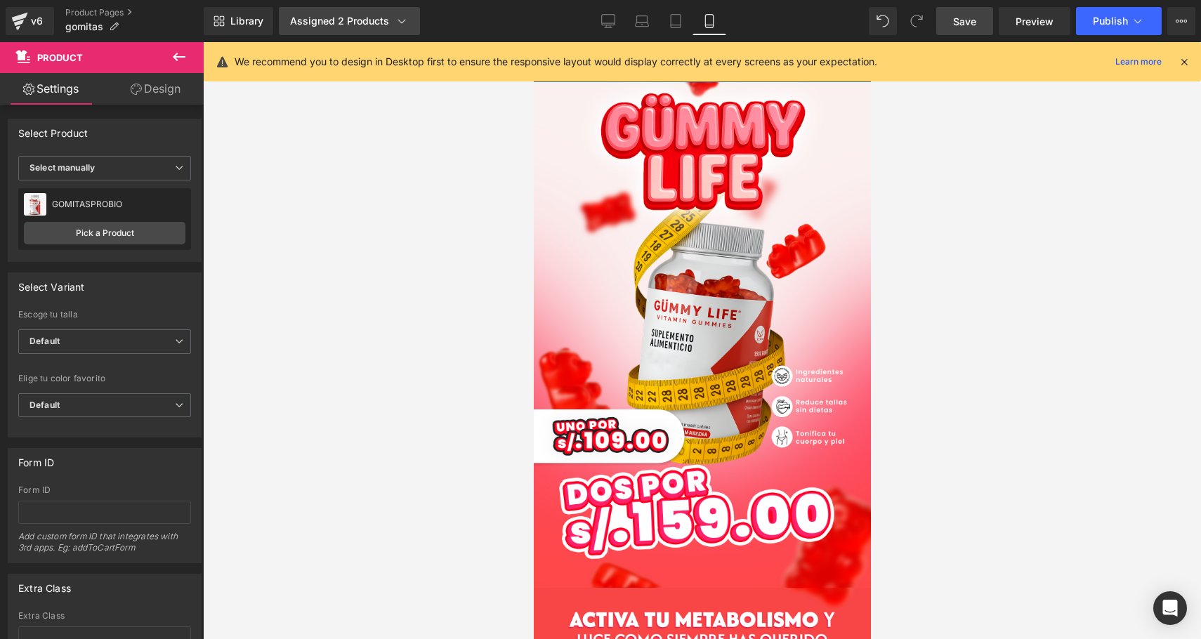
click at [359, 15] on div "Assigned 2 Products" at bounding box center [349, 21] width 119 height 14
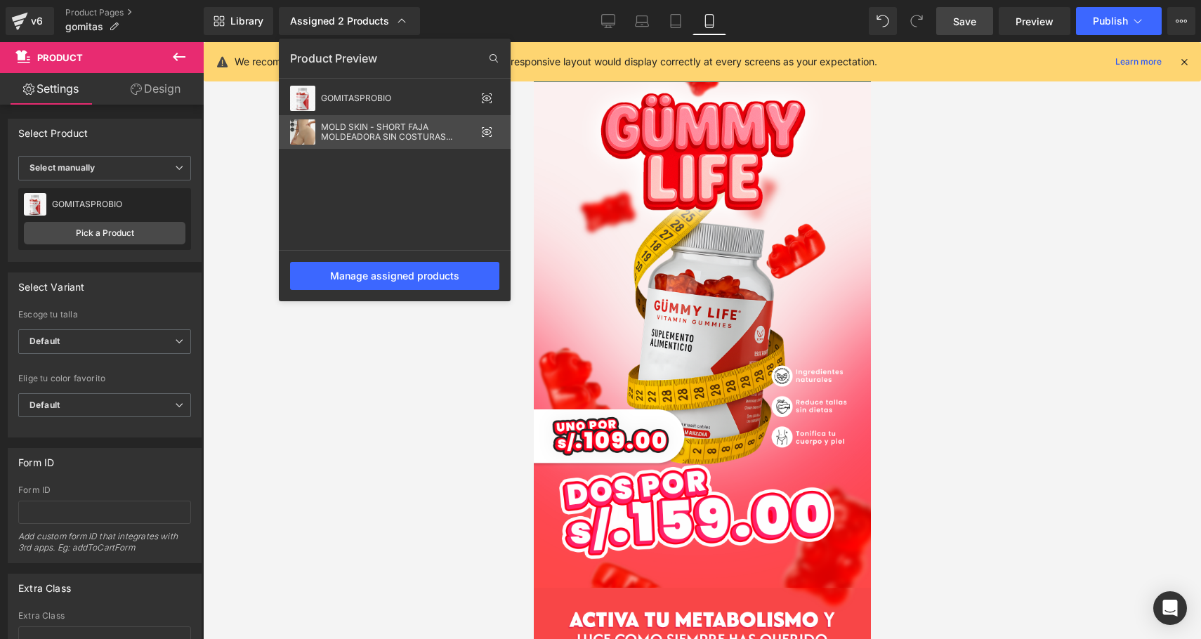
click at [349, 130] on div "MOLD SKIN - SHORT FAJA MOLDEADORA SIN COSTURAS ⭐️⭐️⭐️⭐️⭐️" at bounding box center [398, 132] width 155 height 20
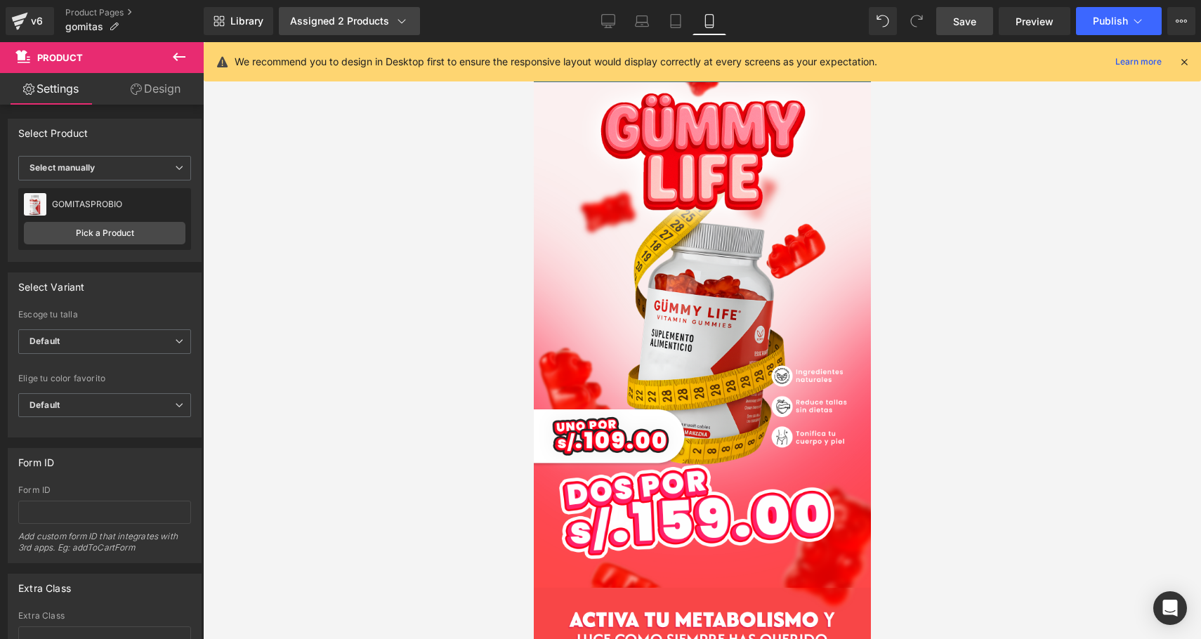
click at [344, 18] on div "Assigned 2 Products" at bounding box center [349, 21] width 119 height 14
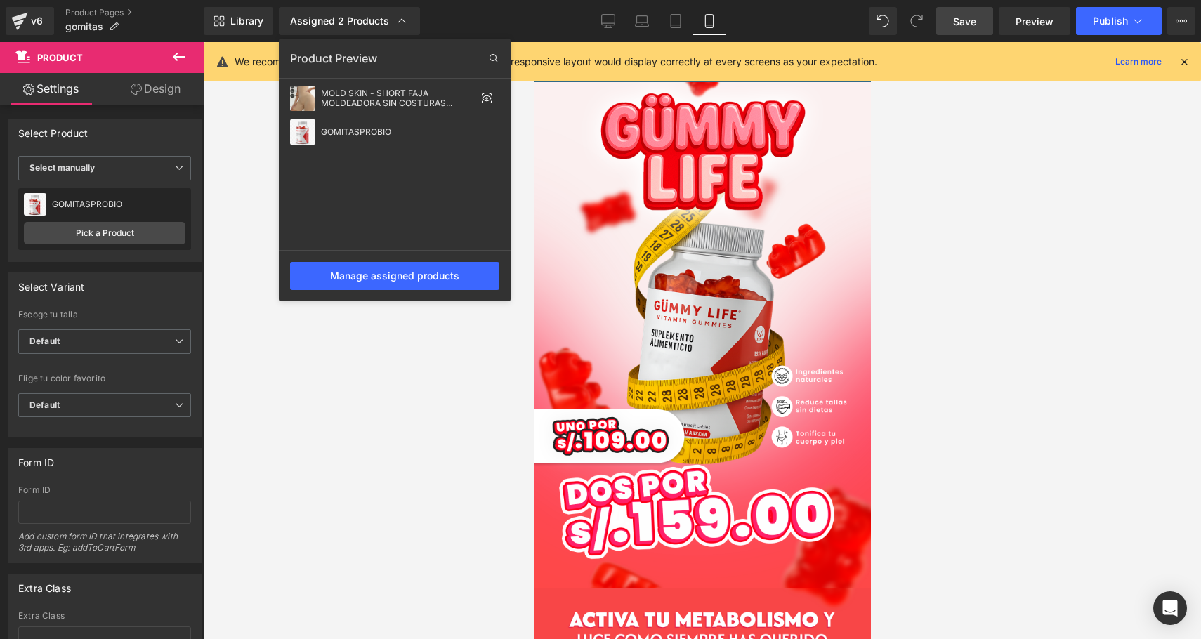
click at [394, 261] on div "Manage assigned products" at bounding box center [395, 275] width 232 height 51
click at [395, 275] on div "Manage assigned products" at bounding box center [394, 276] width 209 height 28
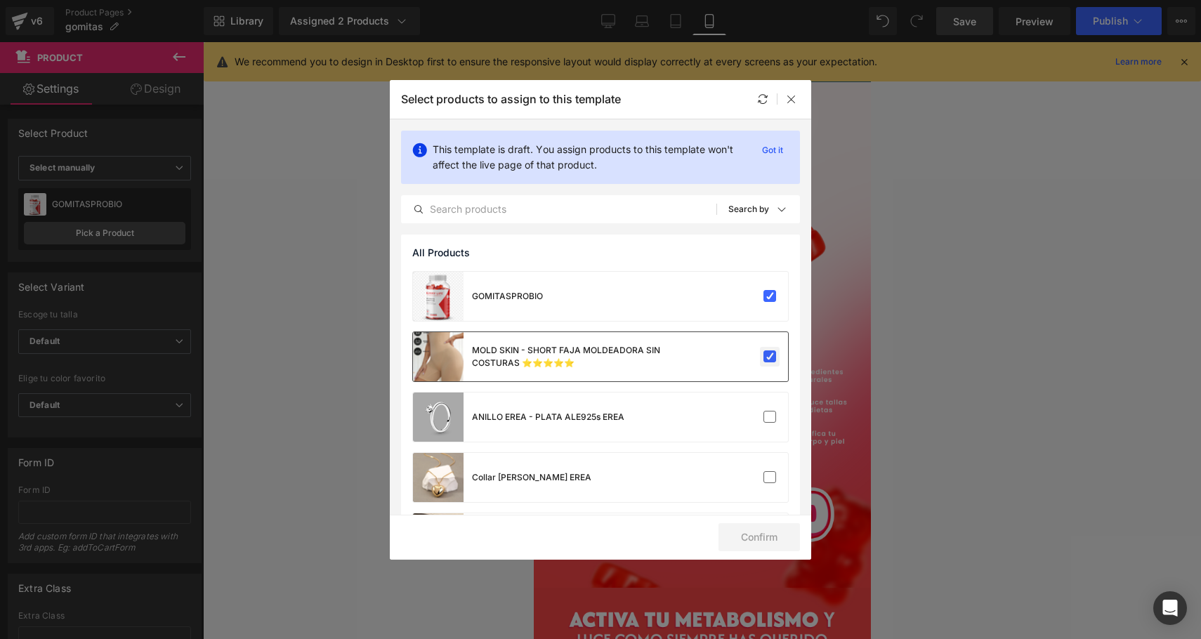
click at [764, 363] on label at bounding box center [770, 357] width 13 height 13
click at [770, 357] on input "checkbox" at bounding box center [770, 357] width 0 height 0
click at [793, 537] on button "Confirm" at bounding box center [759, 537] width 81 height 28
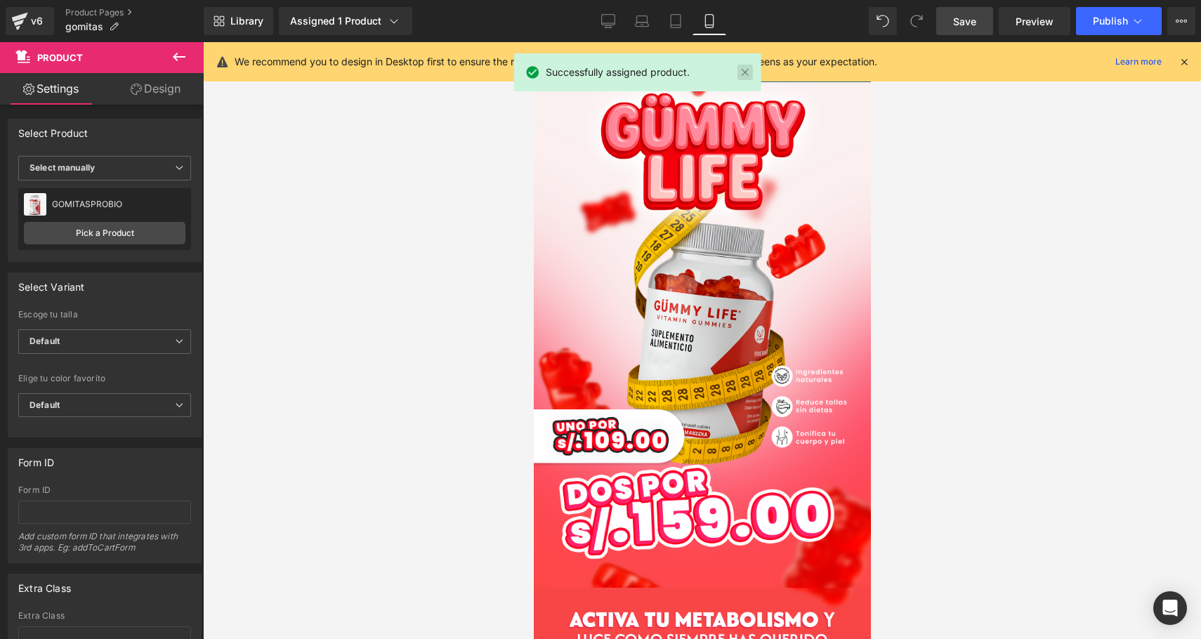
click at [745, 71] on link at bounding box center [745, 72] width 15 height 15
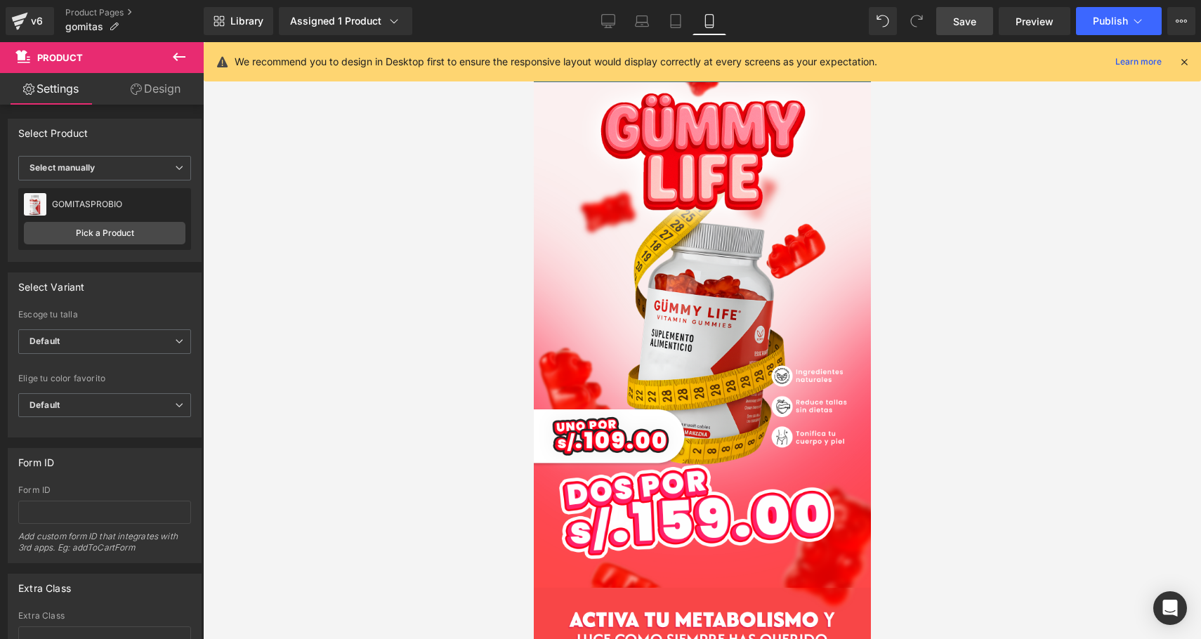
click at [1185, 63] on icon at bounding box center [1184, 62] width 13 height 13
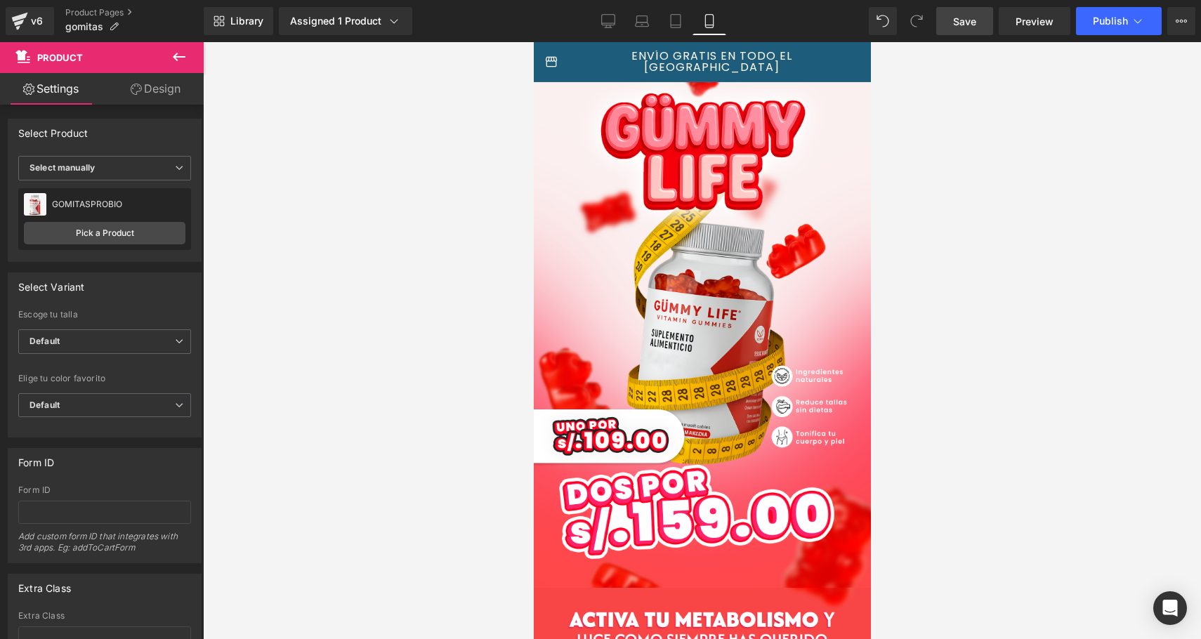
click at [679, 56] on span "ENVÍO GRATIS EN TODO EL [GEOGRAPHIC_DATA]" at bounding box center [712, 62] width 298 height 22
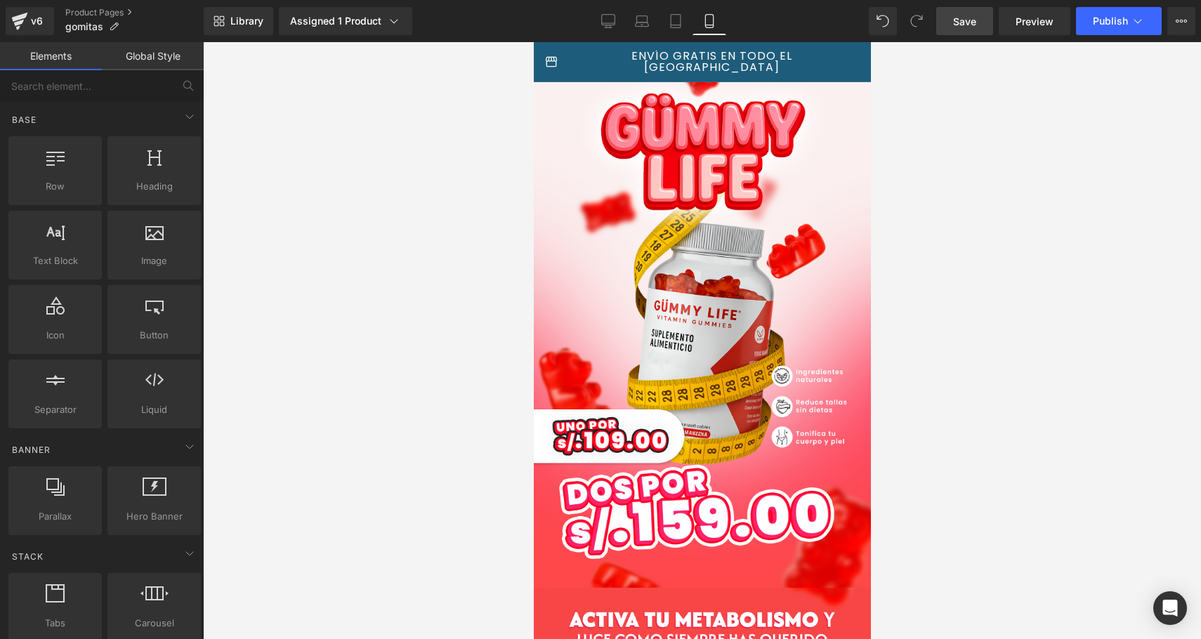
click at [679, 56] on span "ENVÍO GRATIS EN TODO EL [GEOGRAPHIC_DATA]" at bounding box center [712, 62] width 298 height 22
click at [735, 60] on span "ENVÍO GRATIS EN TODO EL [GEOGRAPHIC_DATA]" at bounding box center [712, 62] width 298 height 22
click at [714, 68] on div "storefront ENVÍO GRATIS EN TODO EL [GEOGRAPHIC_DATA] storefront ENVÍO GRATIS EN…" at bounding box center [701, 62] width 337 height 40
click at [714, 67] on div "storefront ENVÍO GRATIS EN TODO EL [GEOGRAPHIC_DATA] storefront ENVÍO GRATIS EN…" at bounding box center [701, 62] width 337 height 40
click at [714, 60] on span "ENVÍO GRATIS EN TODO EL [GEOGRAPHIC_DATA]" at bounding box center [712, 62] width 298 height 22
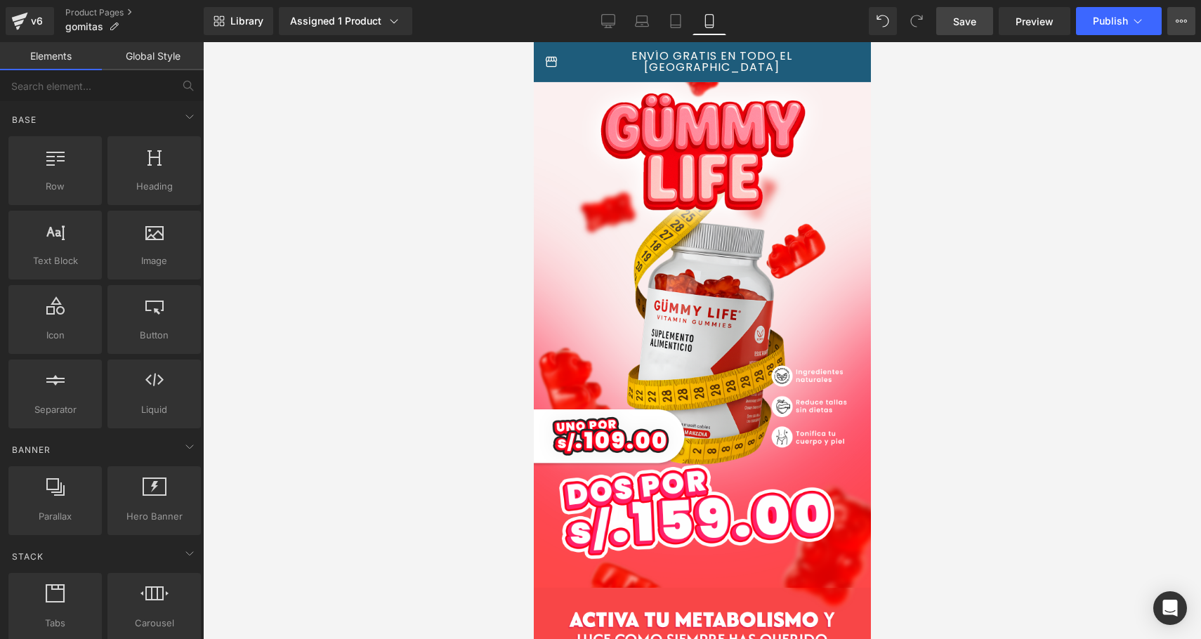
click at [1172, 15] on button "Upgrade Plan View Live Page View with current Template Save Template to Library…" at bounding box center [1182, 21] width 28 height 28
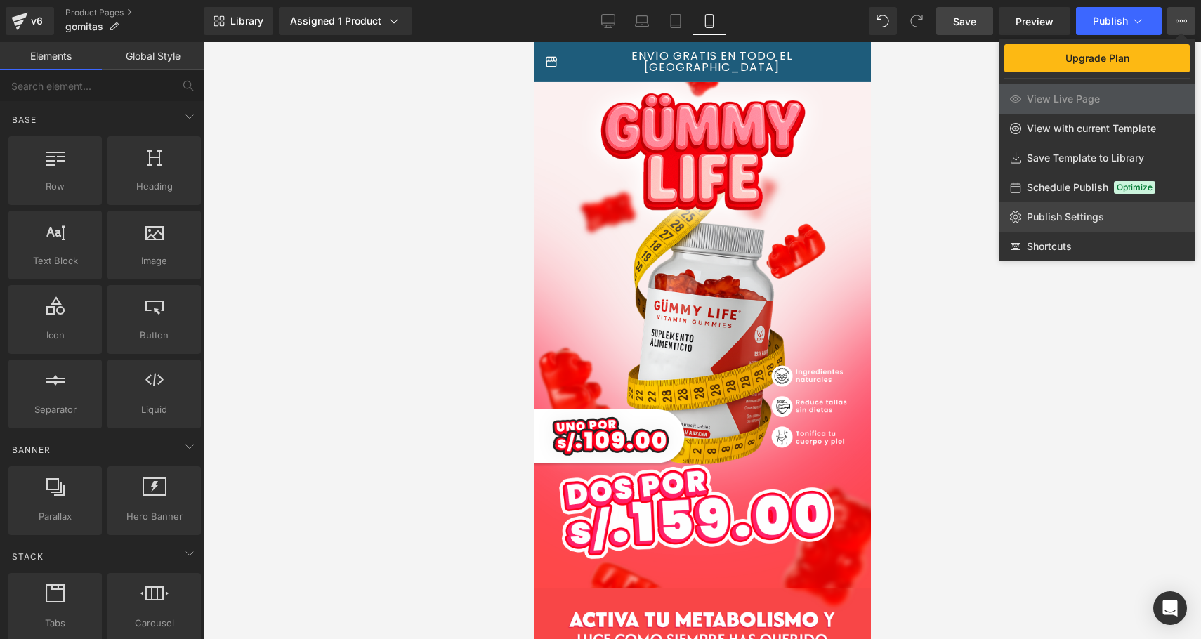
click at [1100, 217] on span "Publish Settings" at bounding box center [1065, 217] width 77 height 13
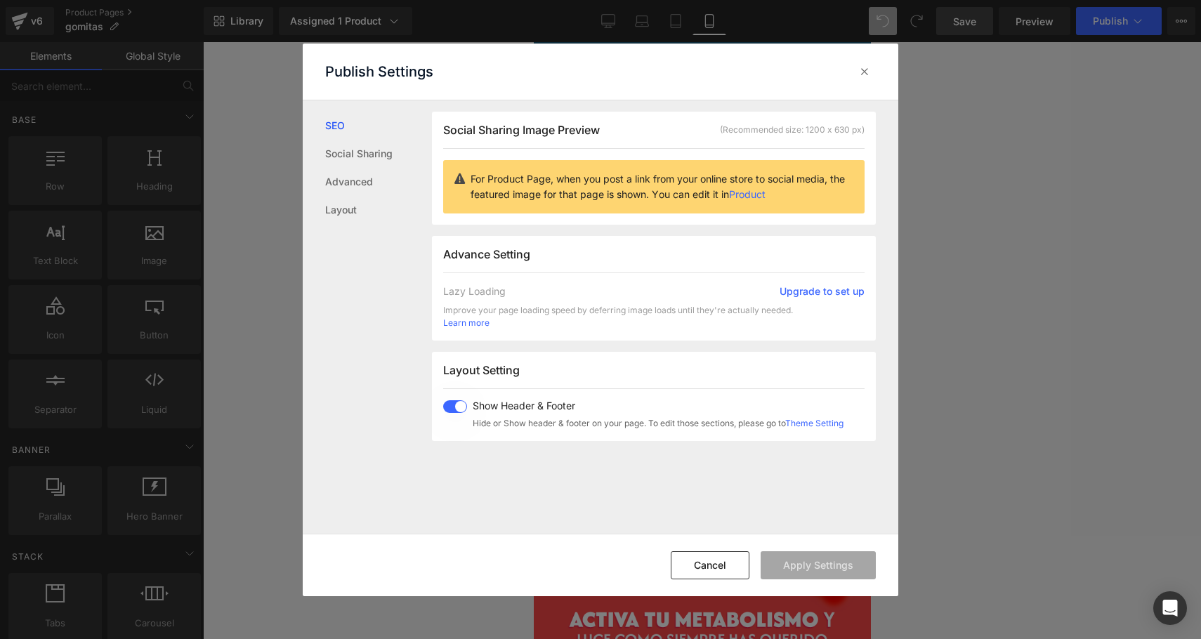
scroll to position [182, 0]
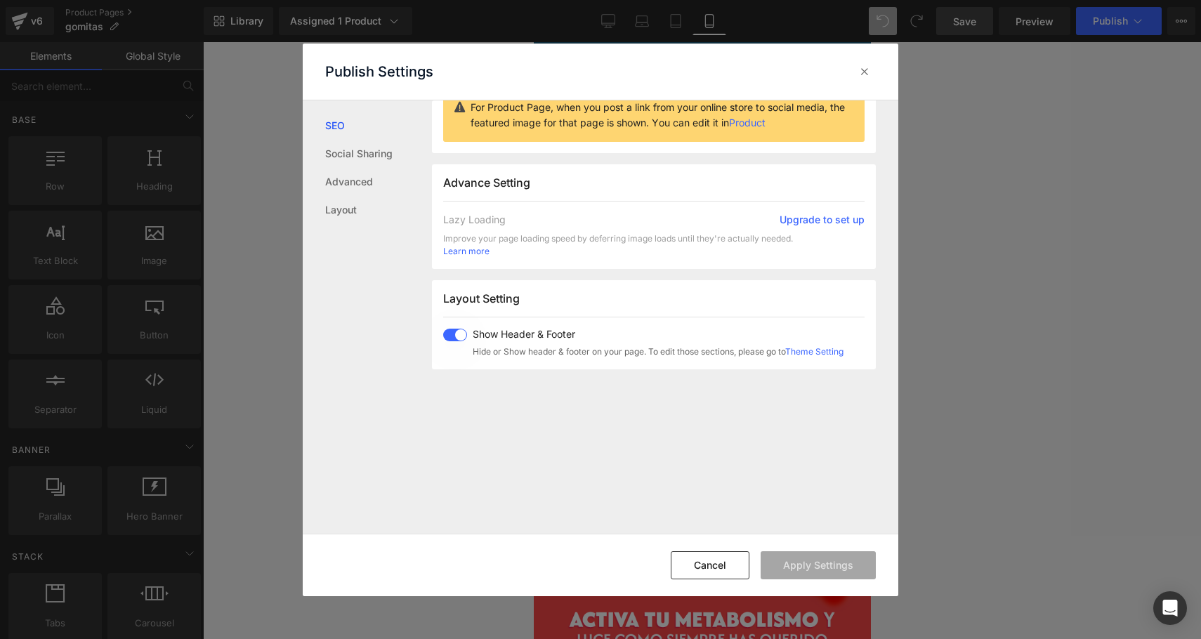
click at [452, 332] on span at bounding box center [455, 335] width 24 height 13
click at [861, 549] on div "Cancel Apply Settings" at bounding box center [601, 565] width 596 height 63
click at [862, 573] on button "Apply Settings" at bounding box center [818, 566] width 115 height 28
click at [870, 78] on icon at bounding box center [865, 72] width 14 height 14
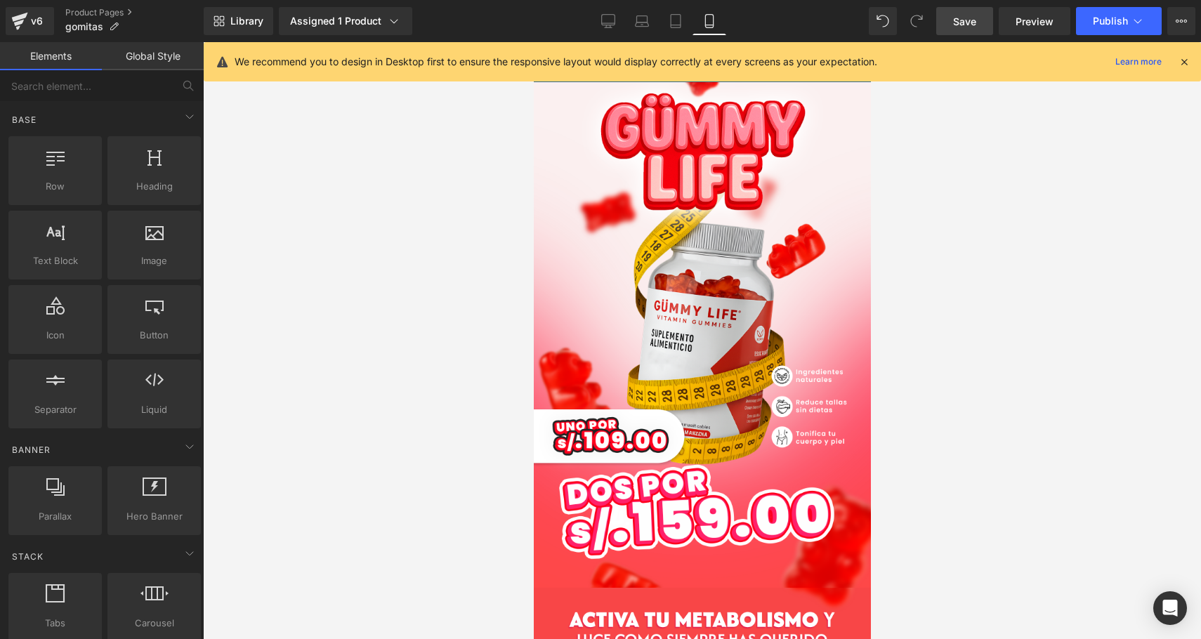
click at [1195, 66] on div "We recommend you to design in Desktop first to ensure the responsive layout wou…" at bounding box center [703, 61] width 998 height 39
click at [1191, 63] on div "We recommend you to design in Desktop first to ensure the responsive layout wou…" at bounding box center [703, 61] width 998 height 39
click at [1186, 63] on icon at bounding box center [1184, 62] width 13 height 13
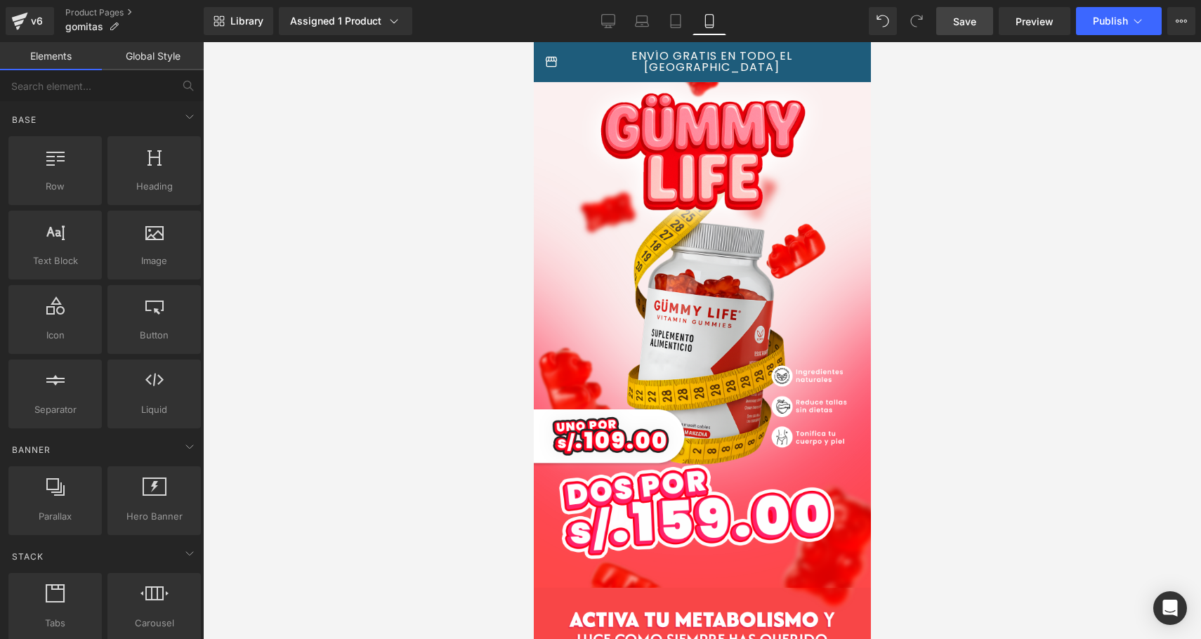
click at [974, 20] on span "Save" at bounding box center [964, 21] width 23 height 15
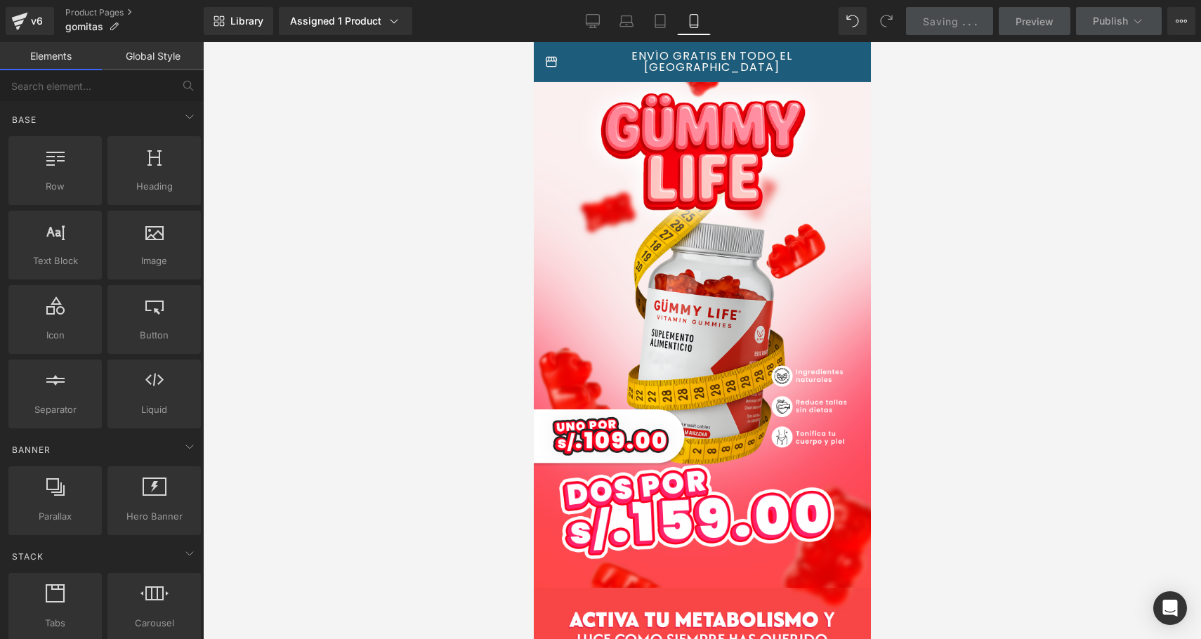
click at [729, 68] on div "storefront ENVÍO GRATIS EN TODO EL [GEOGRAPHIC_DATA] storefront ENVÍO GRATIS EN…" at bounding box center [701, 62] width 337 height 40
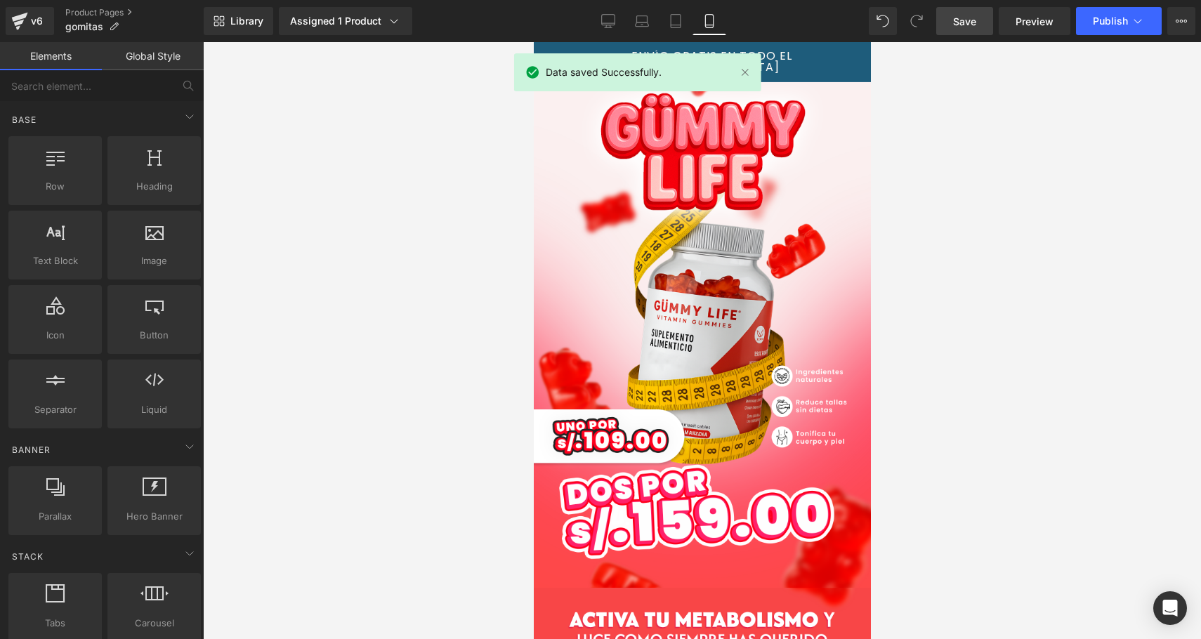
click at [1174, 39] on div "Library Assigned 1 Product Product Preview GOMITASPROBIO Manage assigned produc…" at bounding box center [703, 21] width 998 height 42
click at [1175, 34] on button "Upgrade Plan View Live Page View with current Template Save Template to Library…" at bounding box center [1182, 21] width 28 height 28
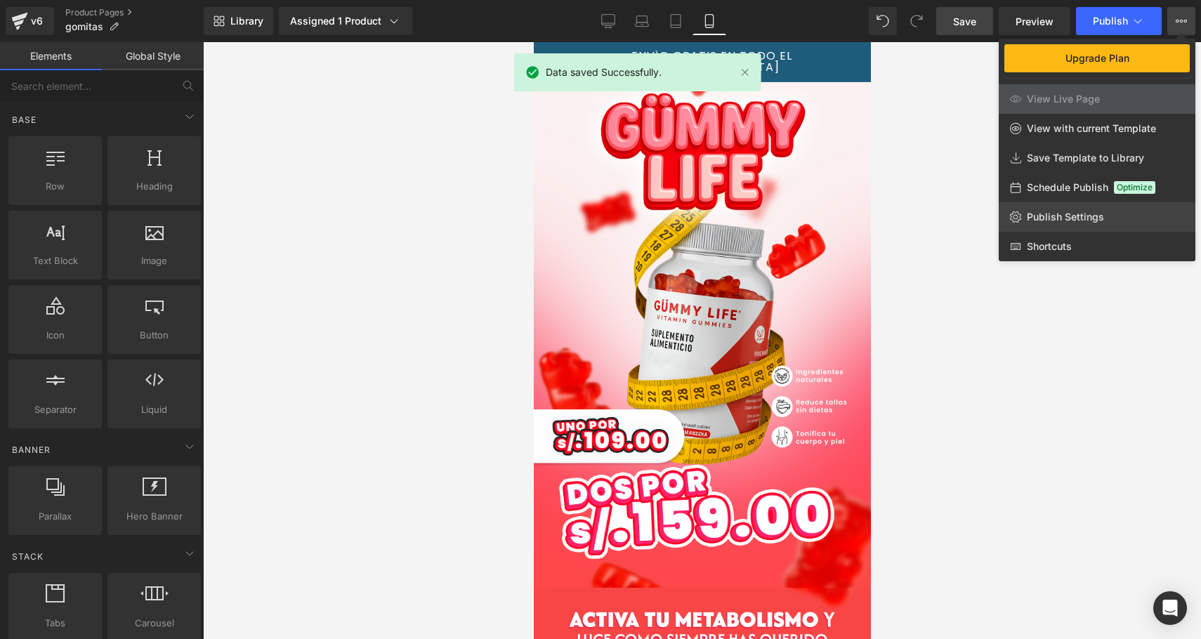
click at [1071, 211] on span "Publish Settings" at bounding box center [1065, 217] width 77 height 13
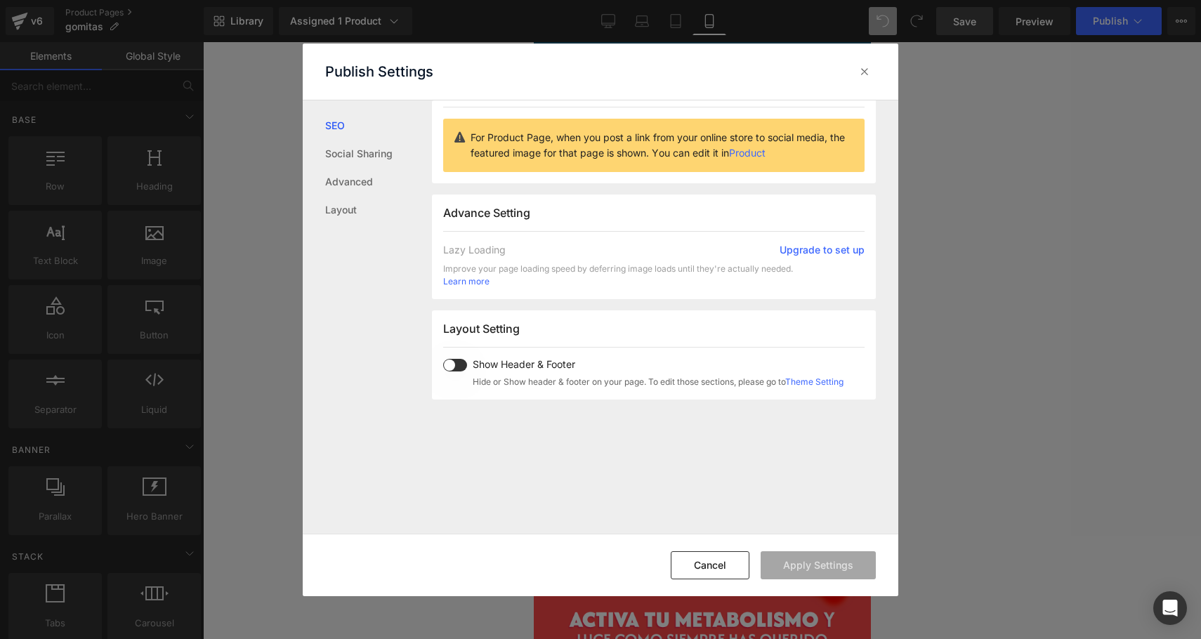
scroll to position [175, 0]
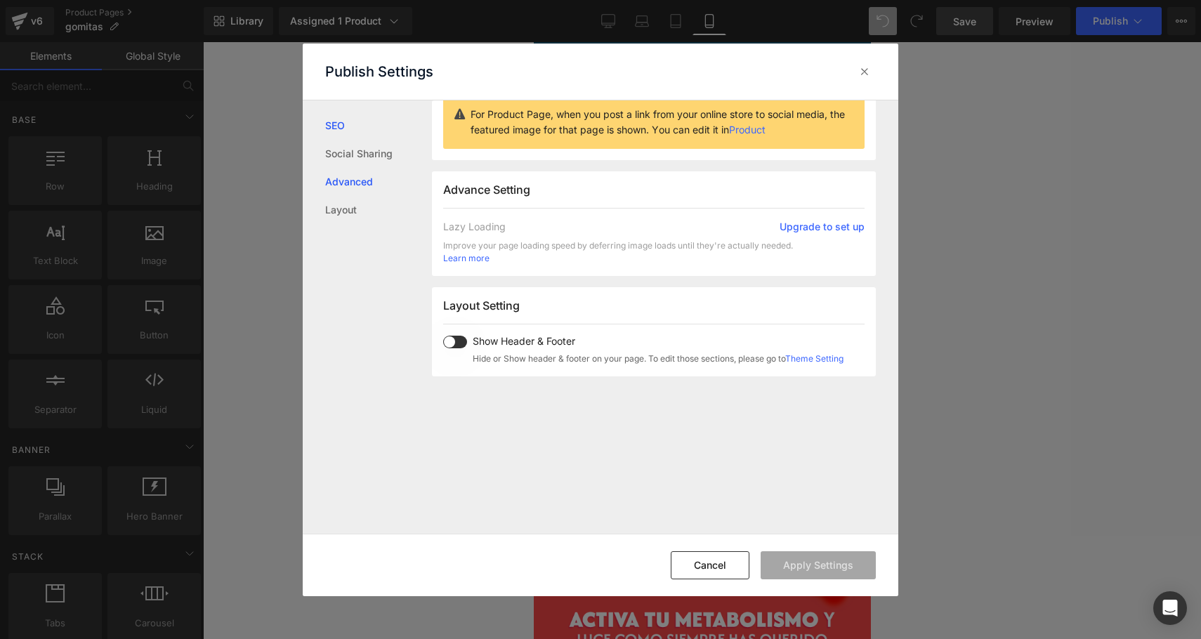
click at [359, 178] on link "Advanced" at bounding box center [378, 182] width 107 height 28
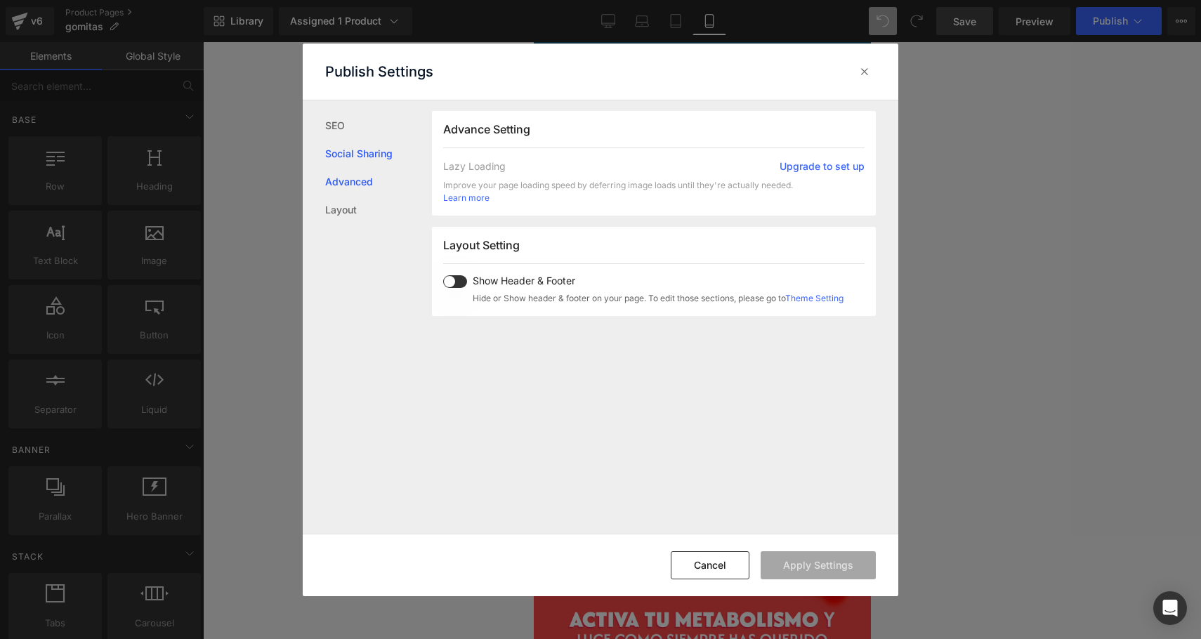
click at [353, 150] on link "Social Sharing" at bounding box center [378, 154] width 107 height 28
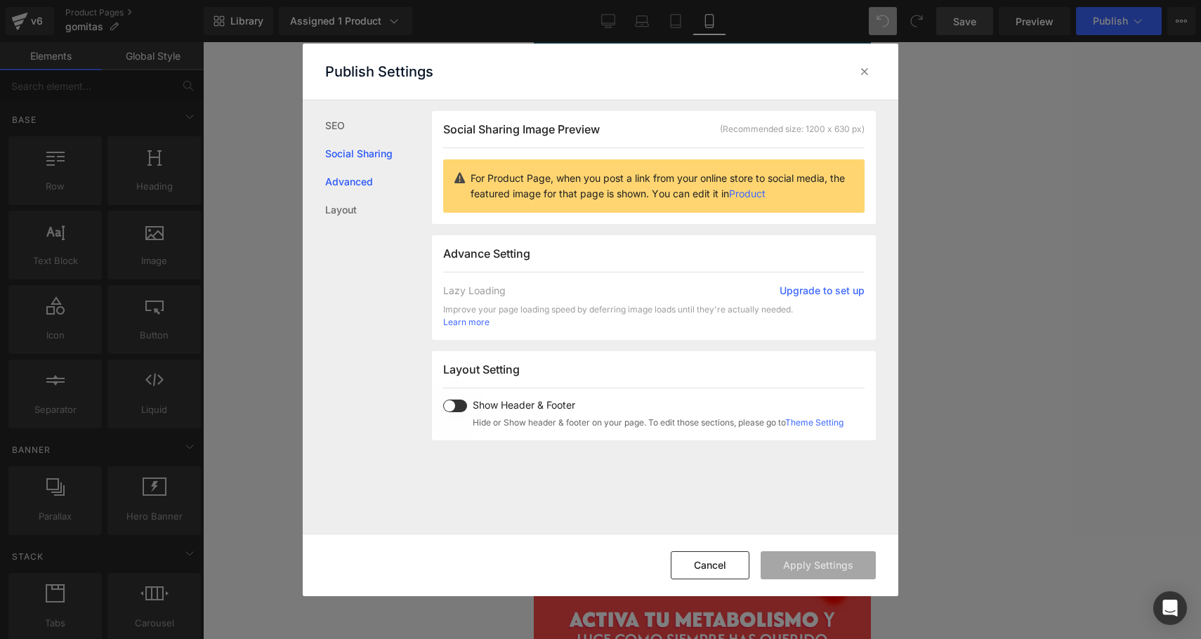
click at [347, 188] on link "Advanced" at bounding box center [378, 182] width 107 height 28
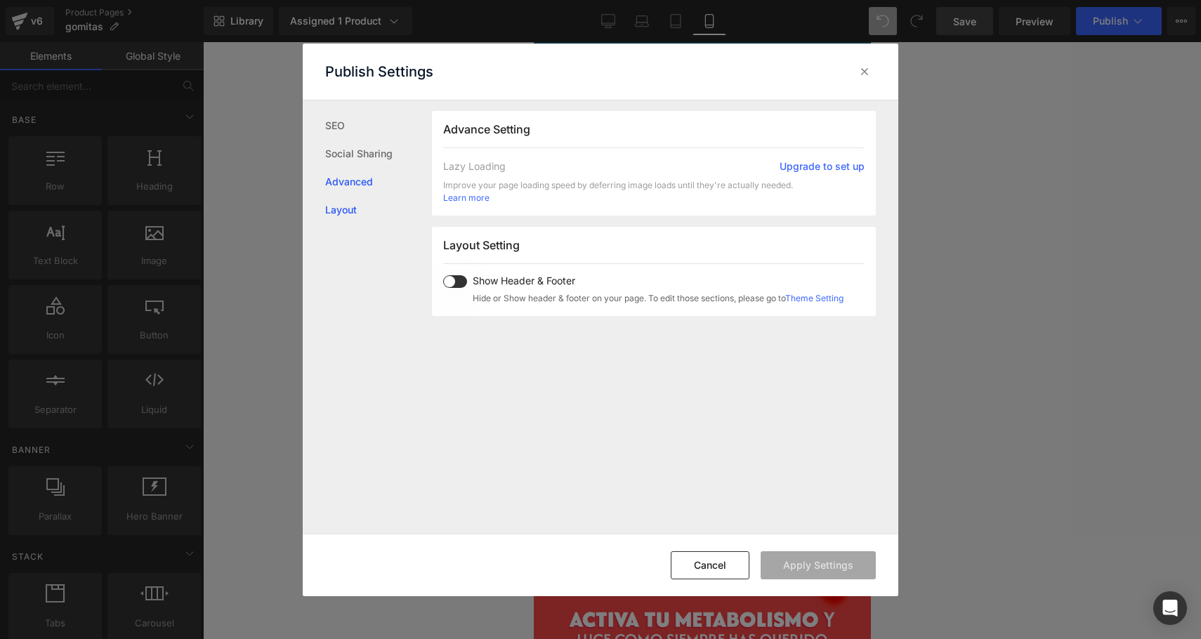
click at [347, 208] on link "Layout" at bounding box center [378, 210] width 107 height 28
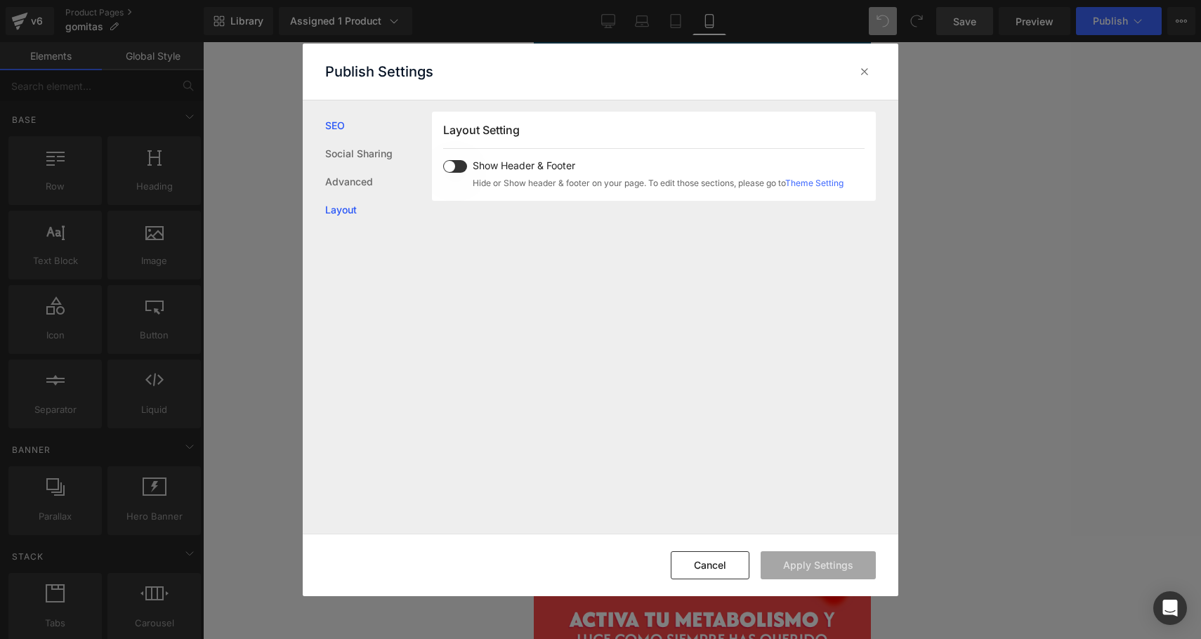
click at [356, 135] on link "SEO" at bounding box center [378, 126] width 107 height 28
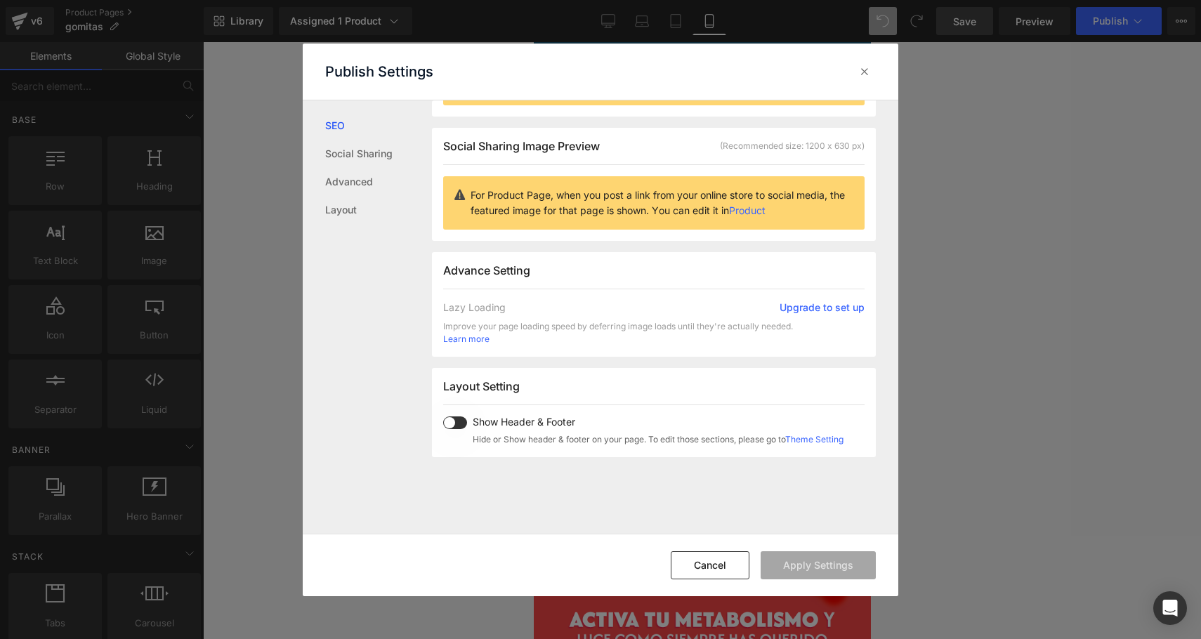
scroll to position [96, 0]
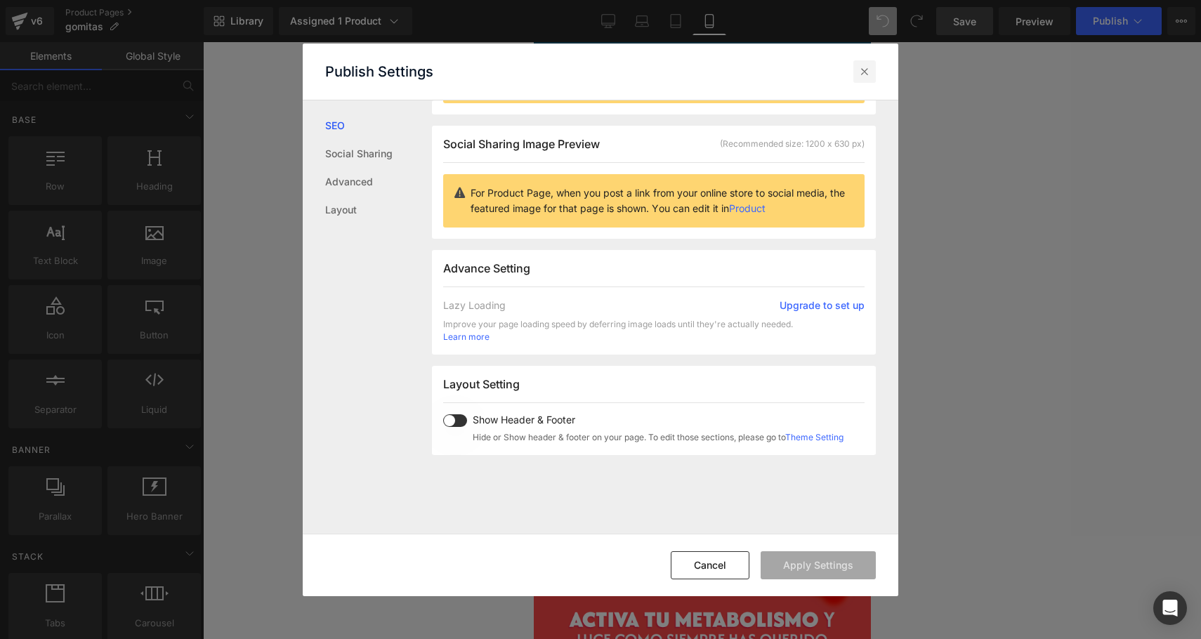
click at [862, 70] on icon at bounding box center [865, 72] width 14 height 14
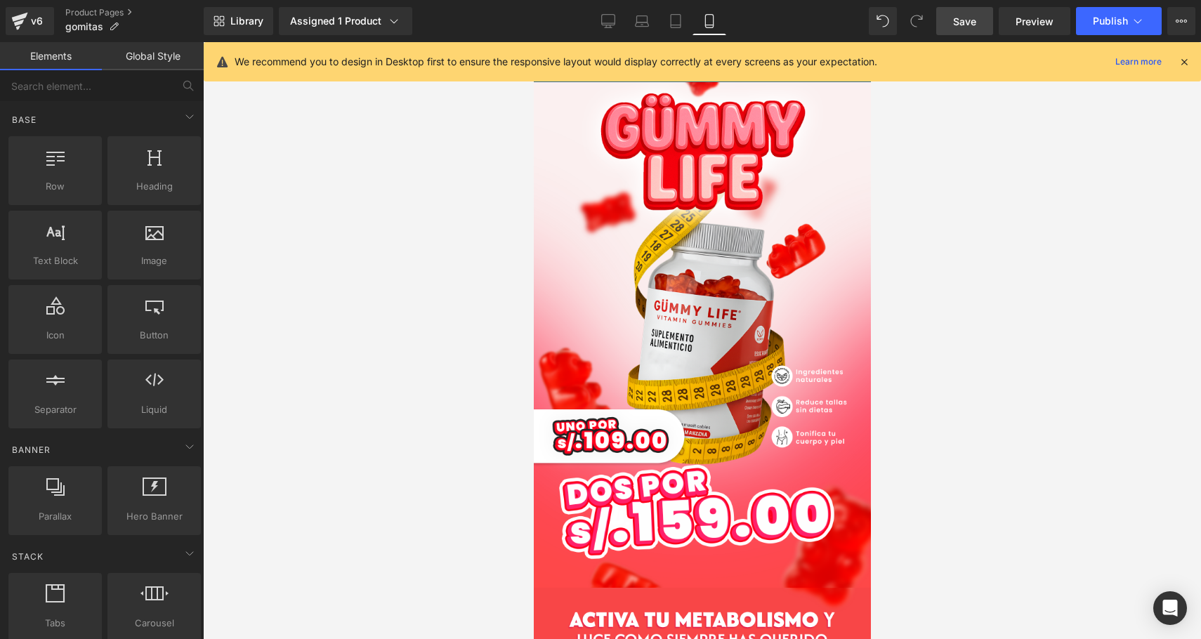
click at [1182, 60] on icon at bounding box center [1184, 62] width 13 height 13
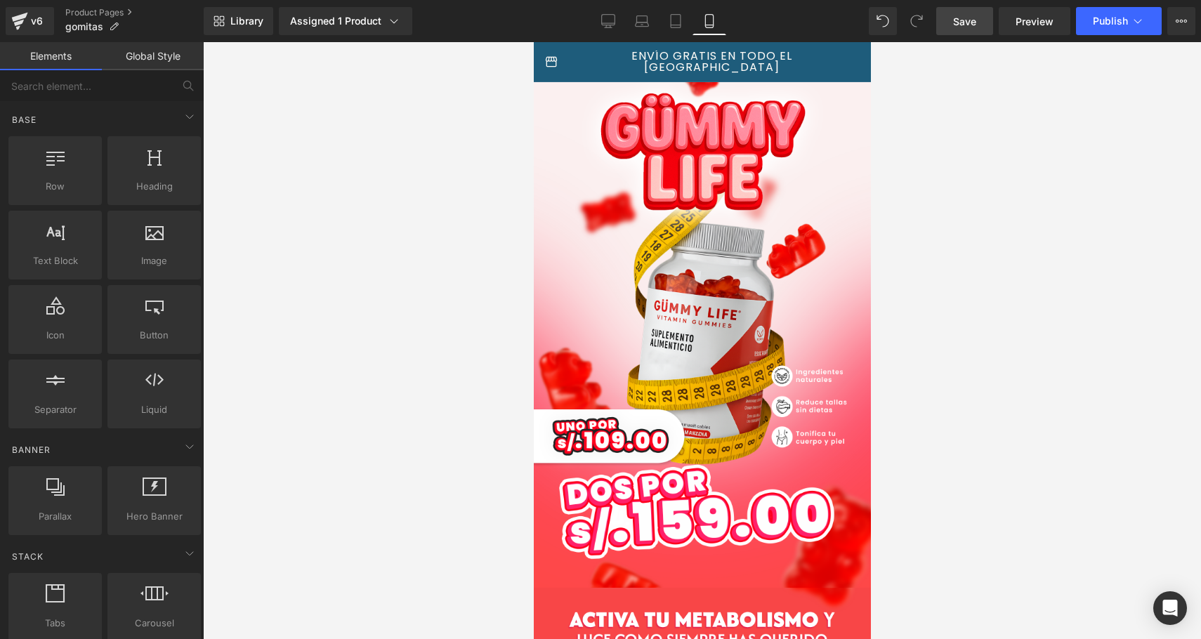
click at [964, 25] on span "Save" at bounding box center [964, 21] width 23 height 15
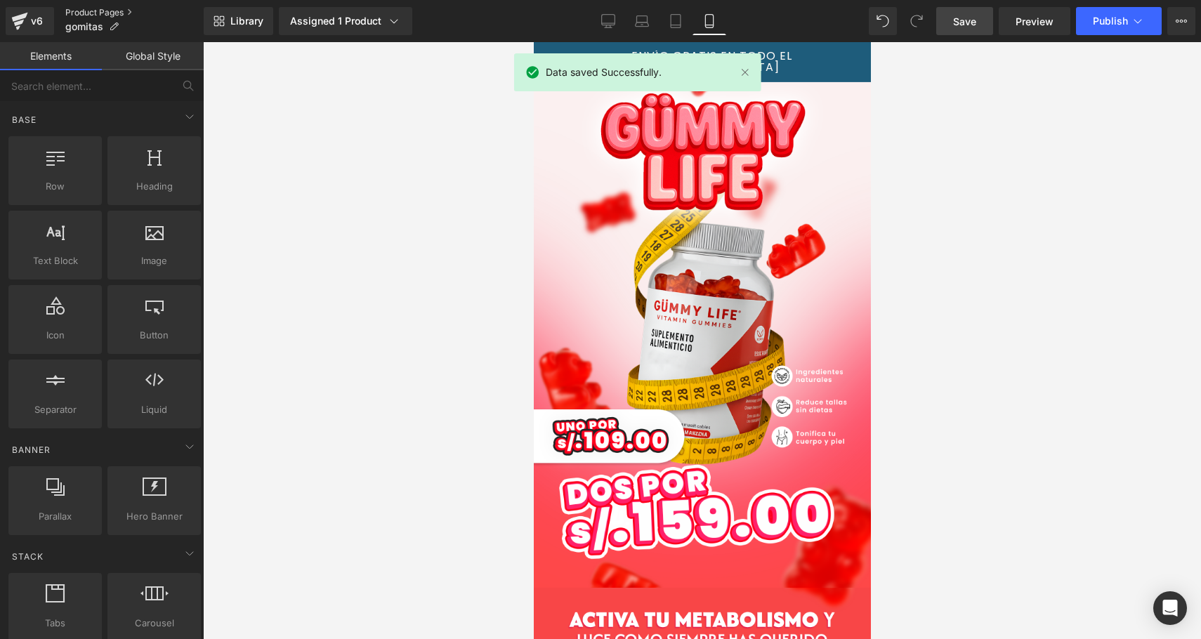
click at [91, 13] on link "Product Pages" at bounding box center [134, 12] width 138 height 11
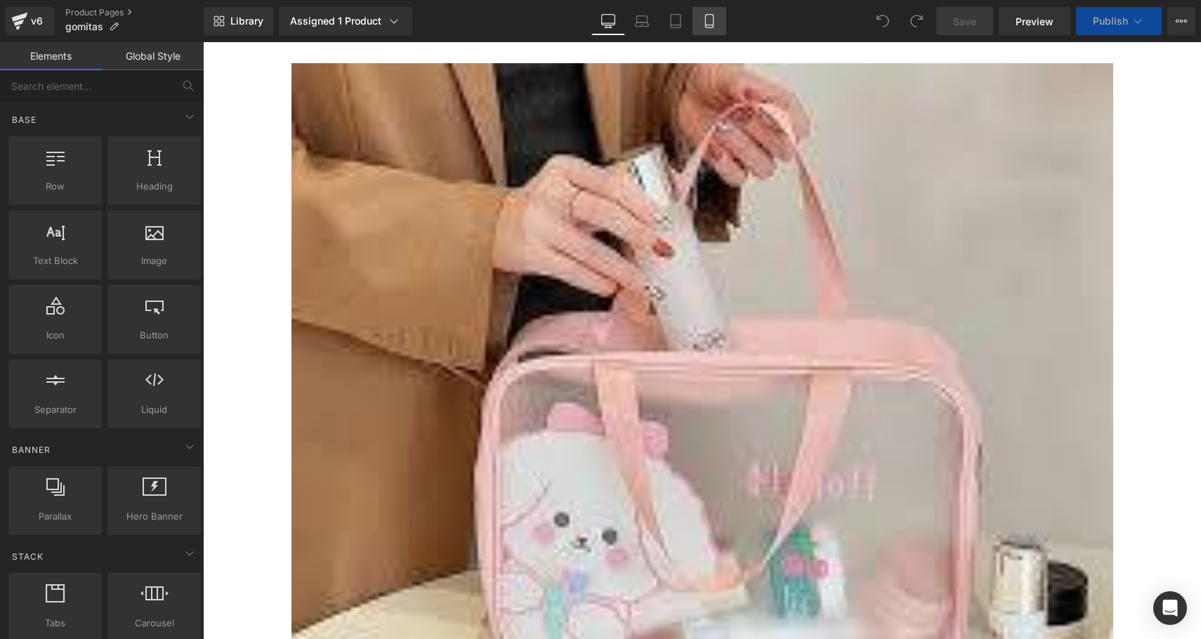
click at [705, 19] on icon at bounding box center [710, 21] width 14 height 14
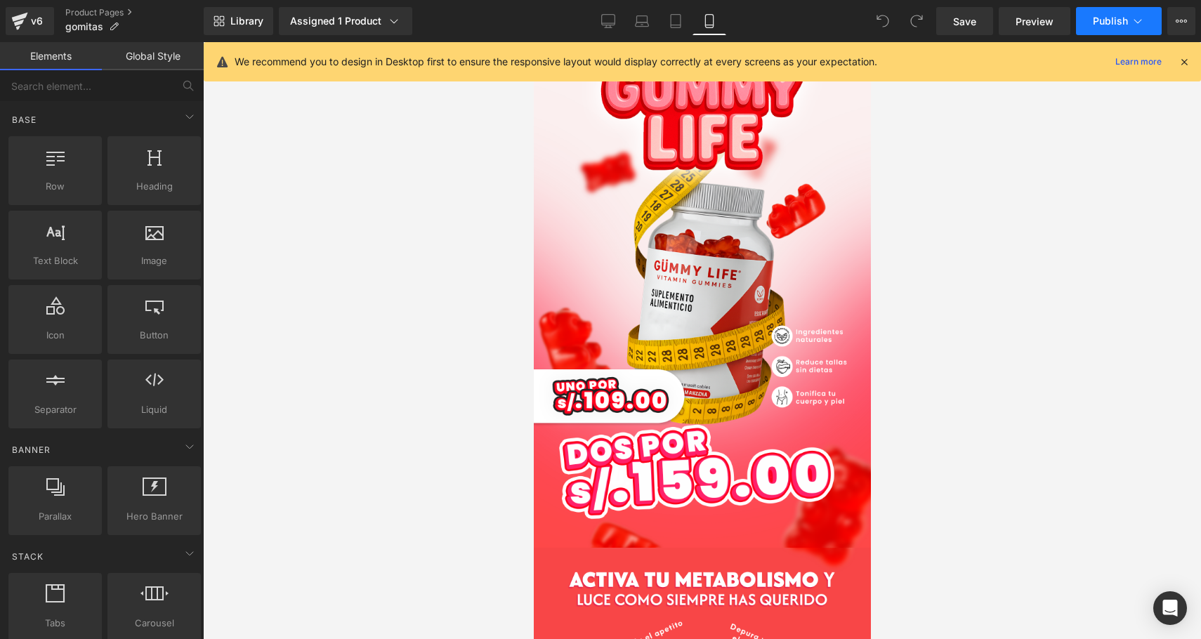
click at [1125, 24] on span "Publish" at bounding box center [1110, 20] width 35 height 11
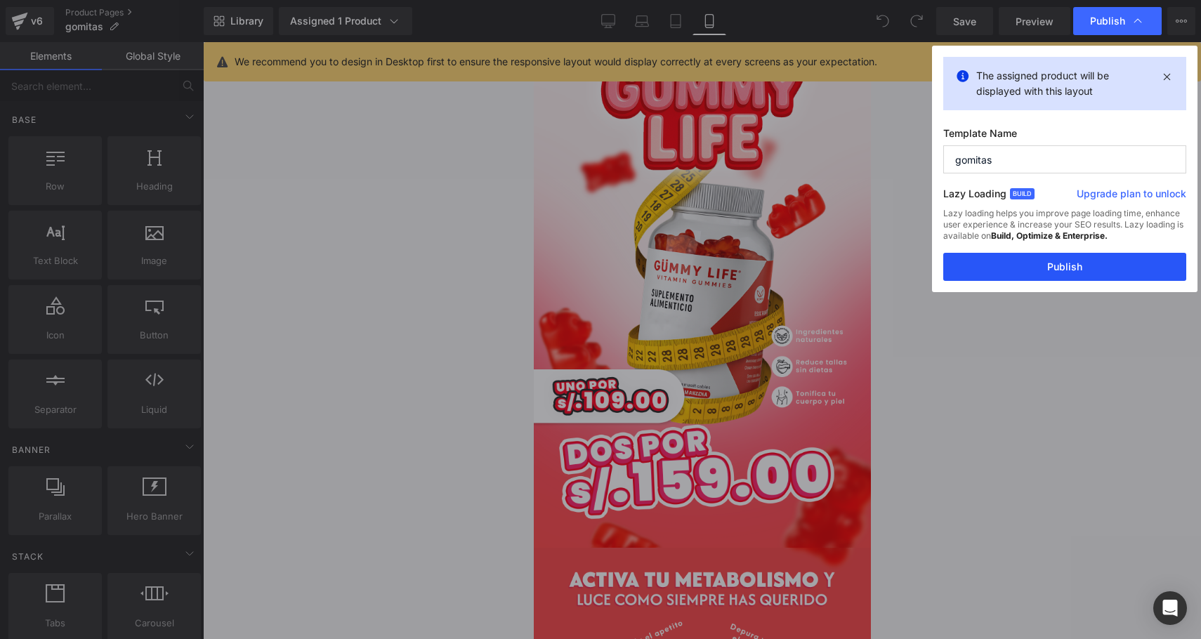
click at [1064, 261] on button "Publish" at bounding box center [1065, 267] width 243 height 28
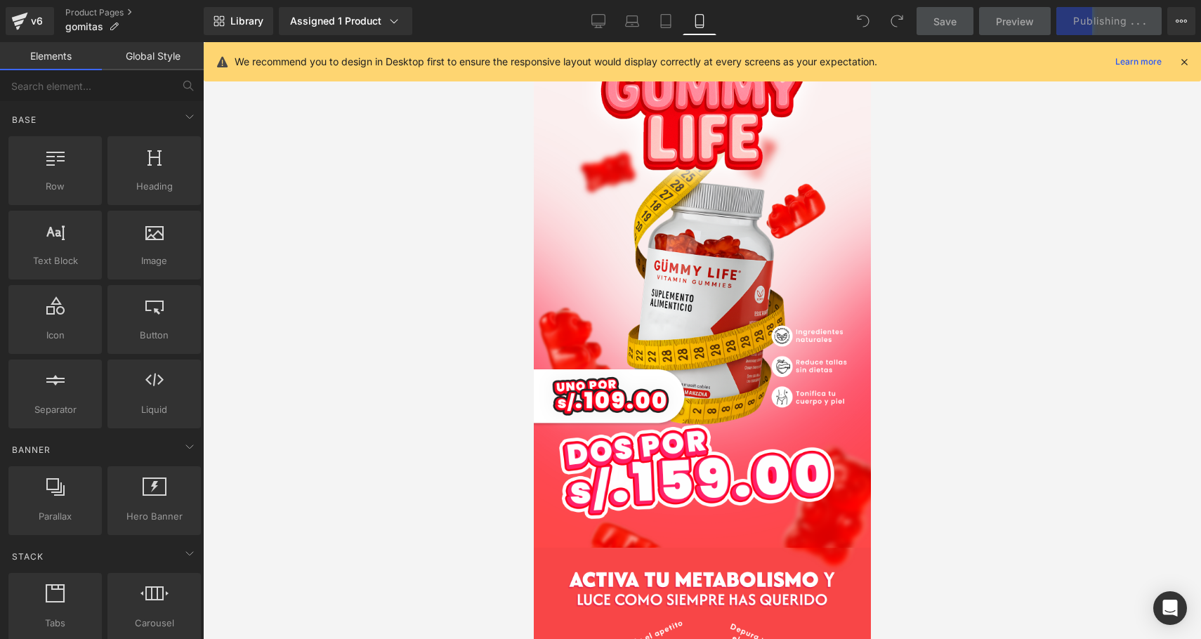
click at [1177, 67] on div "We recommend you to design in Desktop first to ensure the responsive layout wou…" at bounding box center [707, 61] width 944 height 17
click at [1184, 62] on icon at bounding box center [1184, 62] width 13 height 13
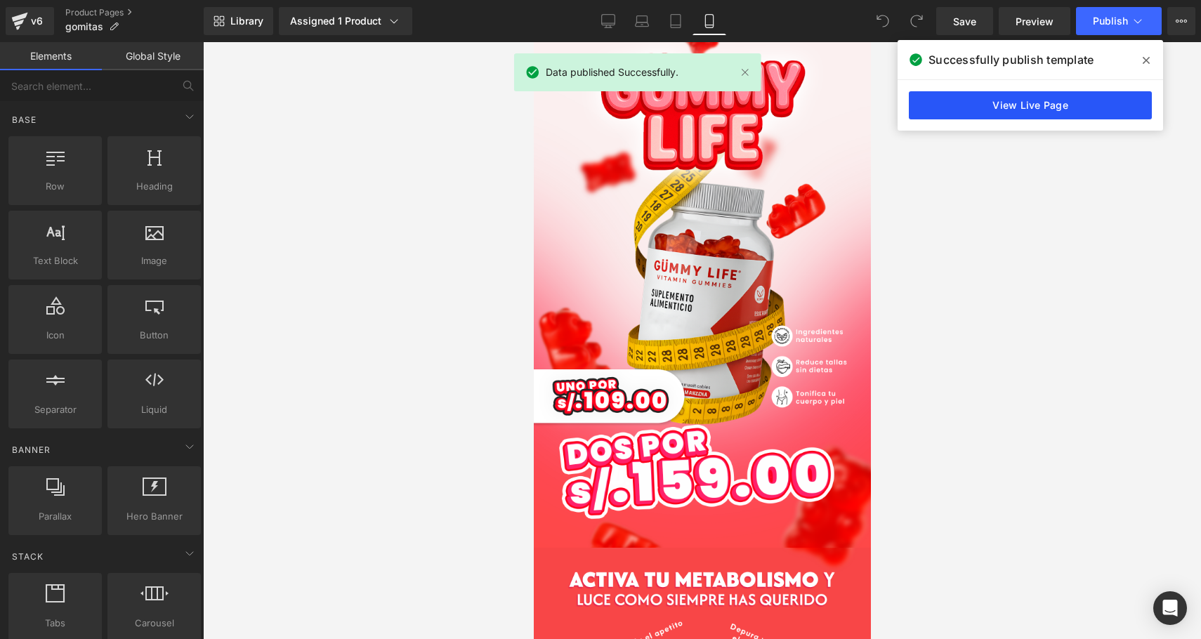
click at [1029, 106] on link "View Live Page" at bounding box center [1030, 105] width 243 height 28
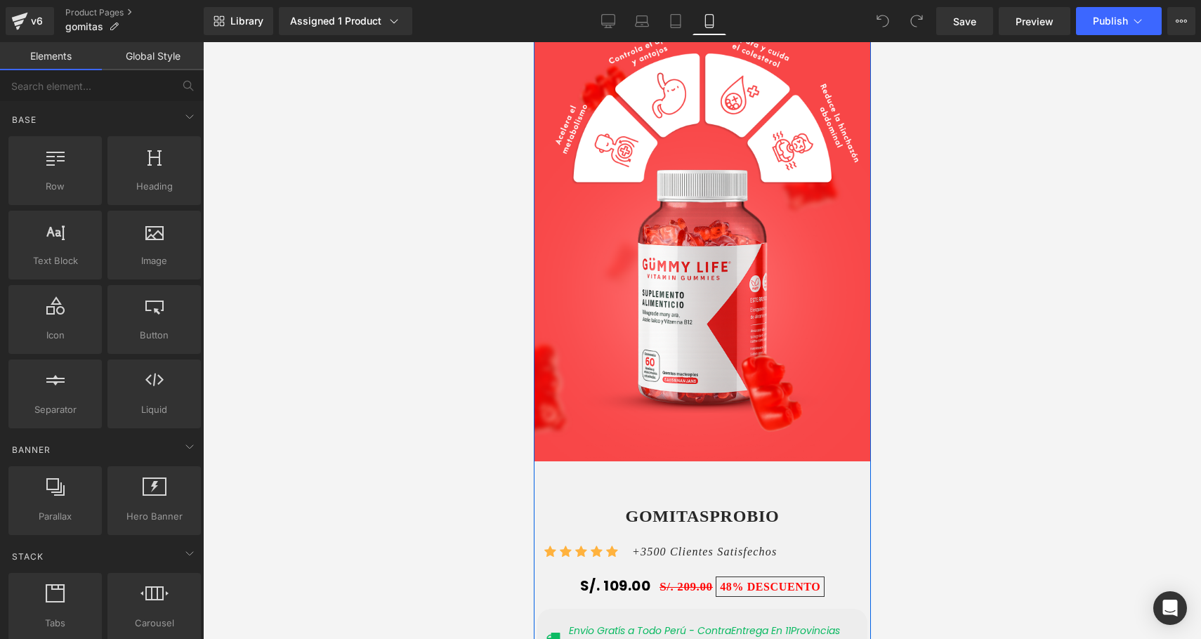
scroll to position [592, 0]
click at [681, 460] on div "Buy it now (P) Dynamic Checkout Button Product" at bounding box center [701, 472] width 355 height 35
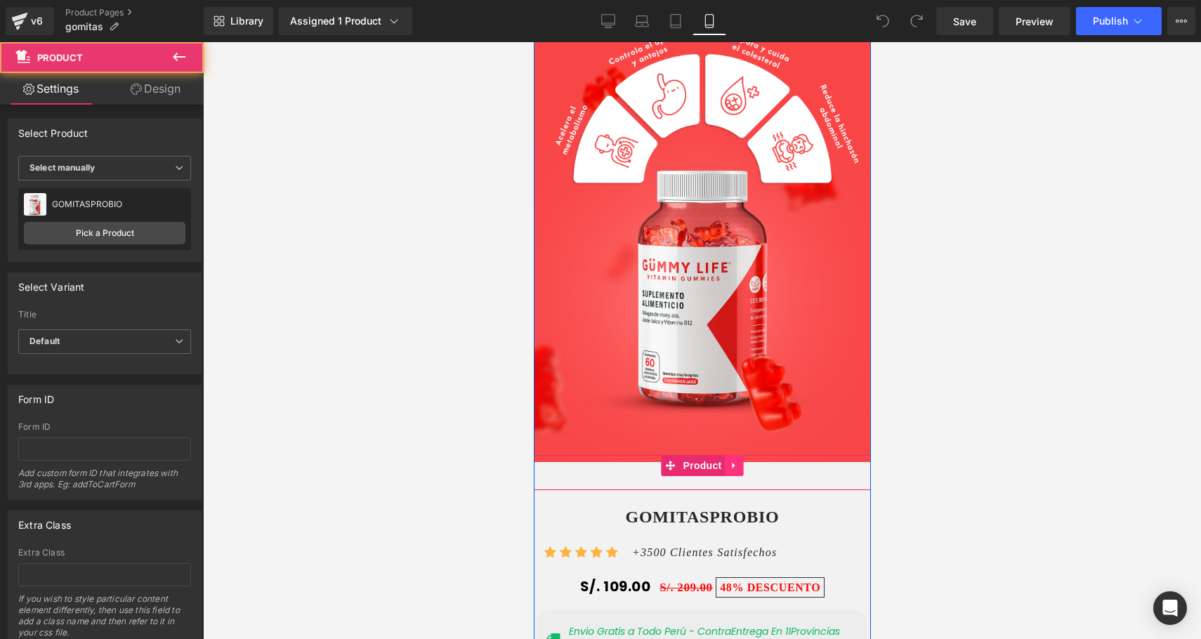
click at [736, 466] on icon at bounding box center [734, 466] width 10 height 11
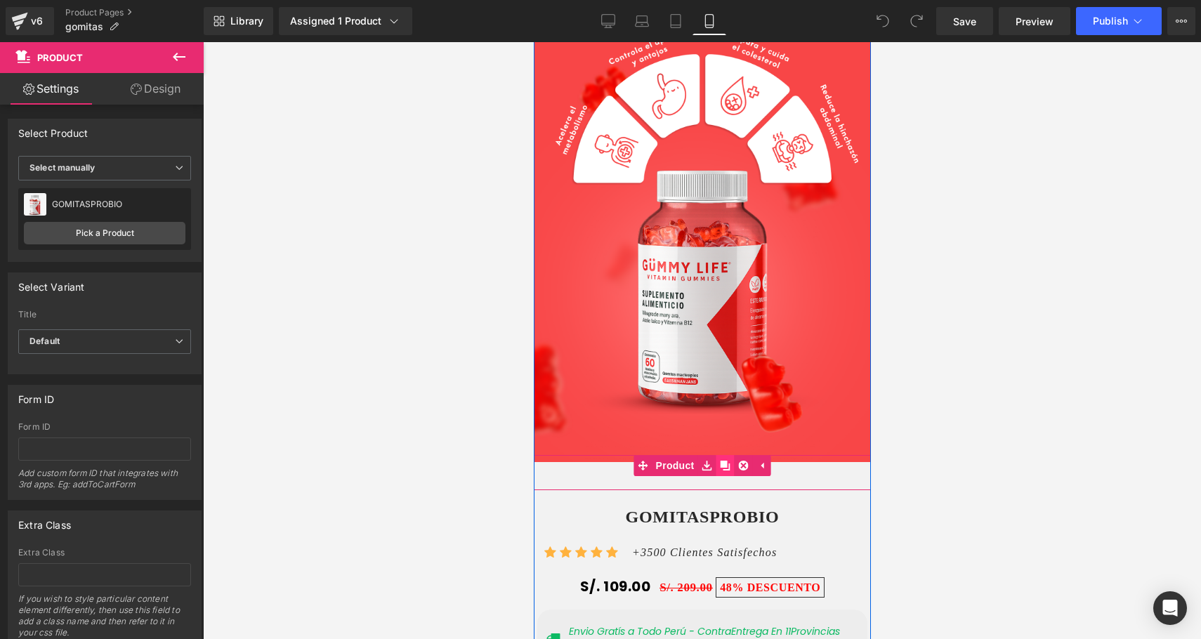
click at [724, 468] on icon at bounding box center [725, 466] width 10 height 10
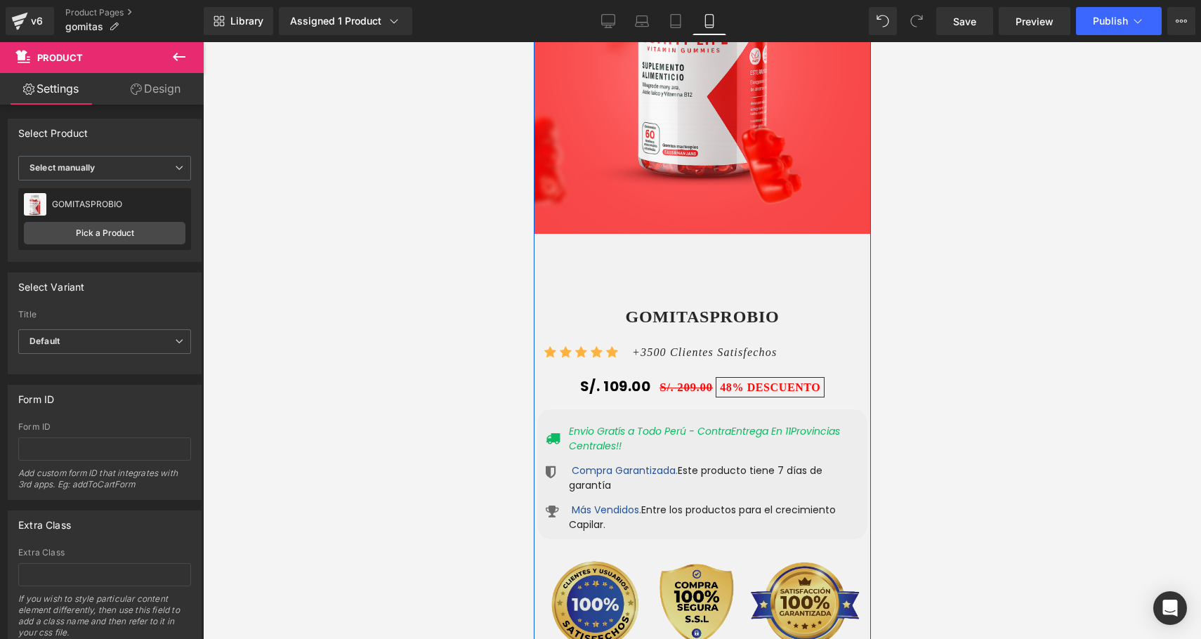
click at [707, 547] on img at bounding box center [702, 602] width 330 height 110
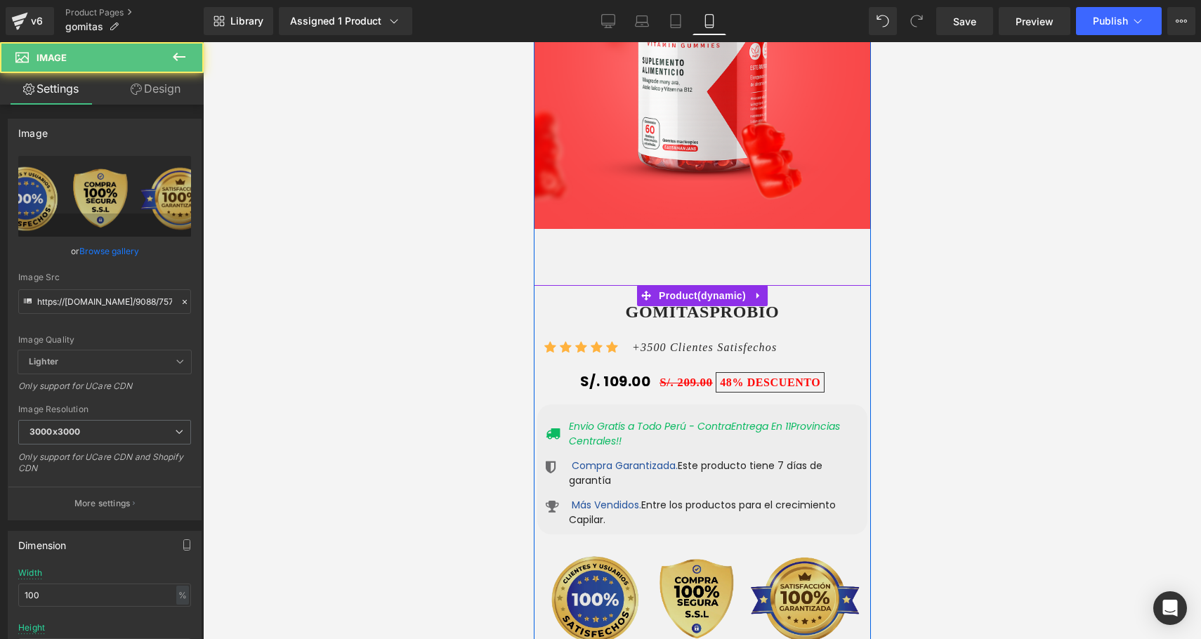
scroll to position [795, 0]
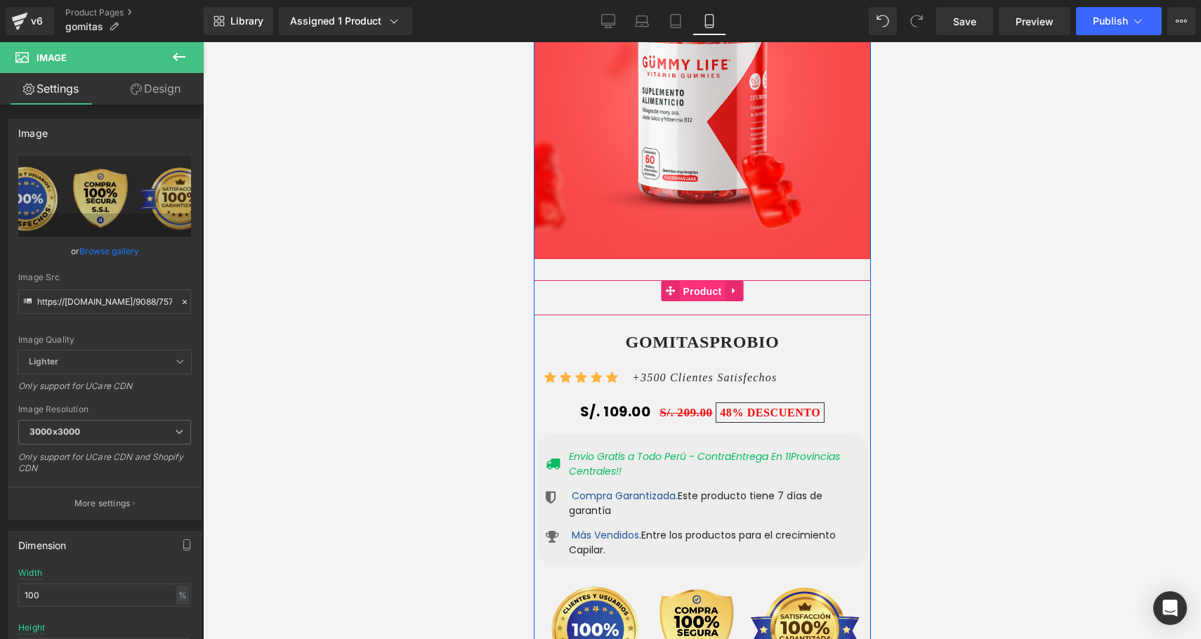
click at [680, 281] on span "Product" at bounding box center [702, 291] width 46 height 21
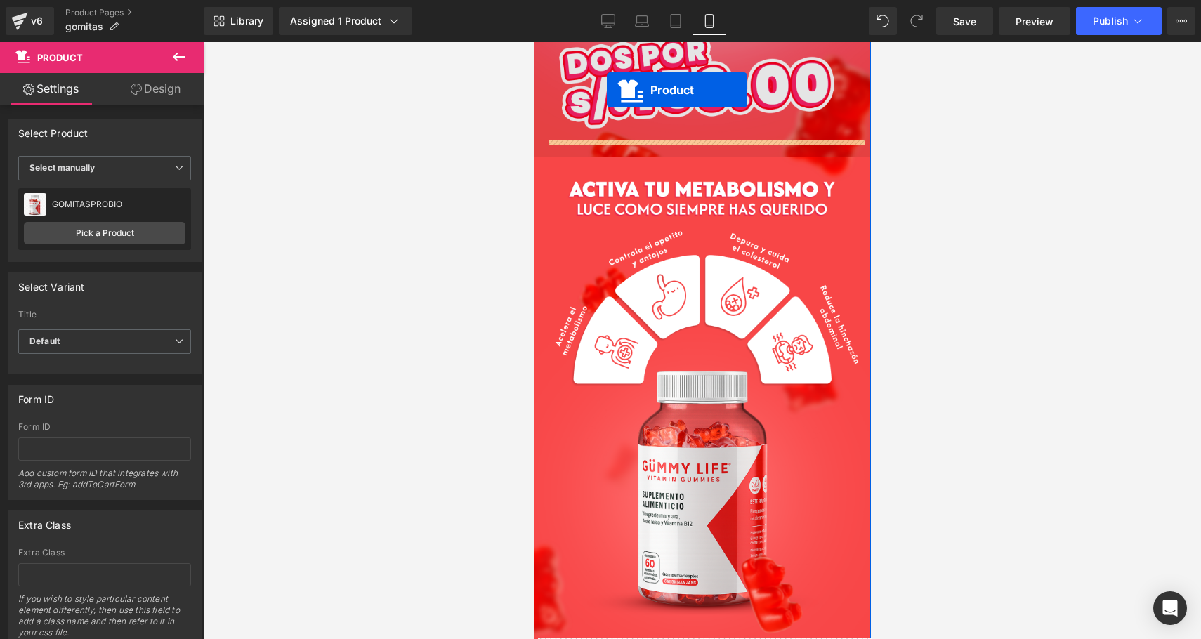
scroll to position [375, 0]
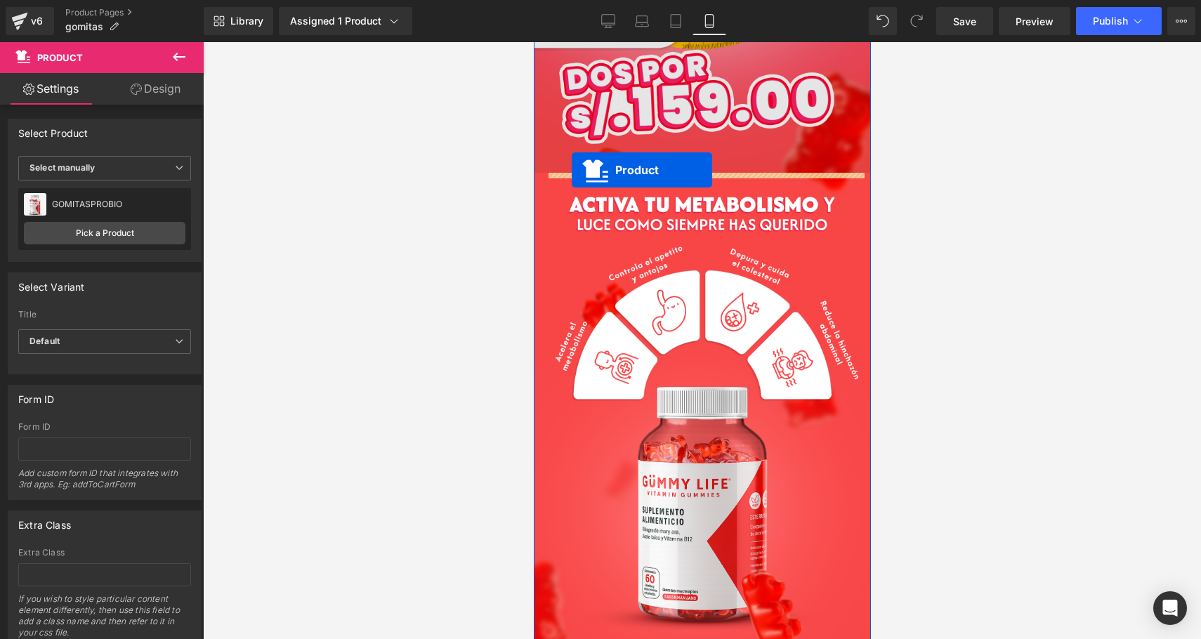
drag, startPoint x: 672, startPoint y: 287, endPoint x: 571, endPoint y: 170, distance: 154.5
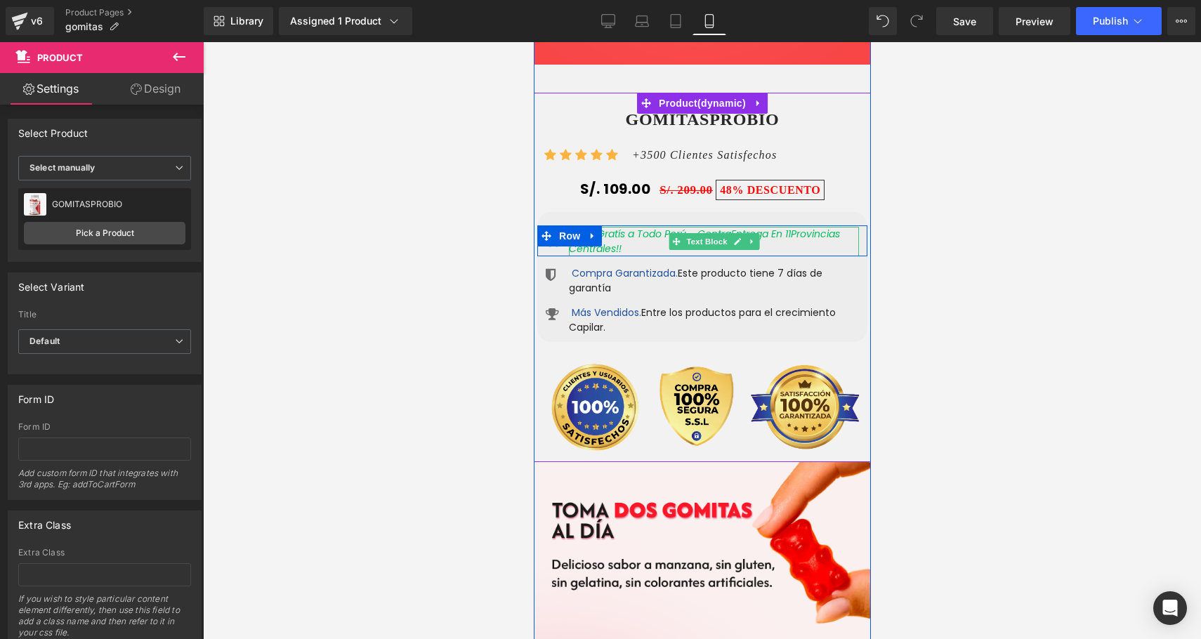
scroll to position [894, 0]
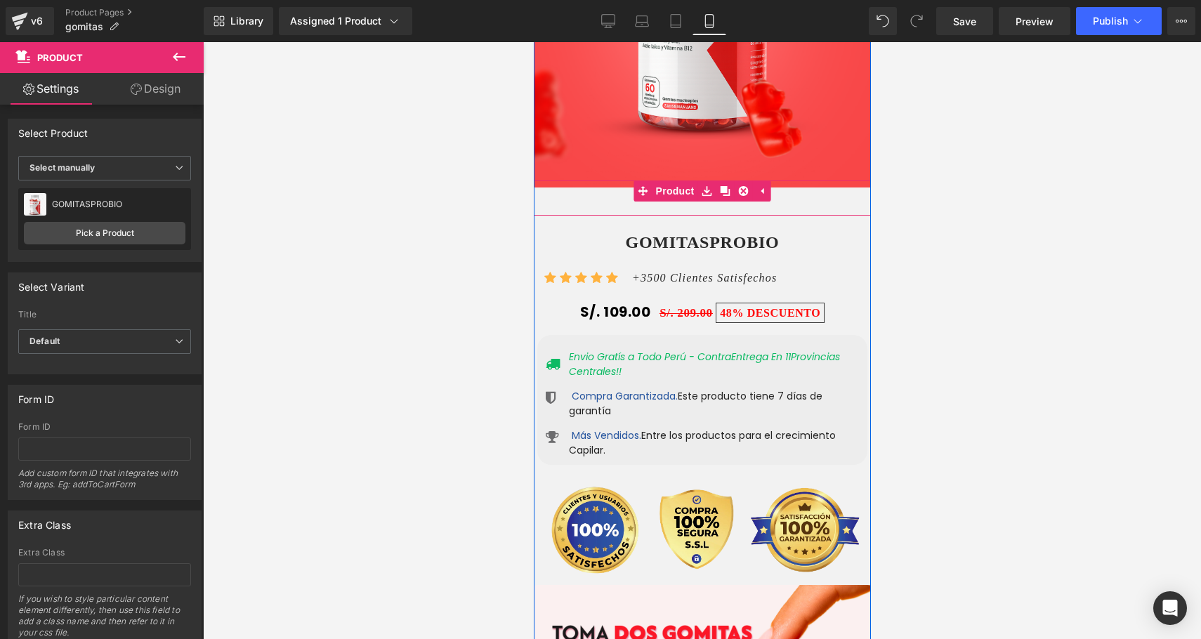
click at [748, 193] on div "Buy it now (P) Dynamic Checkout Button Product" at bounding box center [701, 198] width 355 height 35
click at [724, 193] on icon at bounding box center [725, 191] width 10 height 11
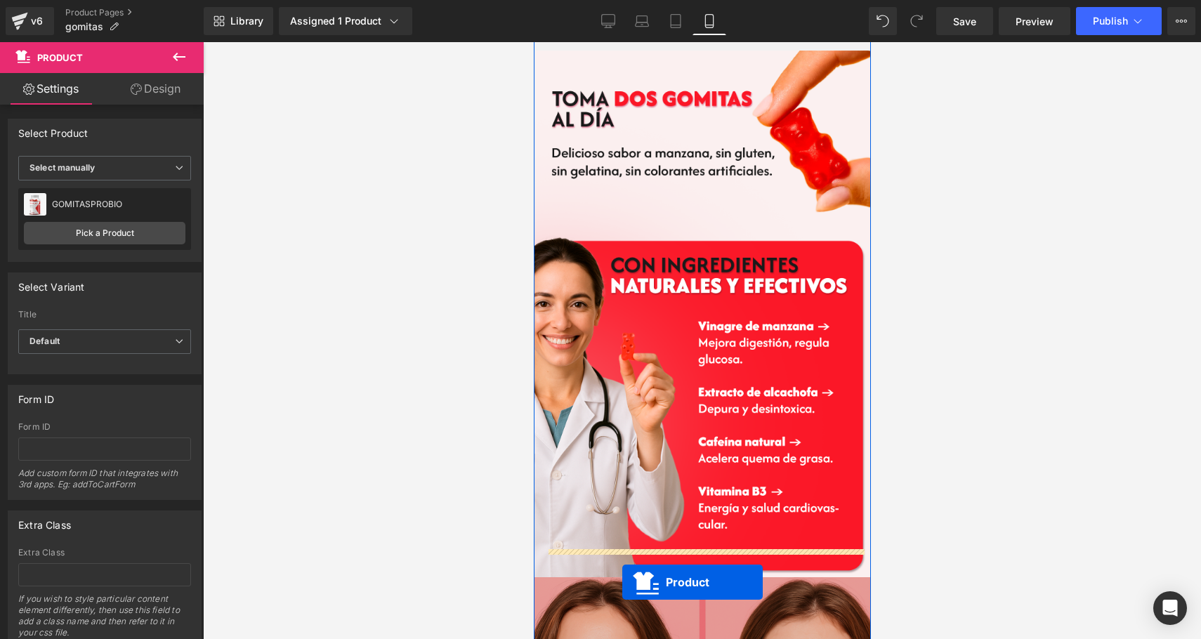
scroll to position [1477, 0]
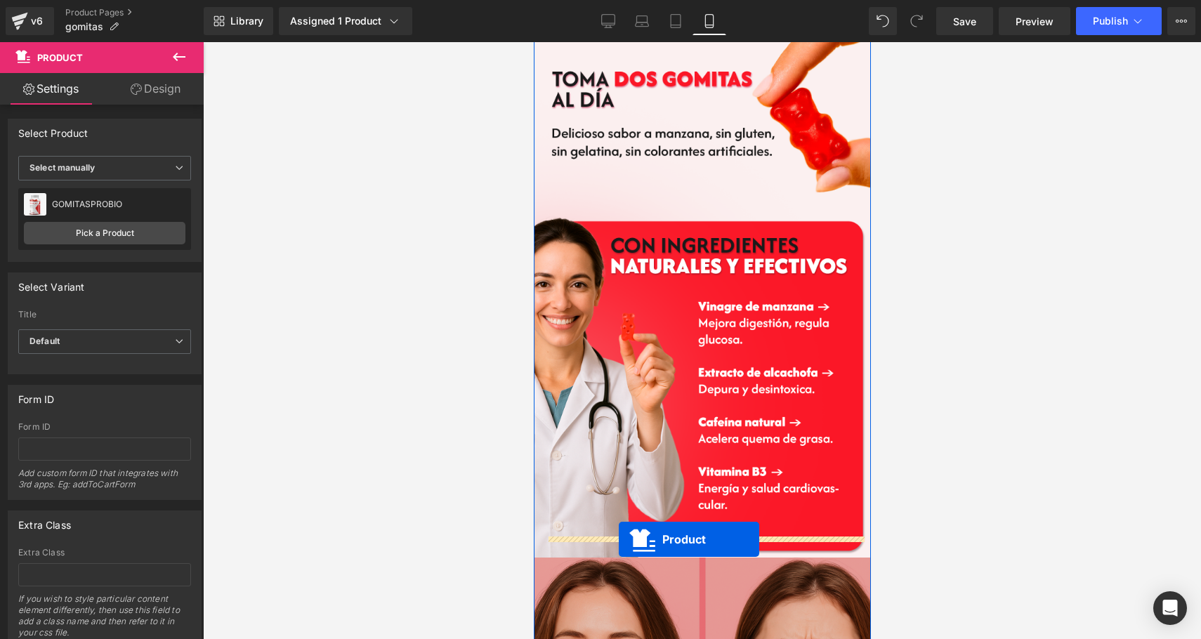
drag, startPoint x: 669, startPoint y: 216, endPoint x: 618, endPoint y: 539, distance: 327.2
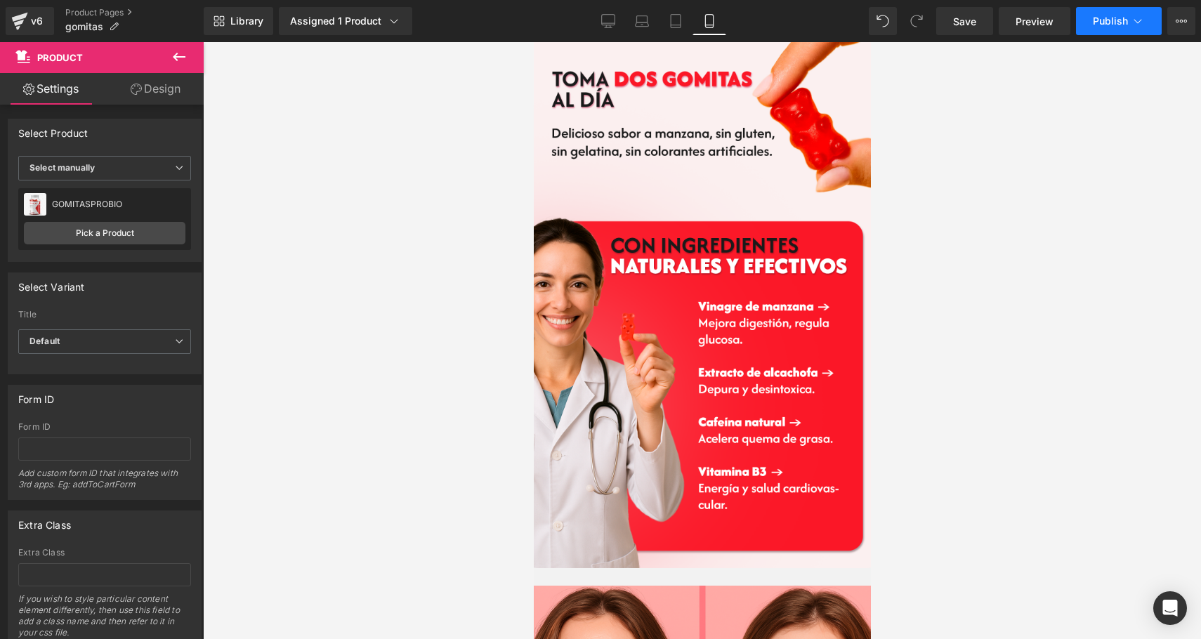
click at [1122, 32] on button "Publish" at bounding box center [1119, 21] width 86 height 28
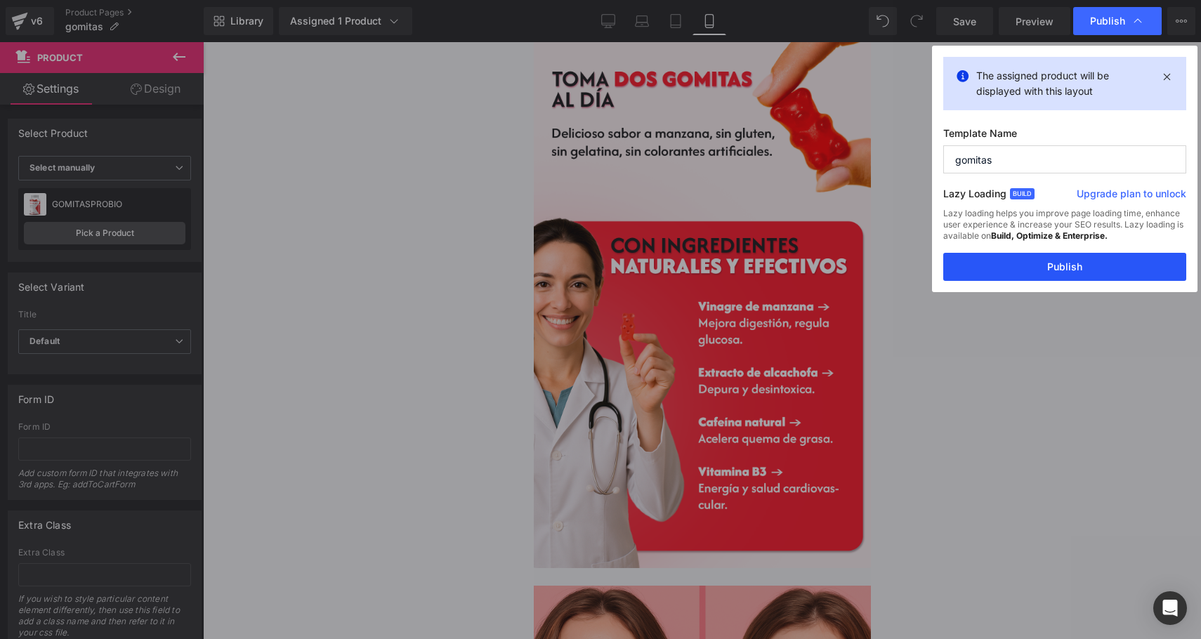
click at [1024, 265] on button "Publish" at bounding box center [1065, 267] width 243 height 28
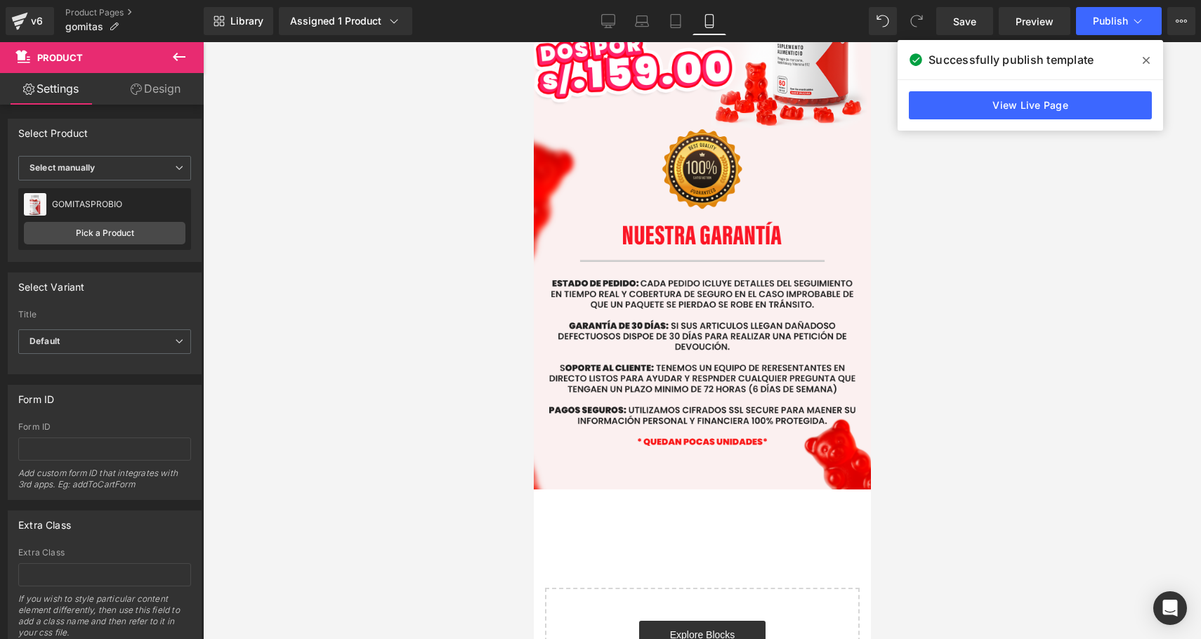
scroll to position [2940, 0]
click at [683, 482] on div "Buy it now (P) Dynamic Checkout Button" at bounding box center [702, 499] width 344 height 35
click at [735, 482] on link at bounding box center [734, 492] width 18 height 21
click at [745, 488] on icon at bounding box center [743, 493] width 10 height 10
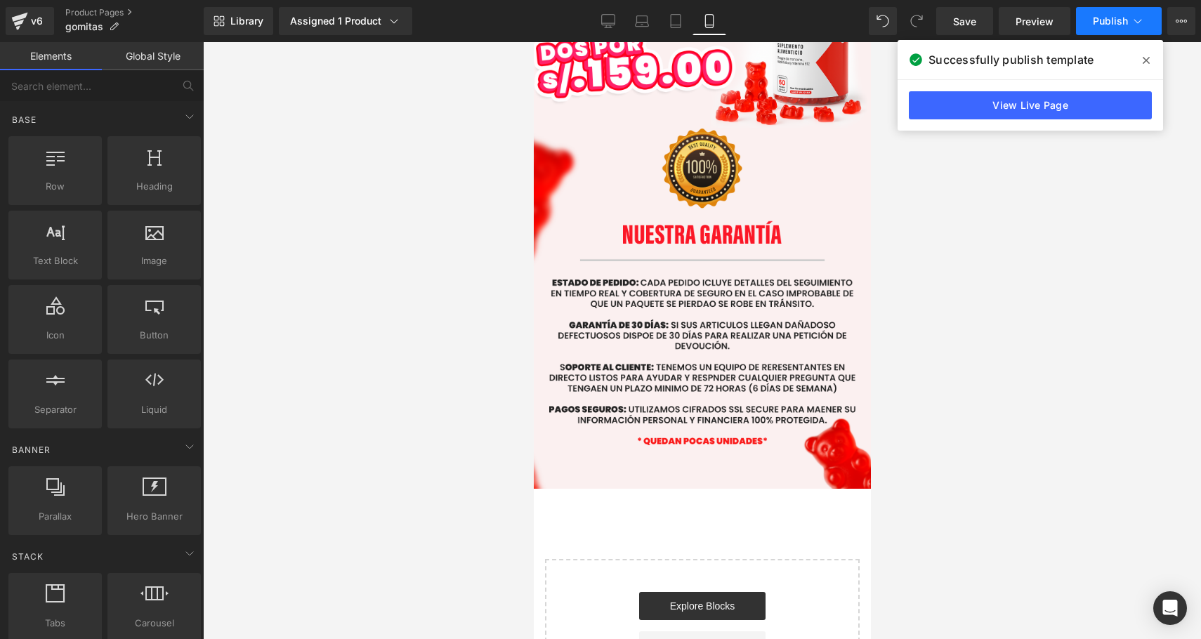
click at [1104, 25] on span "Publish" at bounding box center [1110, 20] width 35 height 11
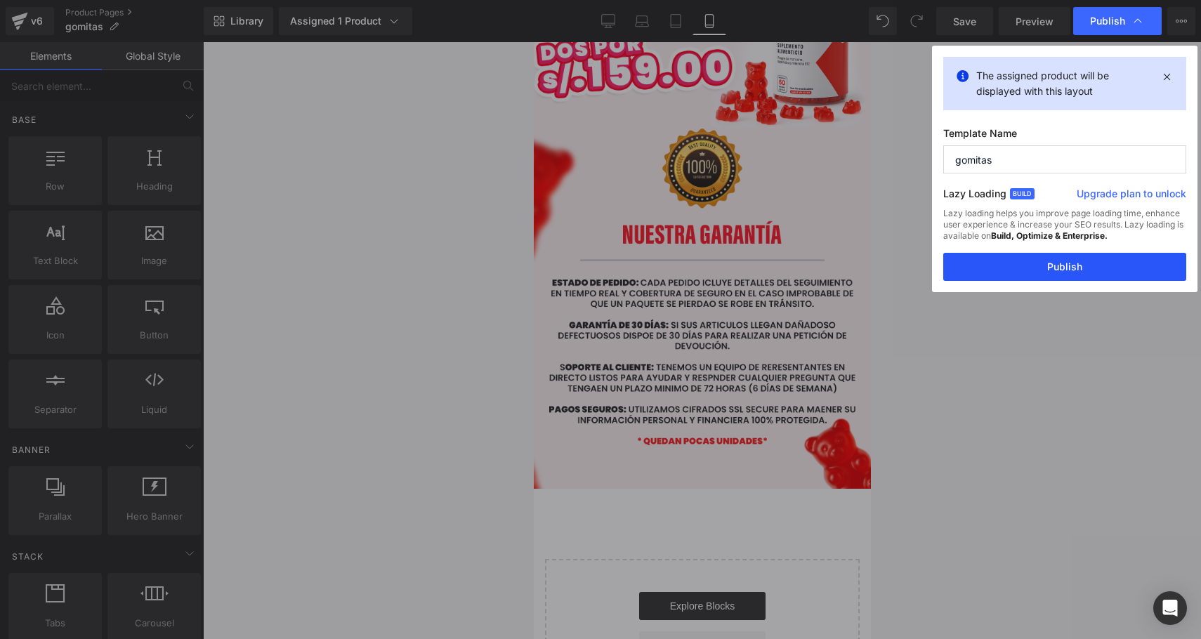
click at [1035, 264] on button "Publish" at bounding box center [1065, 267] width 243 height 28
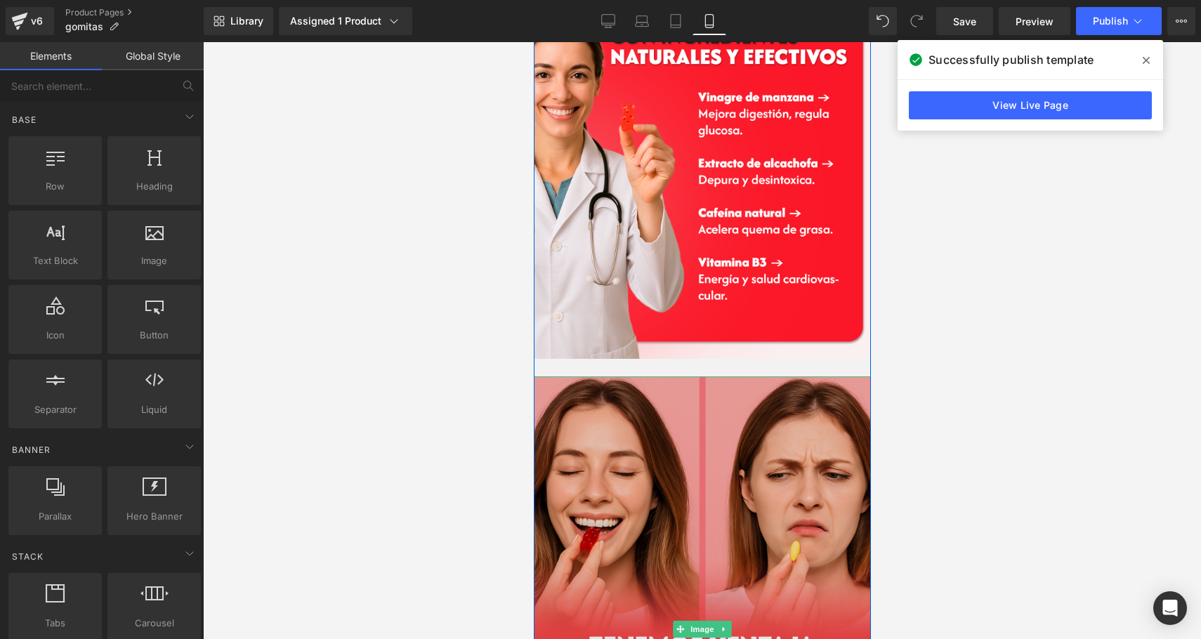
scroll to position [1593, 0]
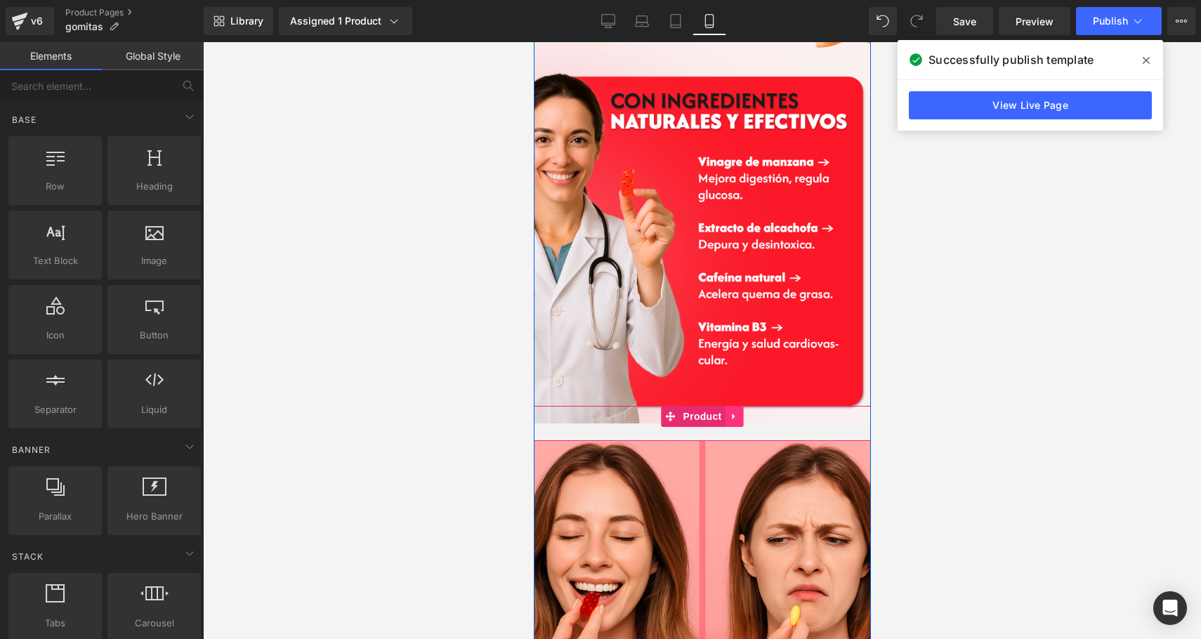
click at [731, 412] on icon at bounding box center [734, 417] width 10 height 11
click at [725, 412] on icon at bounding box center [725, 417] width 10 height 10
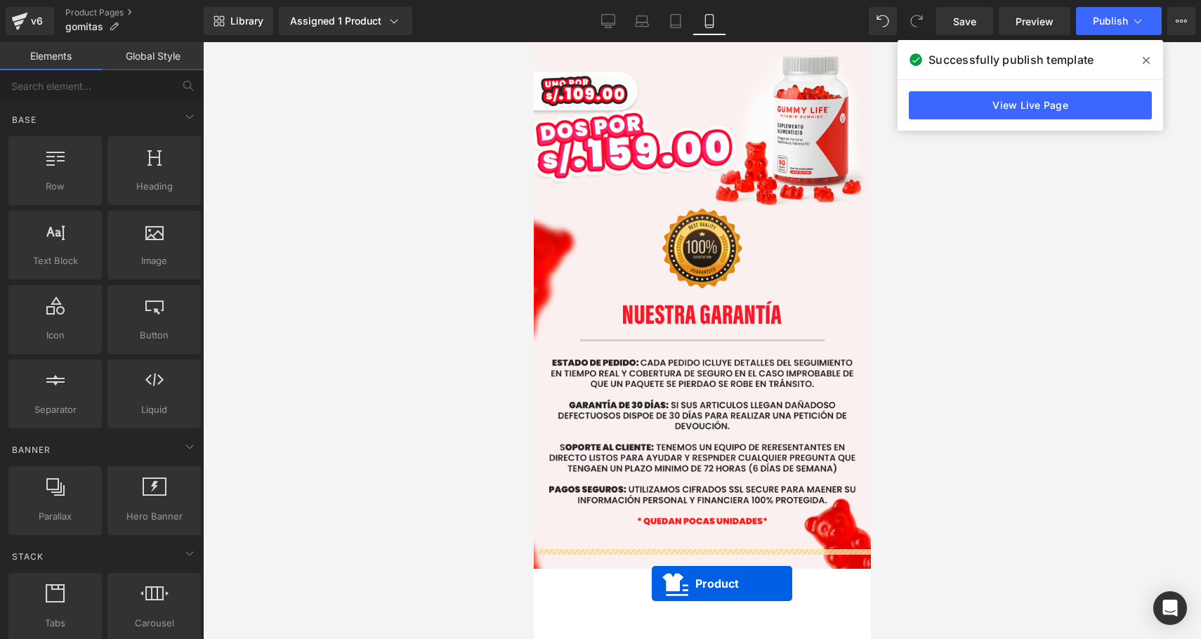
scroll to position [2890, 0]
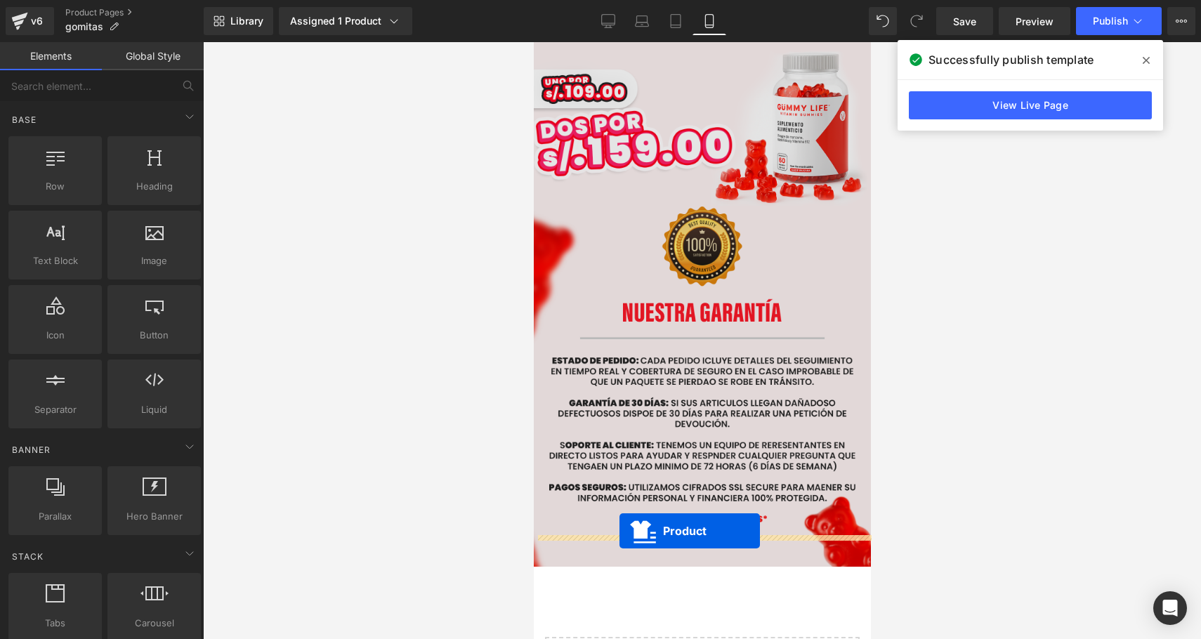
drag, startPoint x: 675, startPoint y: 428, endPoint x: 619, endPoint y: 531, distance: 117.6
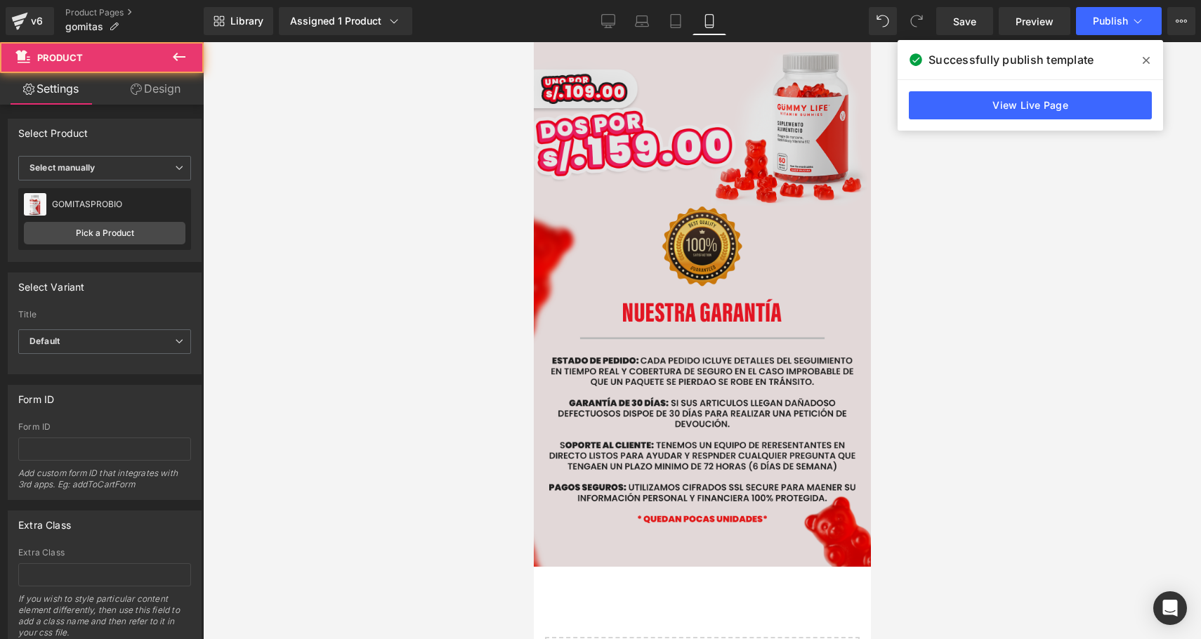
scroll to position [2862, 0]
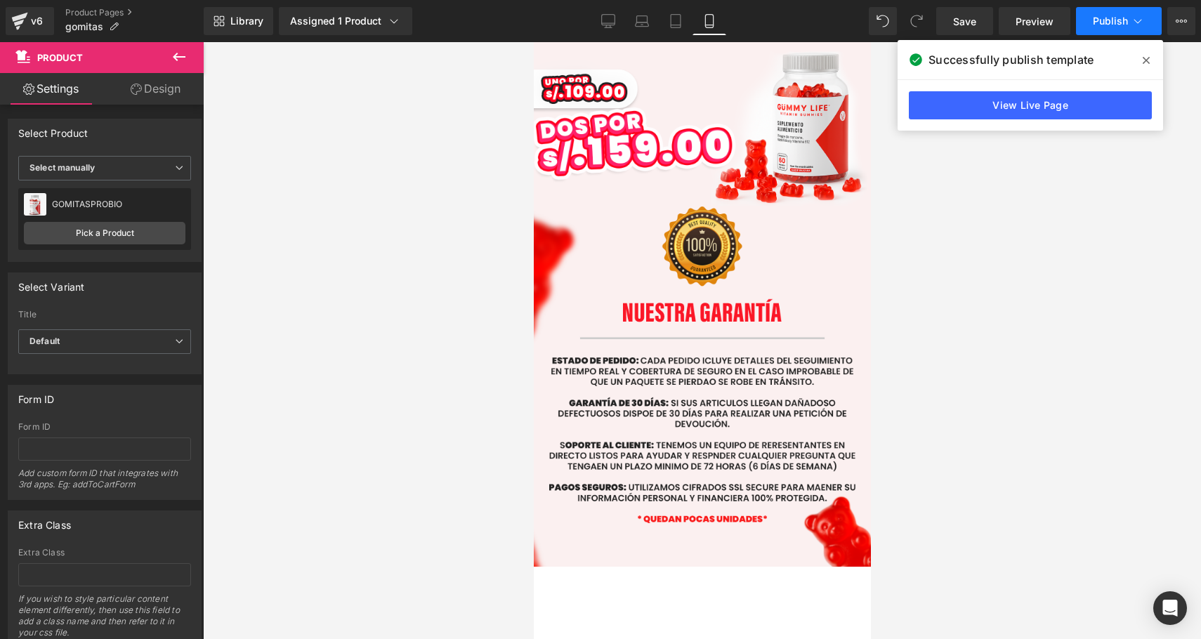
click at [1131, 25] on icon at bounding box center [1138, 21] width 14 height 14
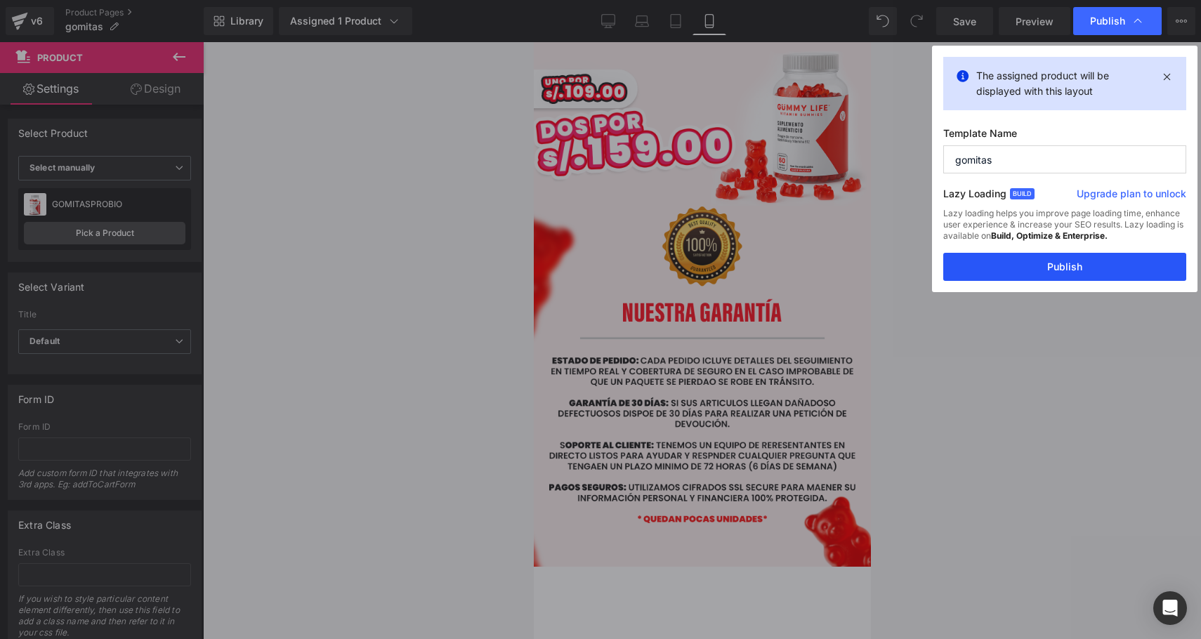
click at [1087, 269] on button "Publish" at bounding box center [1065, 267] width 243 height 28
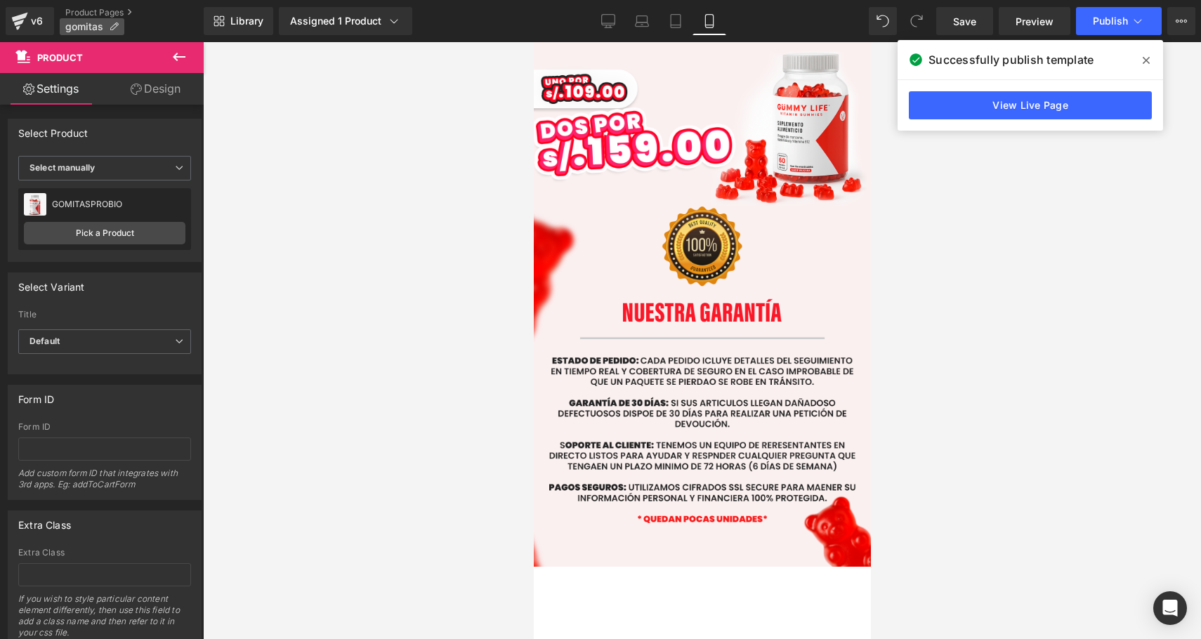
click at [89, 25] on span "gomitas" at bounding box center [84, 26] width 38 height 11
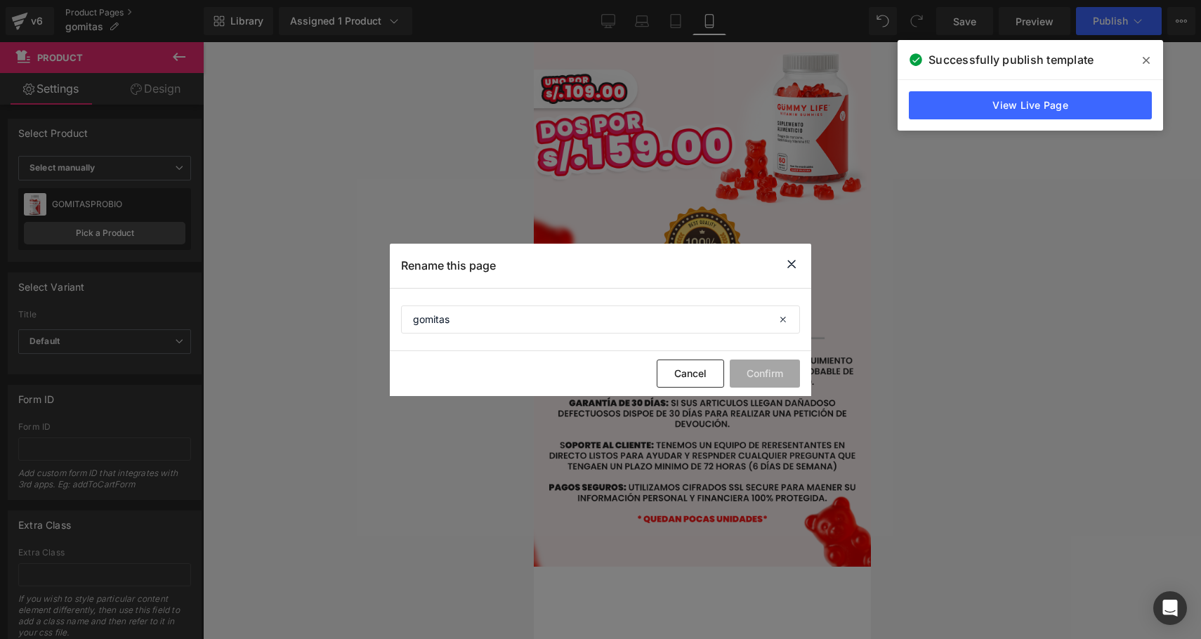
click at [86, 0] on div "Product You are previewing how the will restyle your page. You can not edit Ele…" at bounding box center [600, 0] width 1201 height 0
click at [678, 369] on button "Cancel" at bounding box center [690, 374] width 67 height 28
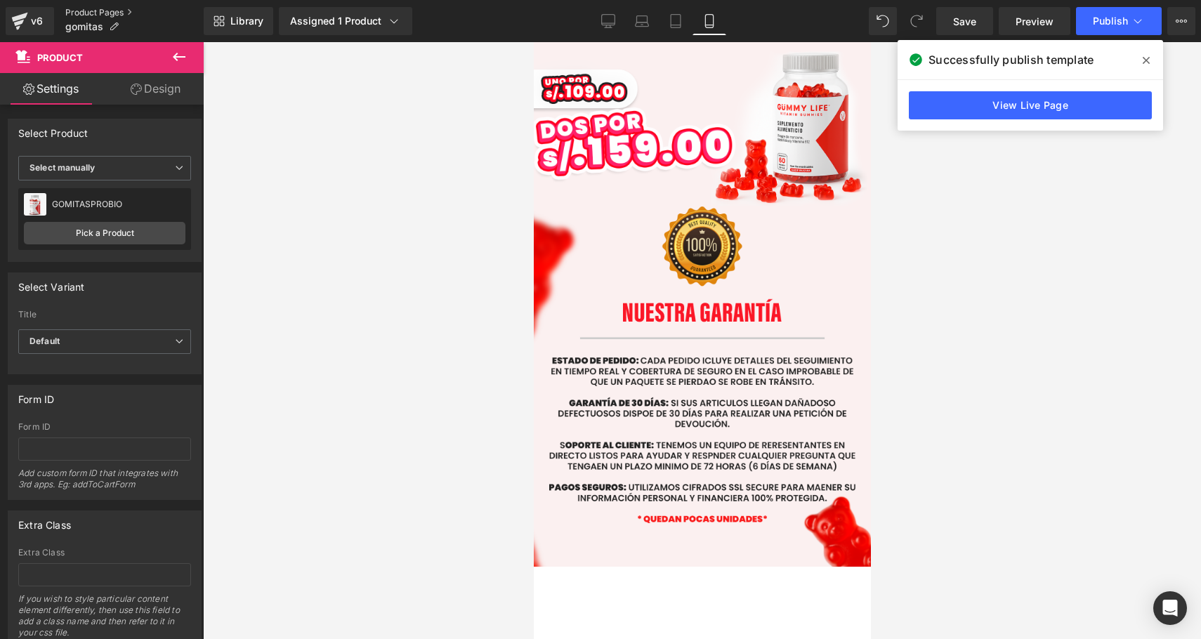
click at [115, 13] on link "Product Pages" at bounding box center [134, 12] width 138 height 11
